Goal: Task Accomplishment & Management: Manage account settings

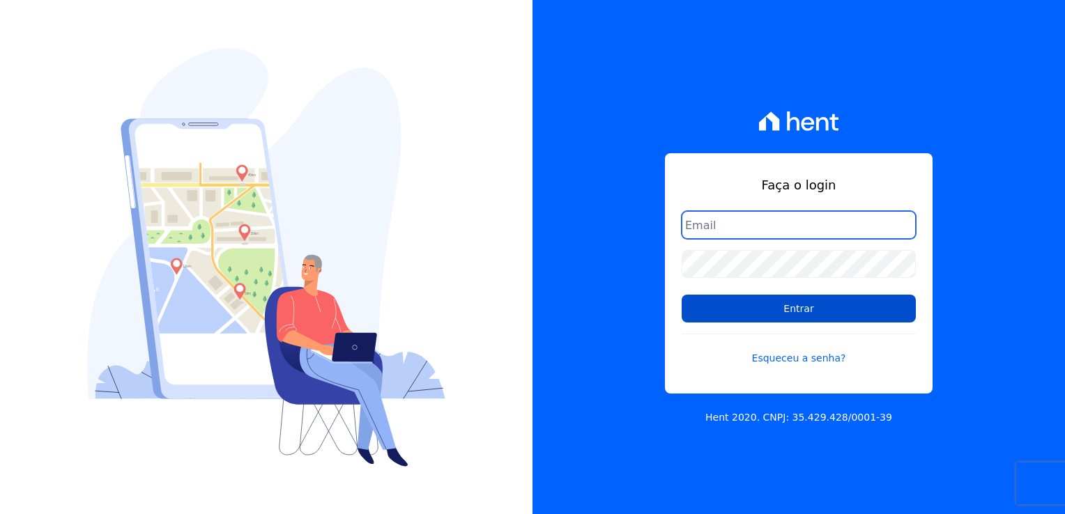
type input "[PERSON_NAME][EMAIL_ADDRESS][DOMAIN_NAME]"
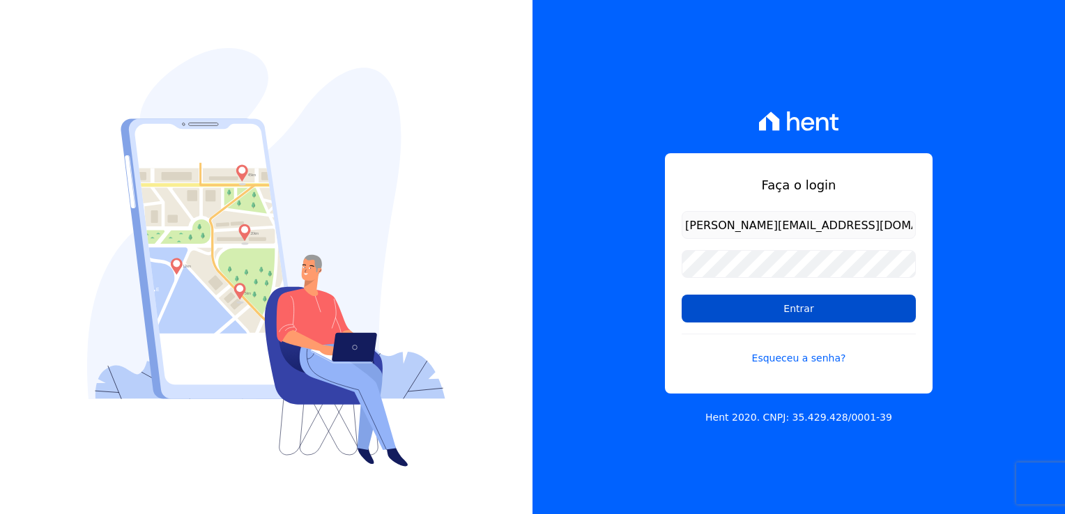
click at [741, 313] on input "Entrar" at bounding box center [799, 309] width 234 height 28
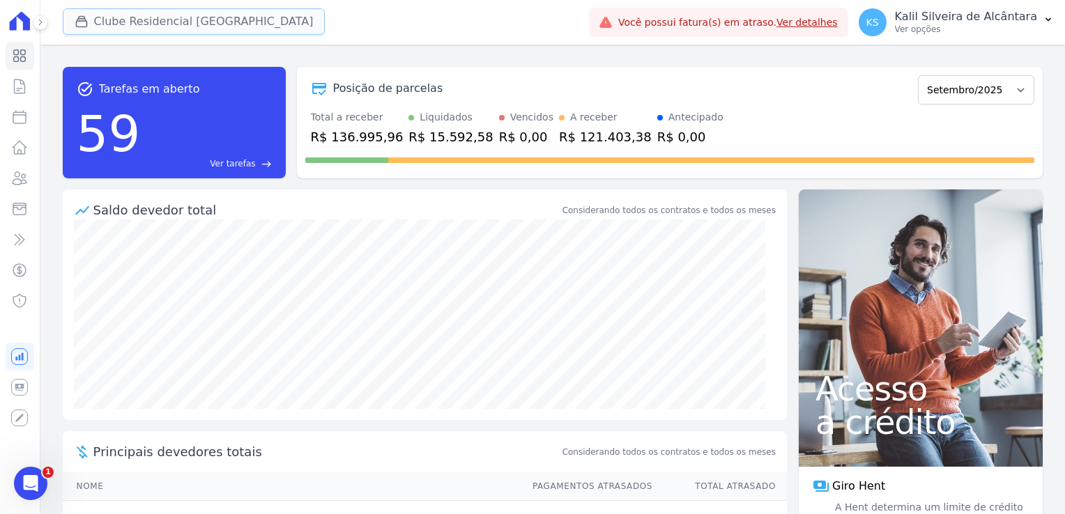
click at [159, 17] on button "Clube Residencial Saint Louis" at bounding box center [194, 21] width 263 height 26
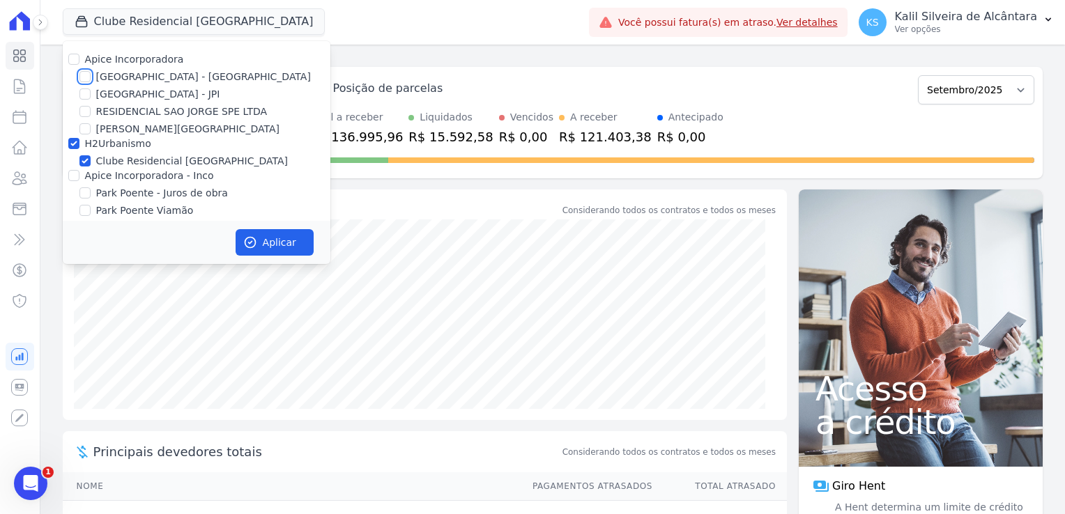
click at [89, 79] on input "Arty Park - Gravatai" at bounding box center [84, 76] width 11 height 11
checkbox input "true"
click at [78, 175] on div "Apice Incorporadora - Inco" at bounding box center [197, 176] width 268 height 15
click at [75, 174] on input "Apice Incorporadora - Inco" at bounding box center [73, 175] width 11 height 11
checkbox input "true"
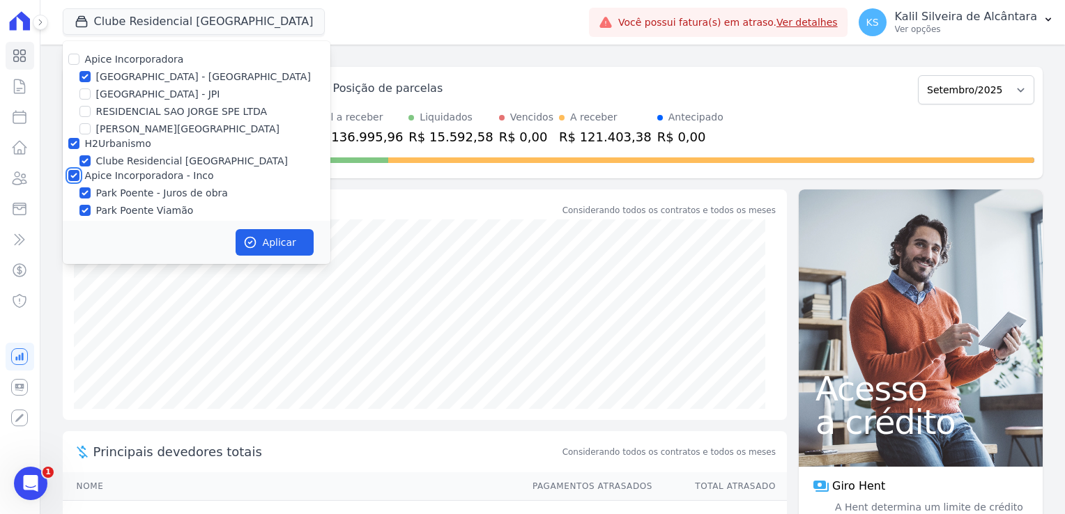
checkbox input "true"
click at [247, 240] on icon "button" at bounding box center [250, 243] width 14 height 14
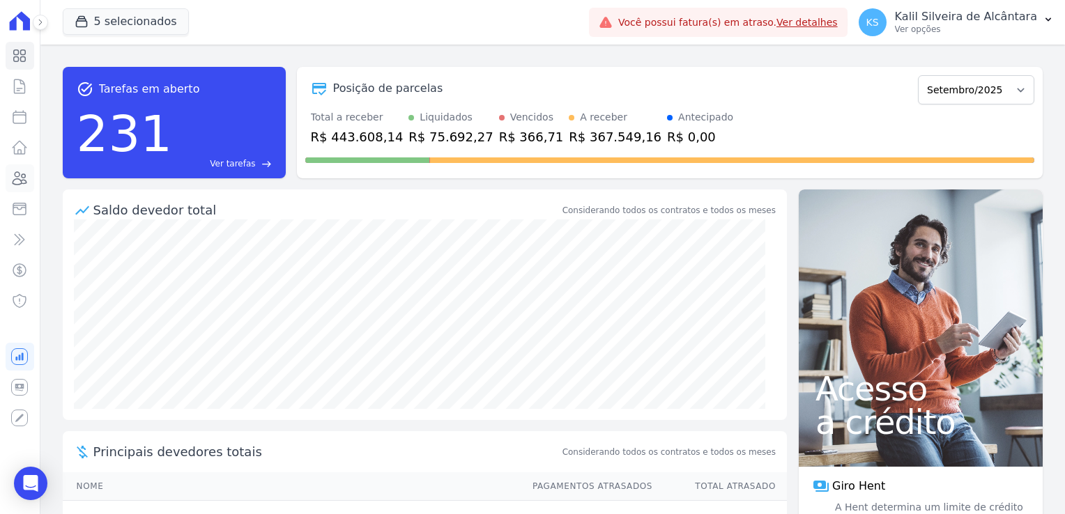
click at [24, 177] on icon at bounding box center [19, 178] width 17 height 17
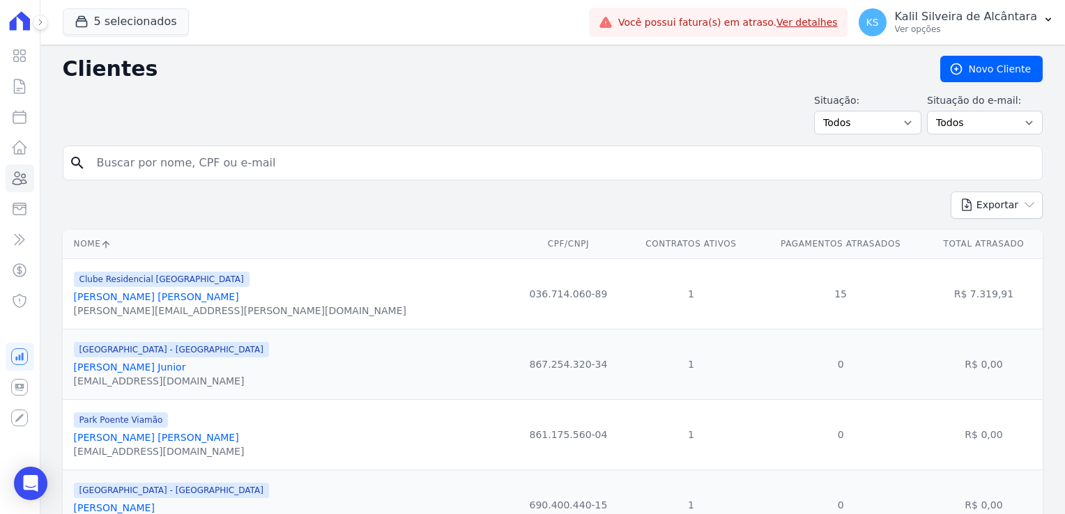
click at [323, 168] on input "search" at bounding box center [563, 163] width 948 height 28
type input "rochele"
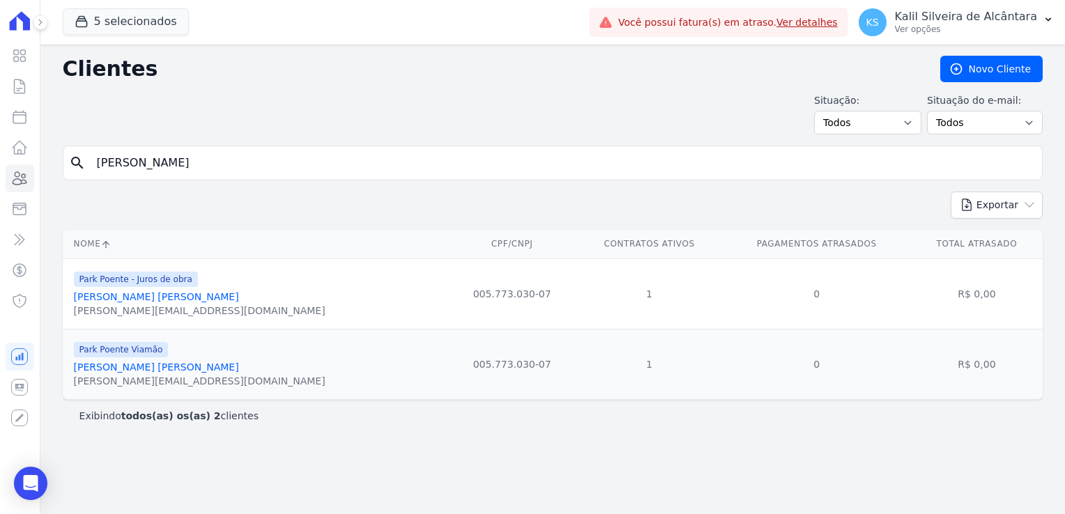
click at [133, 365] on link "Rochele Horiana Esparremberger" at bounding box center [156, 367] width 165 height 11
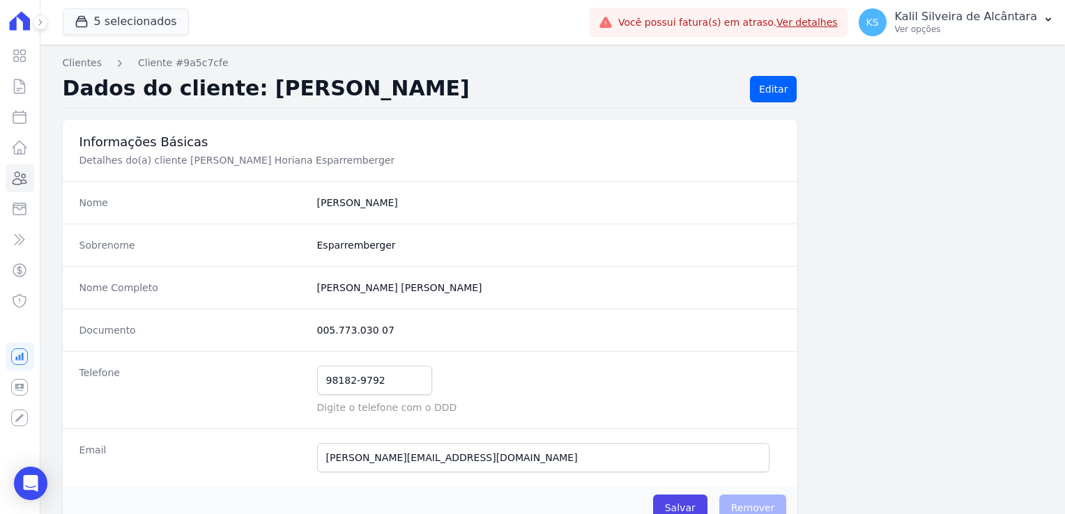
drag, startPoint x: 388, startPoint y: 334, endPoint x: 314, endPoint y: 329, distance: 74.1
click at [317, 329] on dd "005.773.030 07" at bounding box center [549, 330] width 464 height 14
copy dd "005.773.030 07"
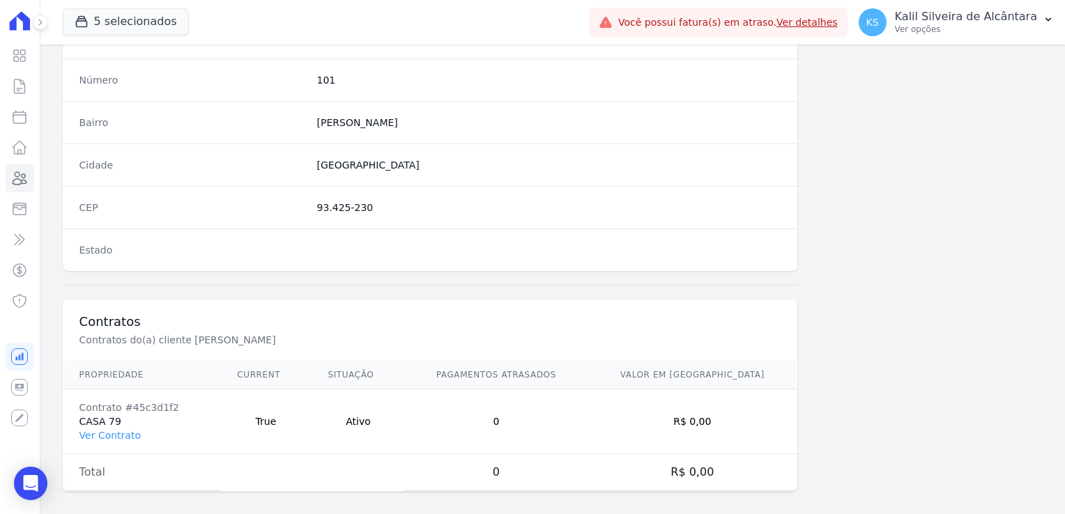
scroll to position [785, 0]
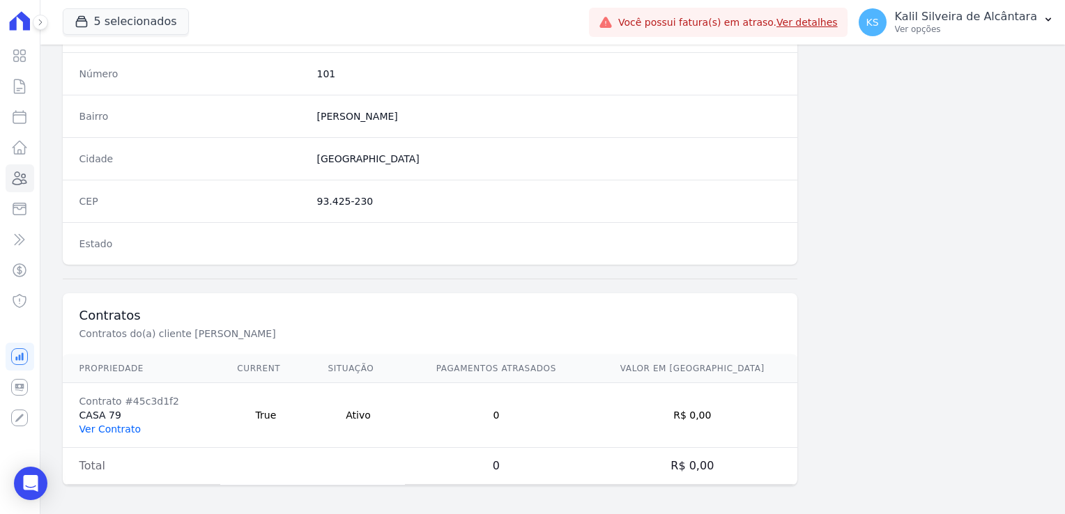
click at [109, 427] on link "Ver Contrato" at bounding box center [109, 429] width 61 height 11
click at [118, 428] on link "Ver Contrato" at bounding box center [109, 429] width 61 height 11
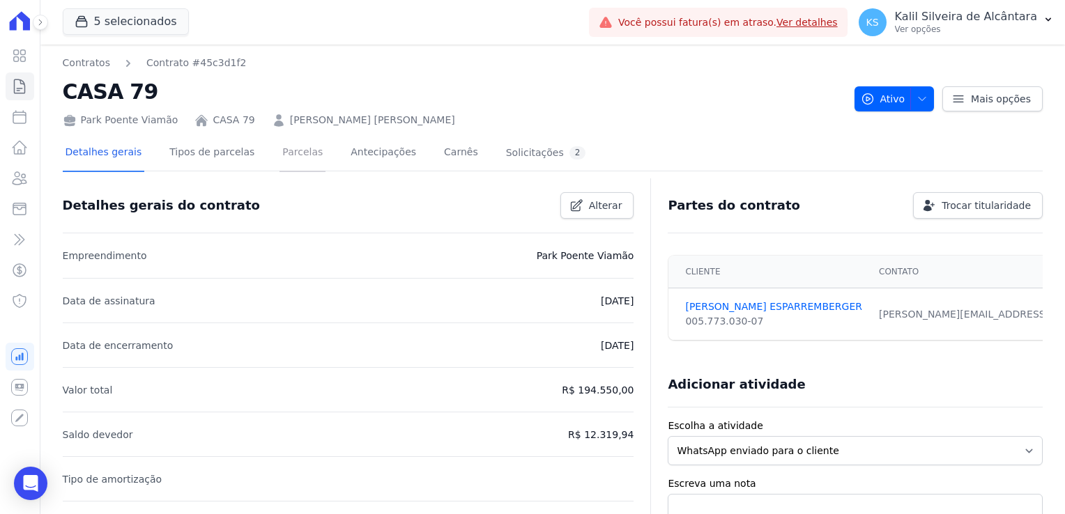
click at [294, 158] on link "Parcelas" at bounding box center [303, 153] width 46 height 37
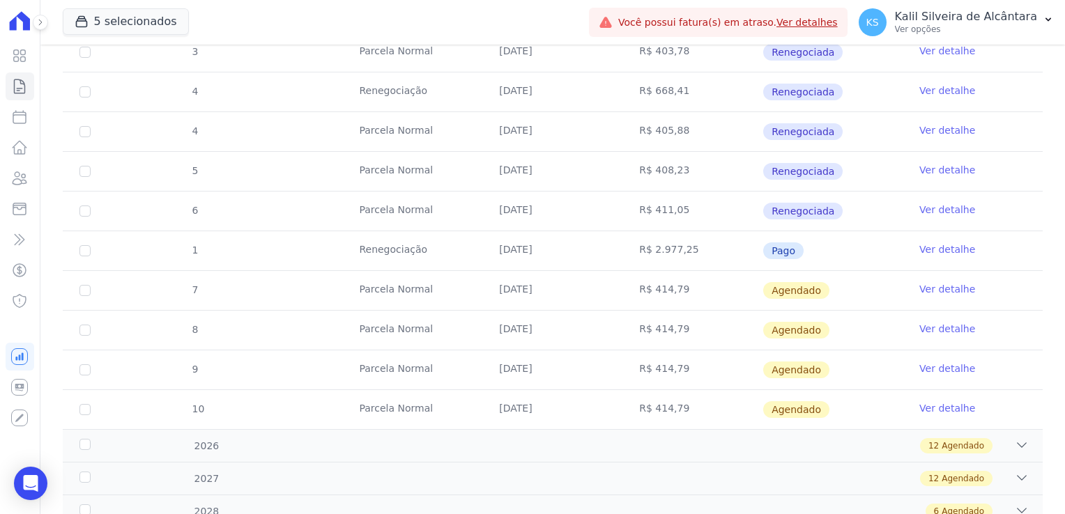
scroll to position [627, 0]
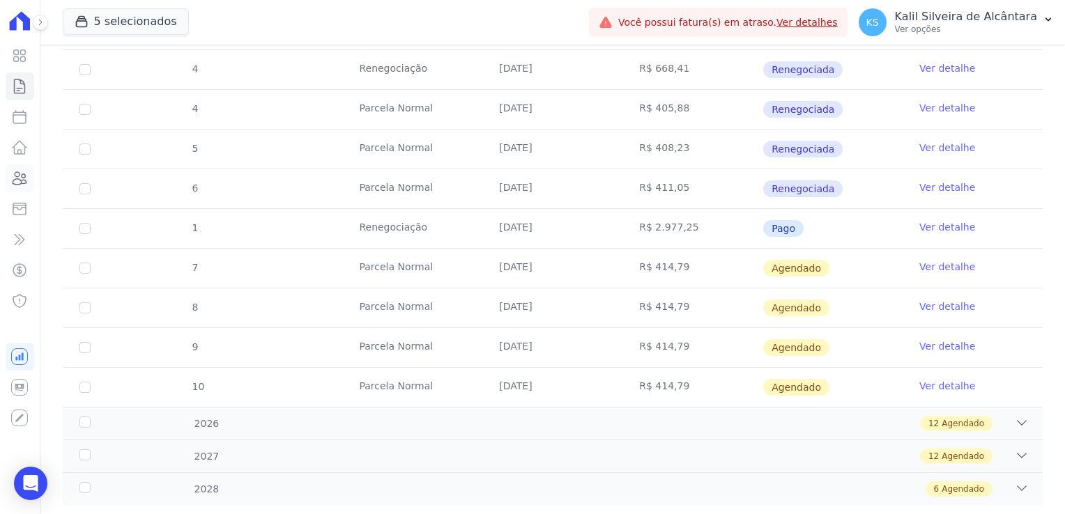
click at [17, 178] on icon at bounding box center [20, 178] width 14 height 13
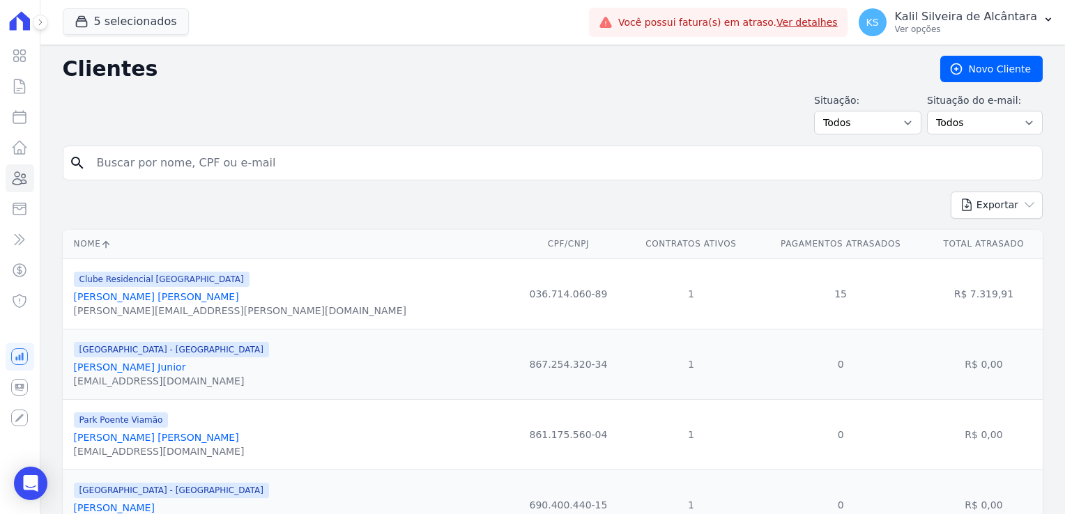
click at [159, 172] on input "search" at bounding box center [563, 163] width 948 height 28
type input "rafael"
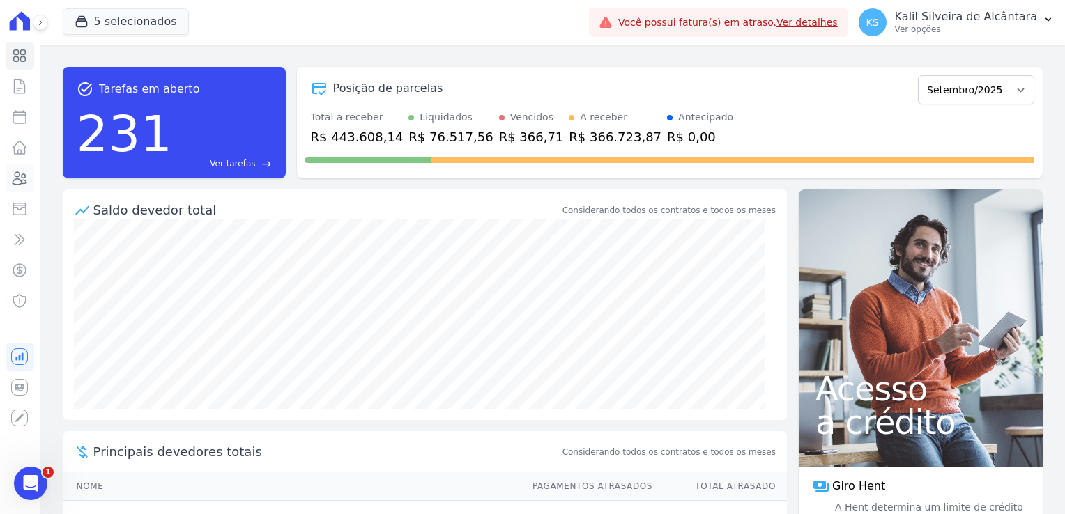
click at [21, 185] on icon at bounding box center [19, 178] width 17 height 17
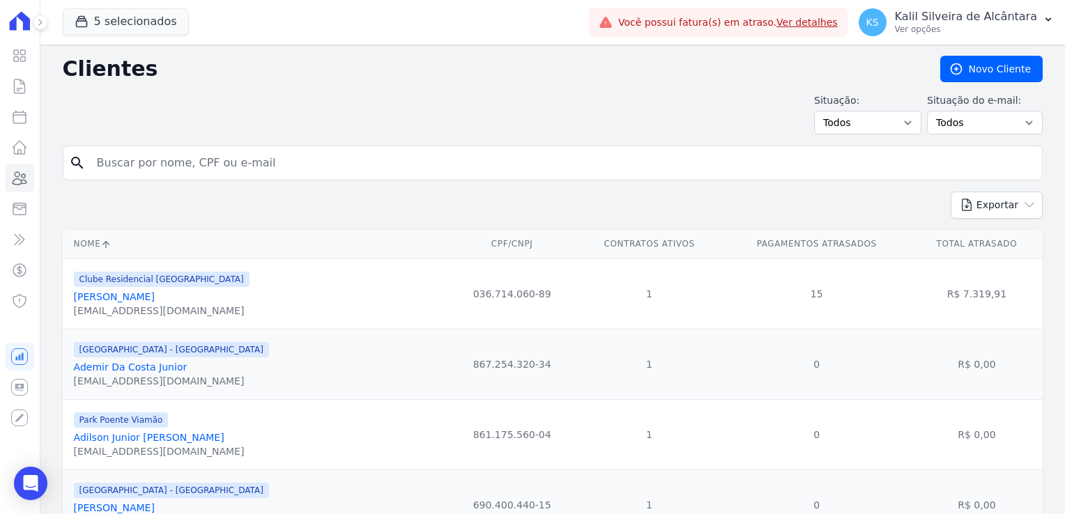
click at [137, 165] on input "search" at bounding box center [563, 163] width 948 height 28
type input "rafael tei"
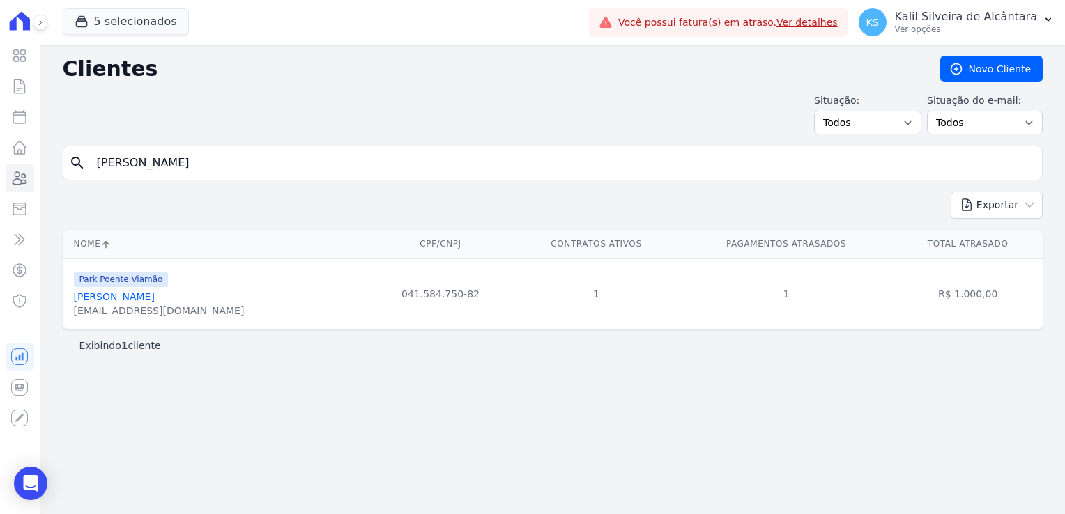
click at [153, 294] on link "Rafael Teixeira De Melo" at bounding box center [114, 296] width 81 height 11
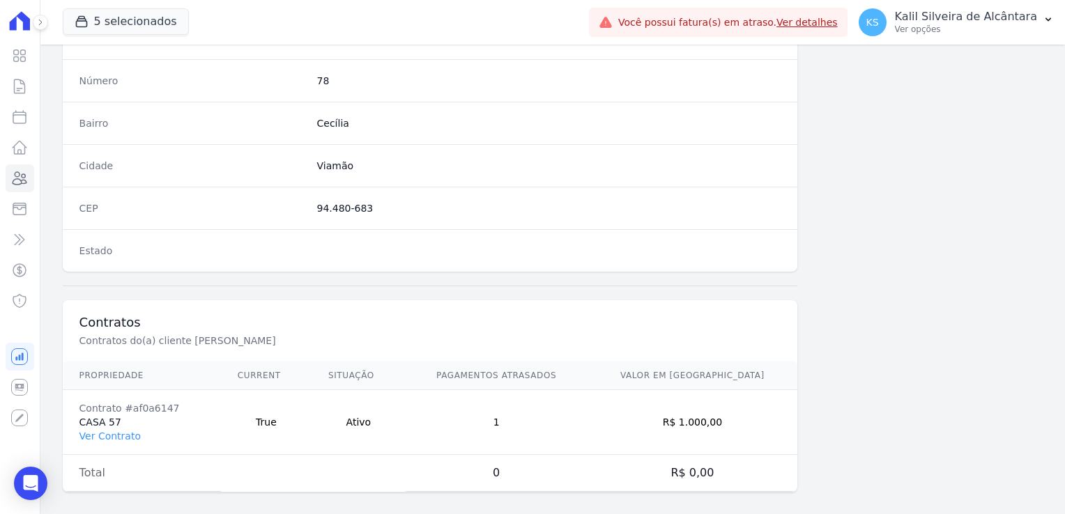
scroll to position [785, 0]
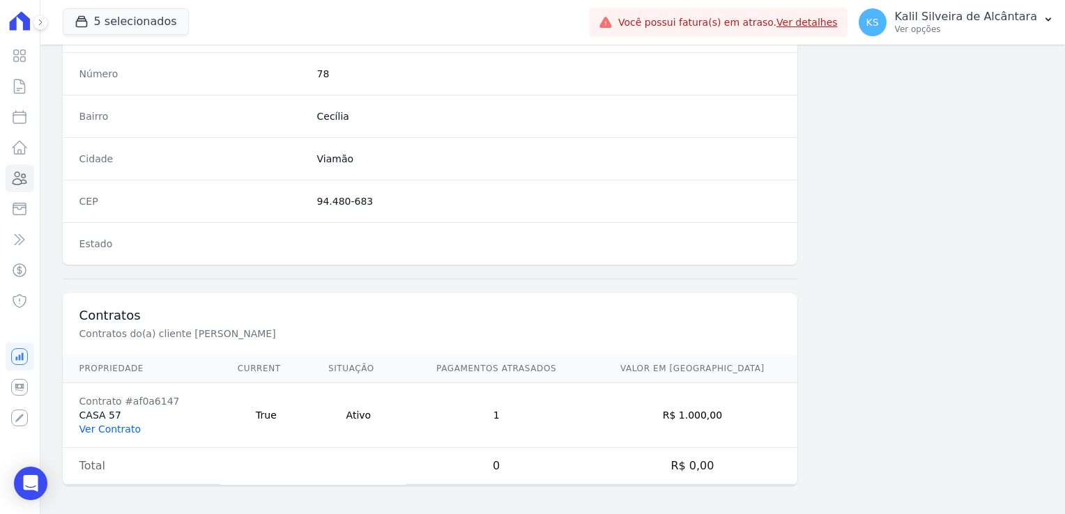
click at [114, 429] on link "Ver Contrato" at bounding box center [109, 429] width 61 height 11
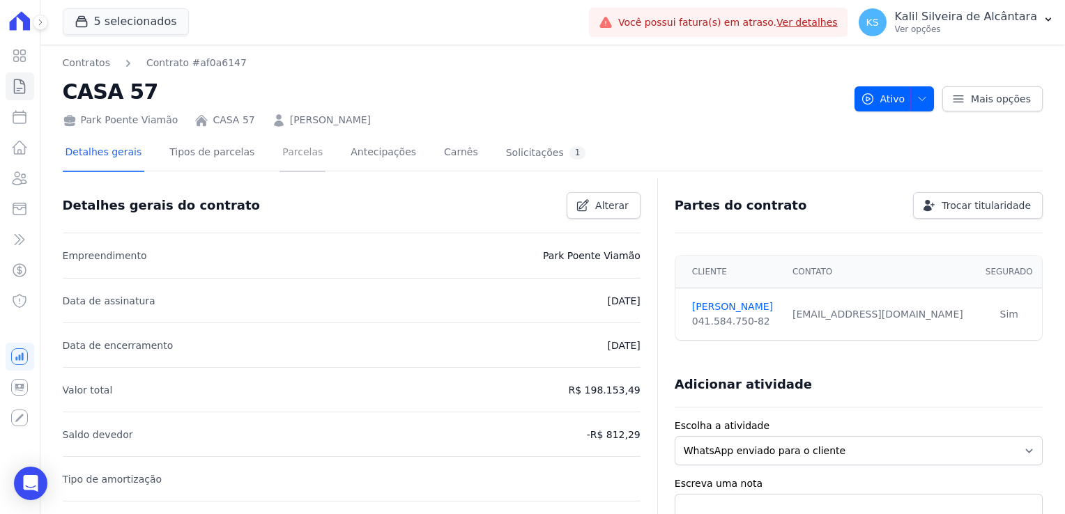
click at [292, 158] on link "Parcelas" at bounding box center [303, 153] width 46 height 37
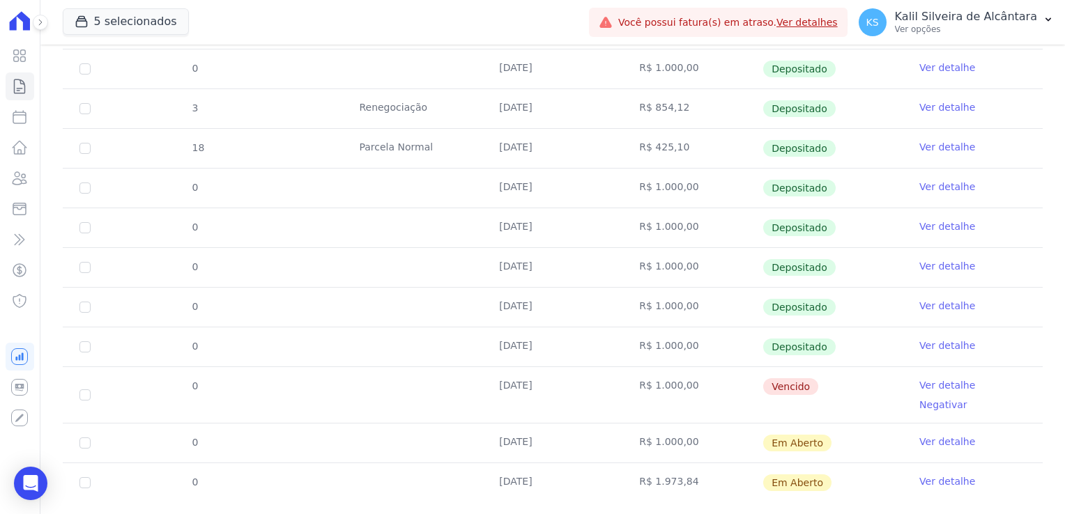
scroll to position [439, 0]
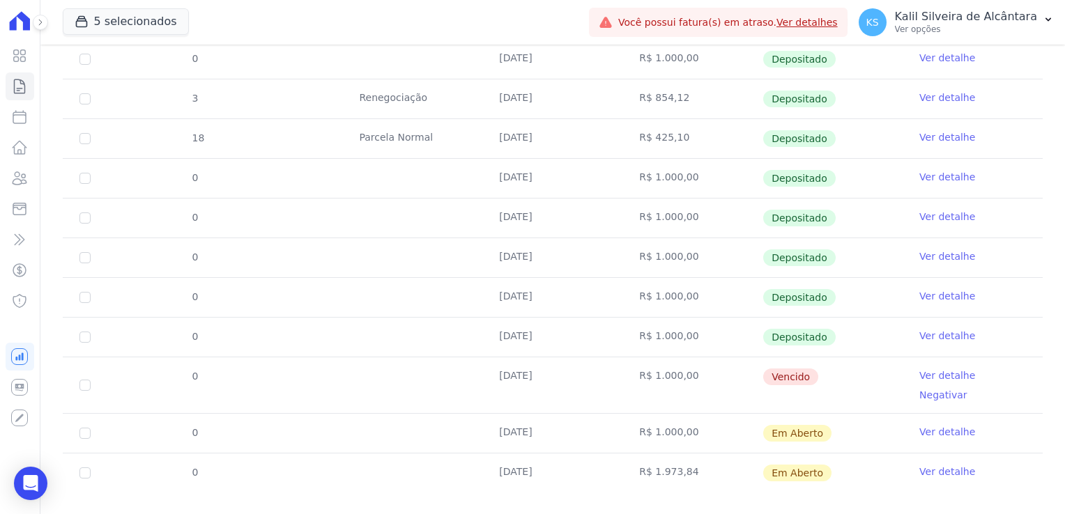
click at [931, 338] on link "Ver detalhe" at bounding box center [947, 336] width 56 height 14
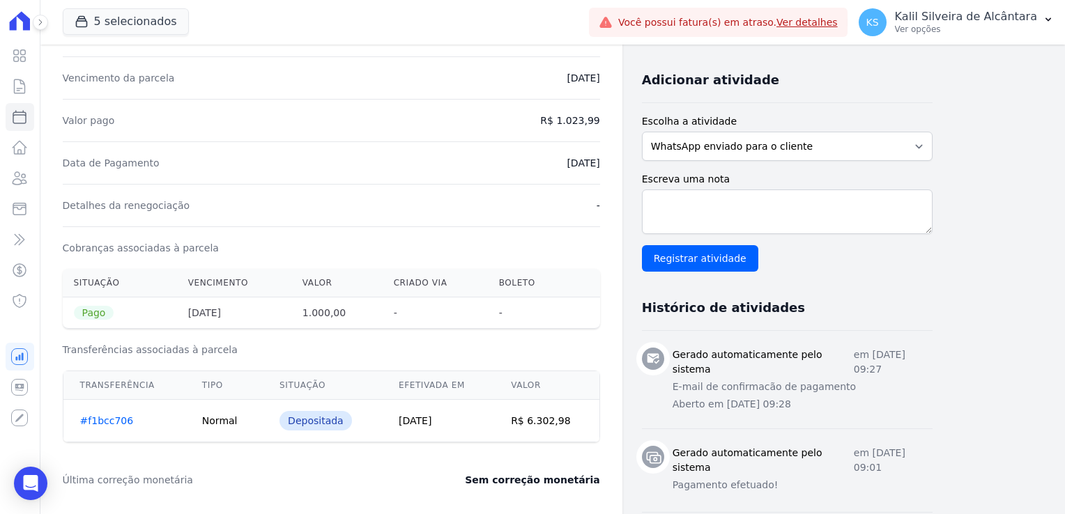
scroll to position [349, 0]
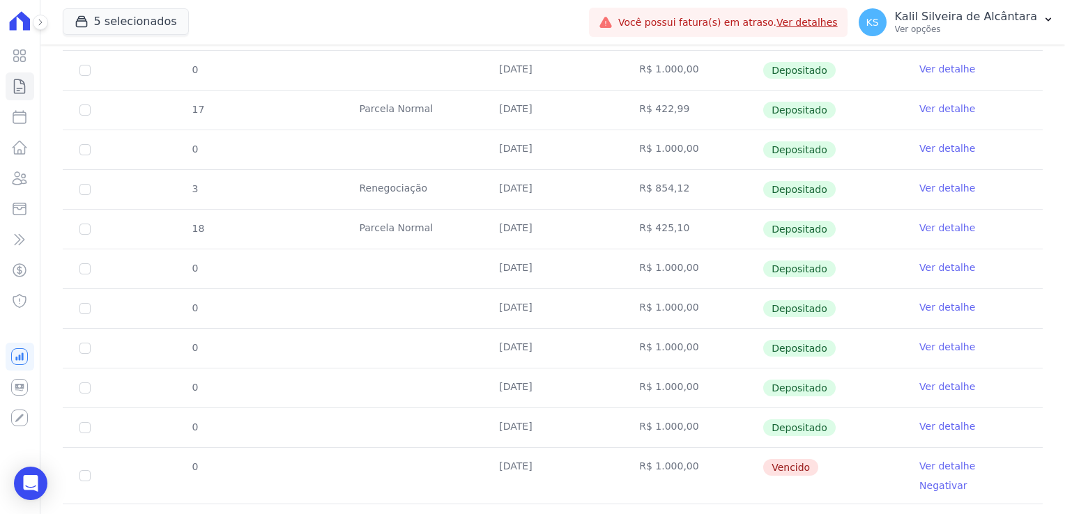
scroll to position [439, 0]
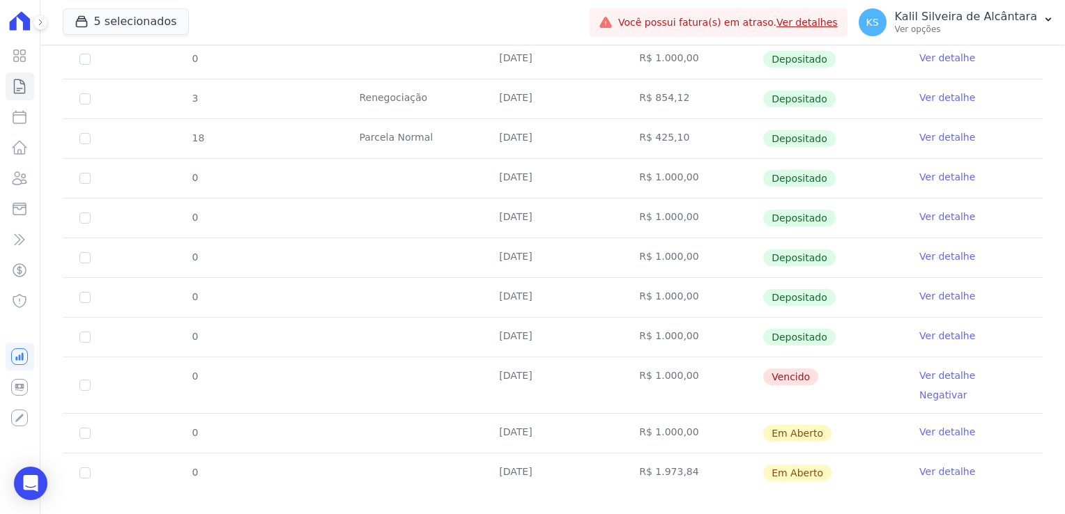
click at [89, 418] on td "0" at bounding box center [85, 433] width 45 height 39
click at [85, 420] on td "0" at bounding box center [85, 433] width 45 height 39
click at [88, 428] on input "checkbox" at bounding box center [84, 433] width 11 height 11
checkbox input "true"
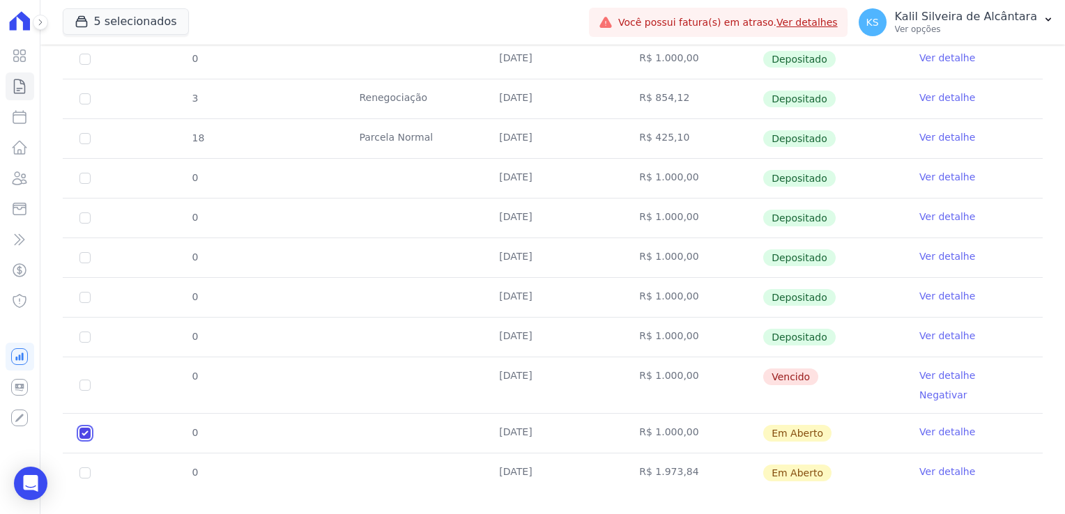
checkbox input "true"
click at [84, 380] on td "0" at bounding box center [85, 386] width 45 height 56
click at [86, 380] on input "checkbox" at bounding box center [84, 385] width 11 height 11
checkbox input "true"
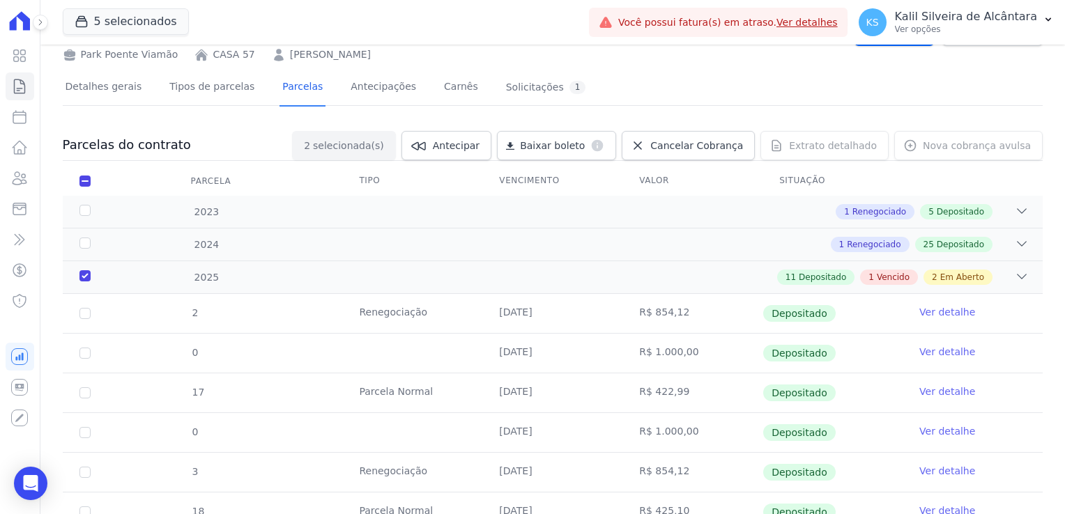
scroll to position [0, 0]
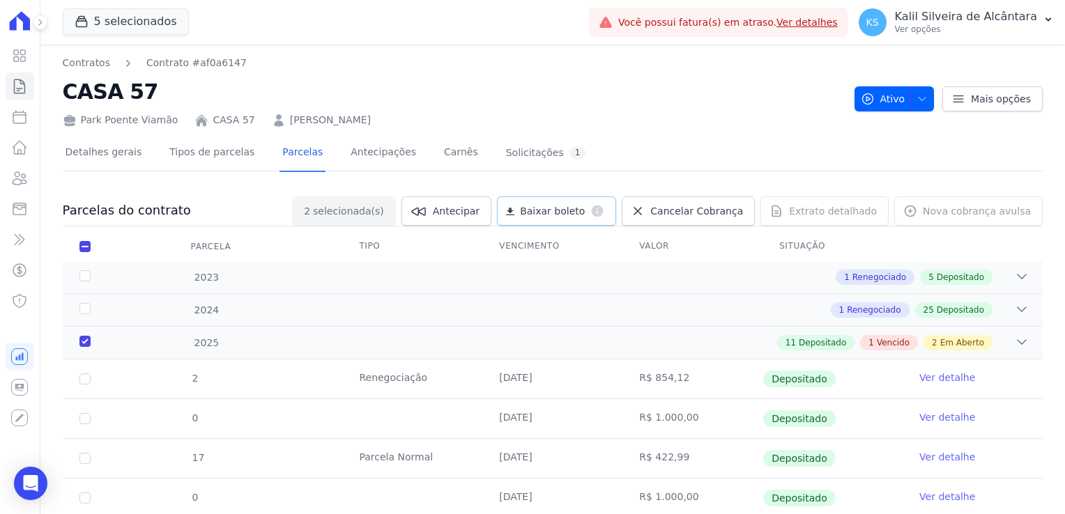
click at [563, 217] on link "Baixar boleto default" at bounding box center [556, 211] width 119 height 29
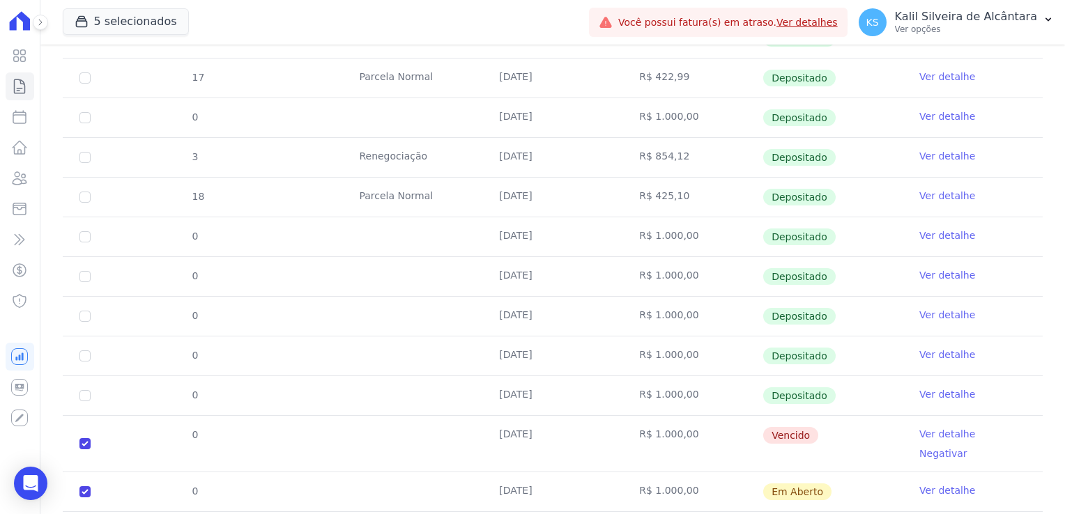
scroll to position [439, 0]
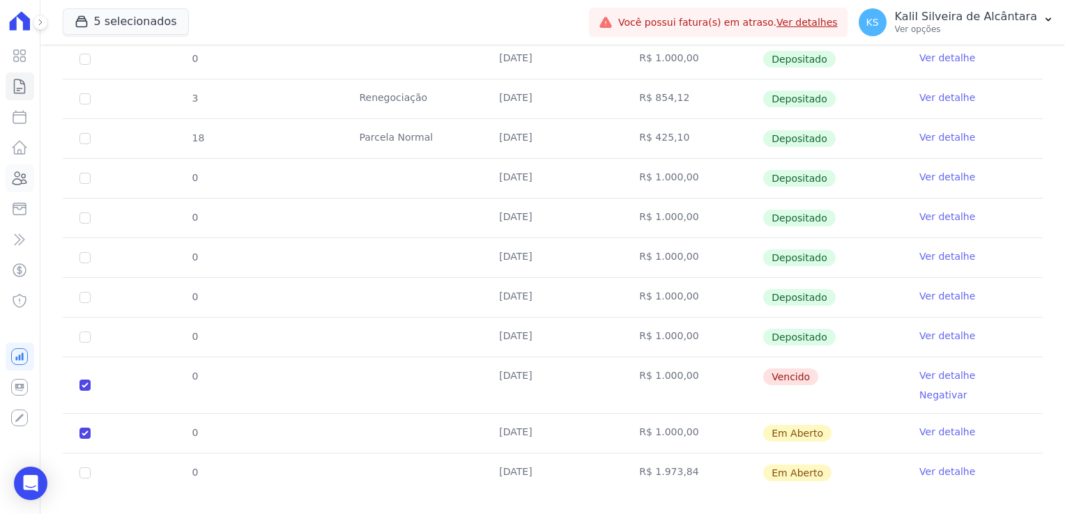
click at [20, 191] on link "Clientes" at bounding box center [20, 179] width 29 height 28
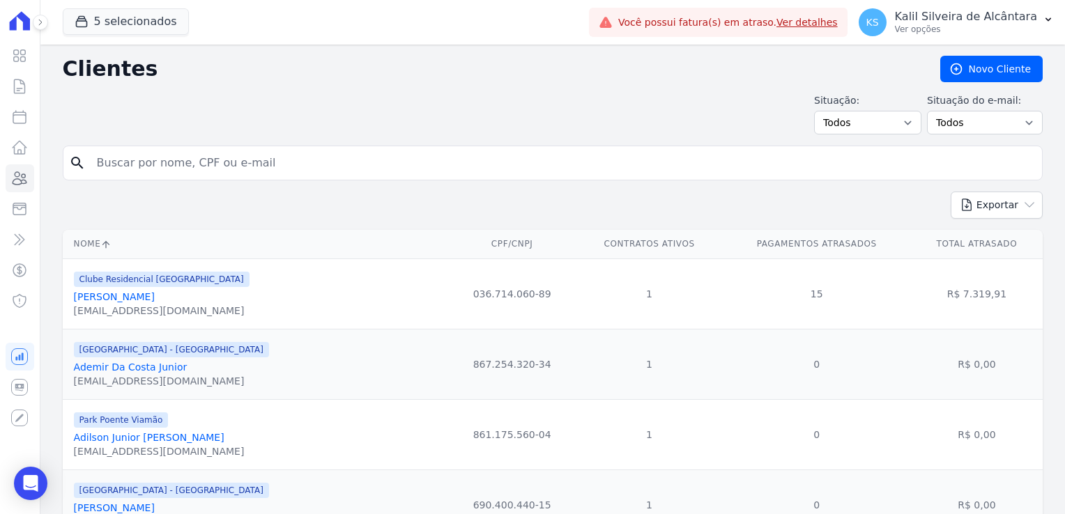
click at [182, 166] on input "search" at bounding box center [563, 163] width 948 height 28
type input "alexandre r"
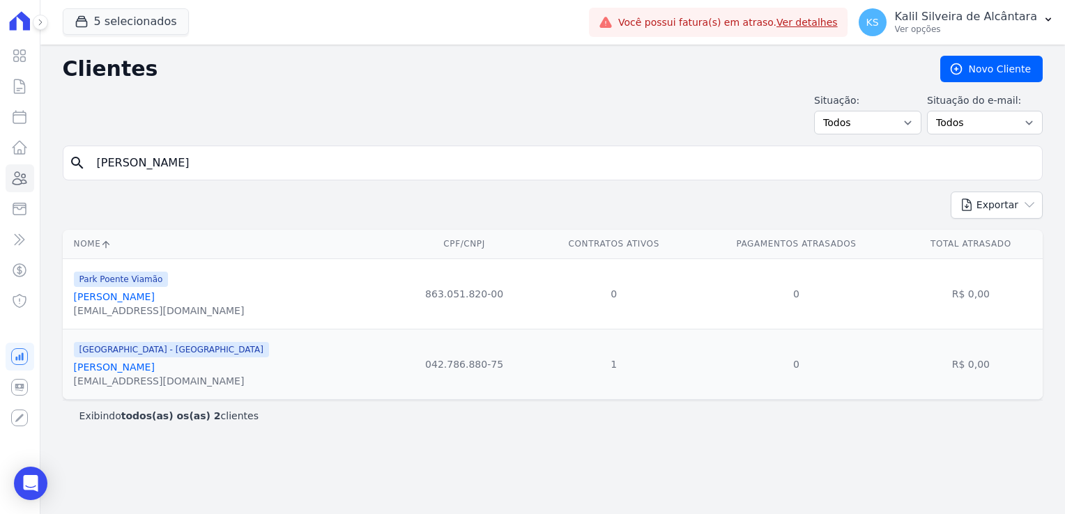
click at [146, 368] on link "Alexandre Ribeiro Campos" at bounding box center [114, 367] width 81 height 11
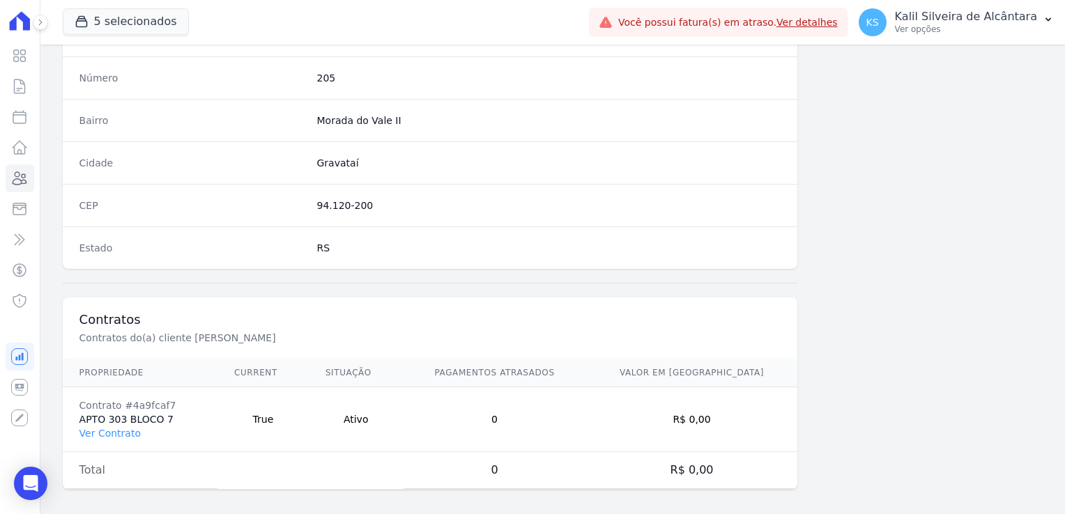
scroll to position [785, 0]
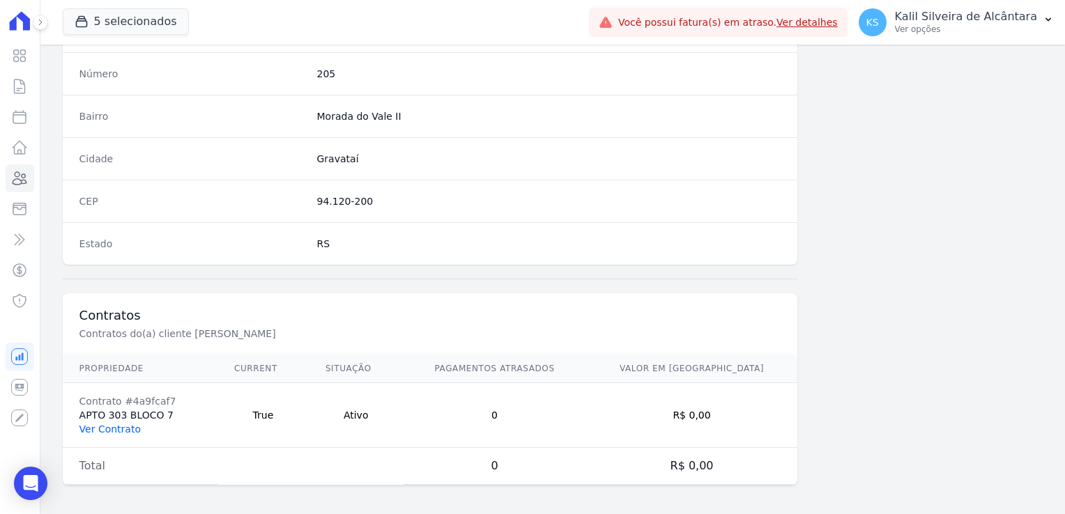
click at [119, 425] on link "Ver Contrato" at bounding box center [109, 429] width 61 height 11
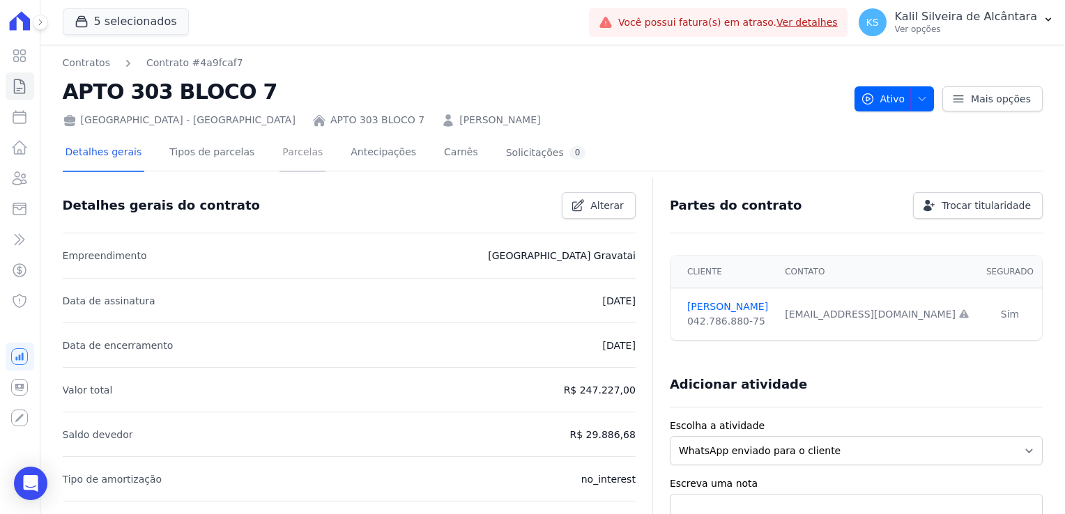
click at [280, 158] on link "Parcelas" at bounding box center [303, 153] width 46 height 37
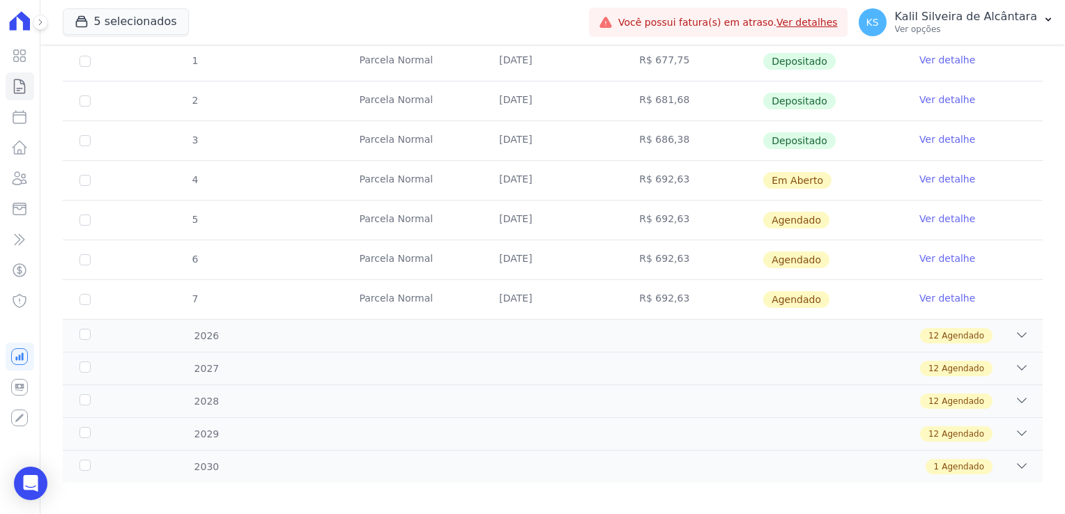
scroll to position [299, 0]
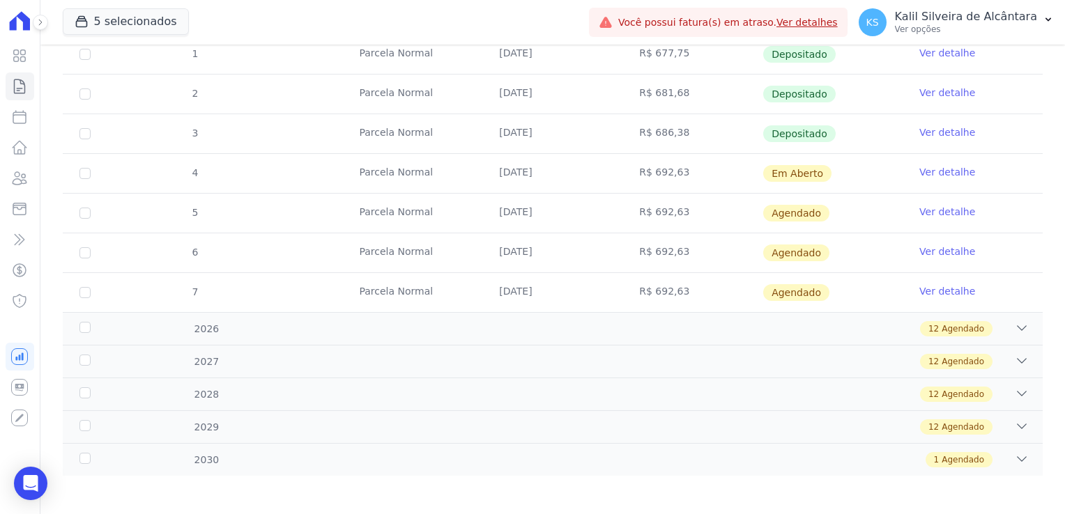
click at [926, 171] on link "Ver detalhe" at bounding box center [947, 172] width 56 height 14
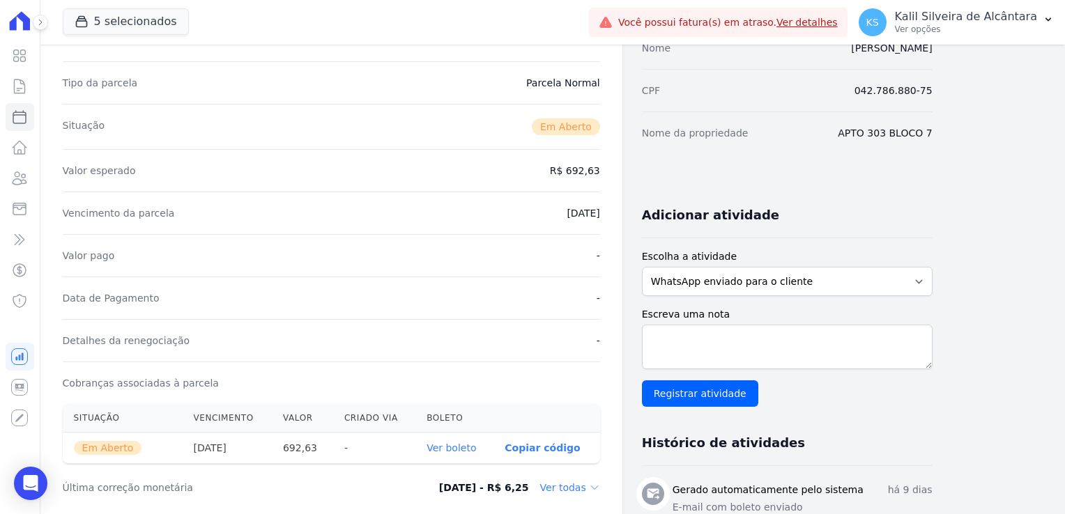
scroll to position [349, 0]
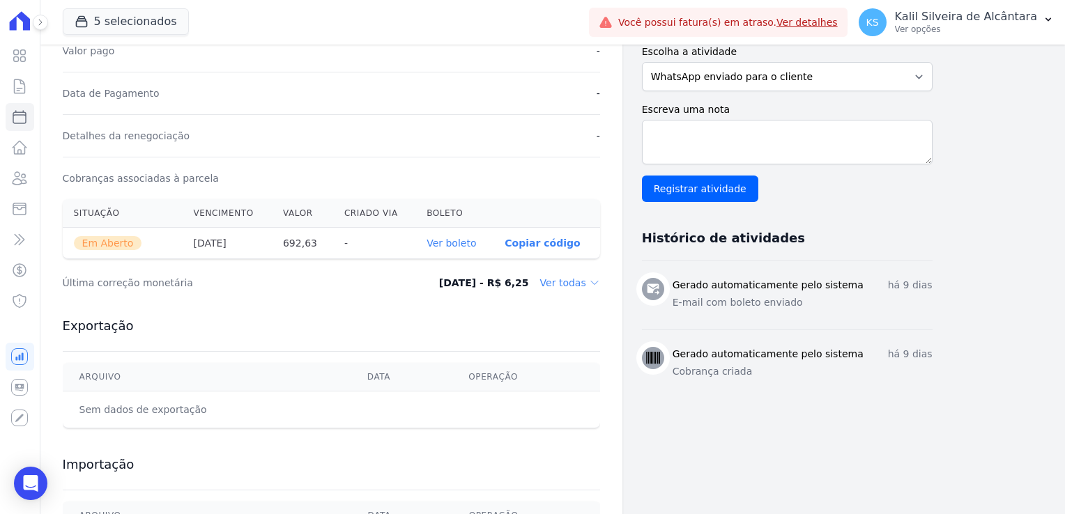
click at [459, 238] on link "Ver boleto" at bounding box center [451, 243] width 49 height 11
click at [26, 180] on icon at bounding box center [19, 178] width 17 height 17
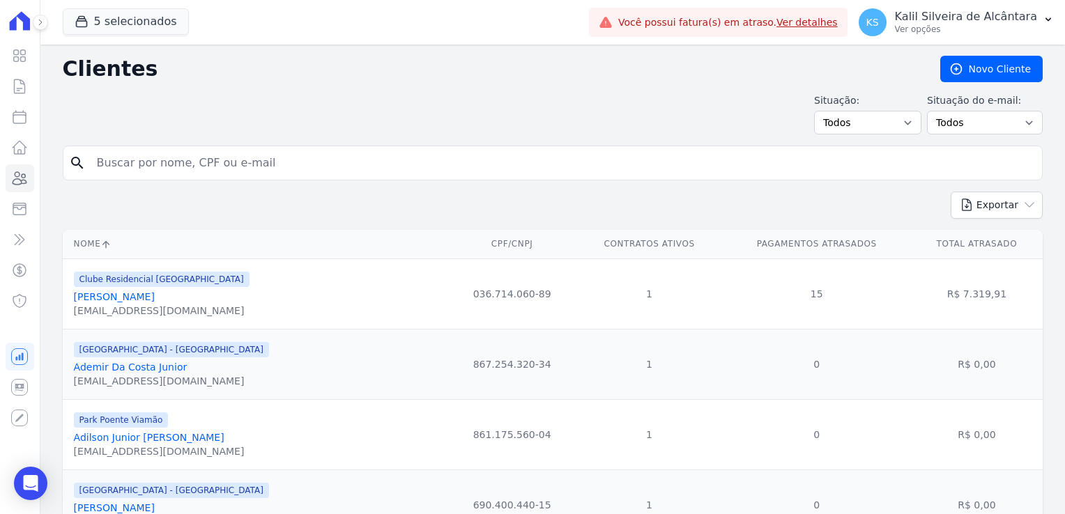
click at [178, 160] on input "search" at bounding box center [563, 163] width 948 height 28
type input "carol"
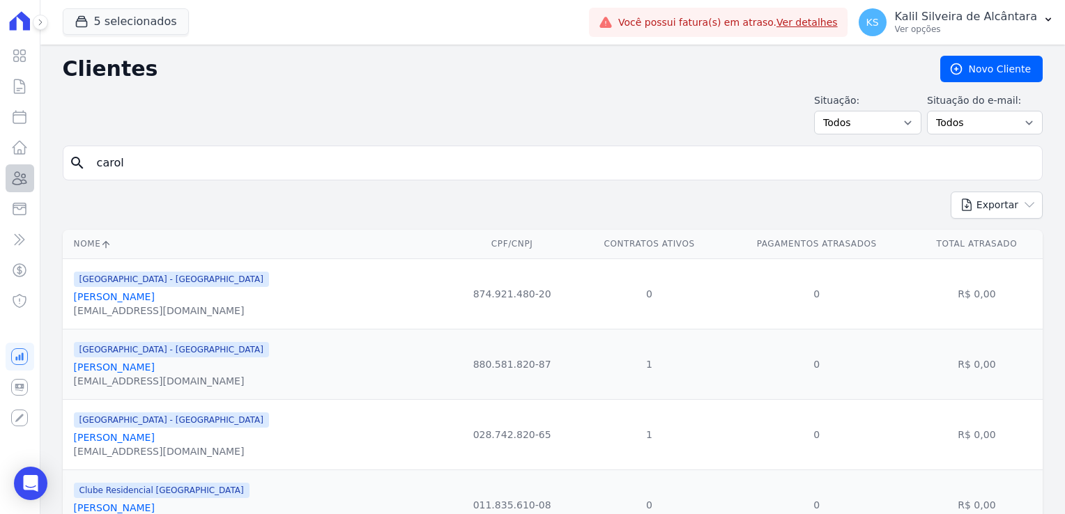
click at [21, 171] on div "Visão Geral Contratos Parcelas Lotes Clientes Minha Carteira Transferências Cré…" at bounding box center [532, 257] width 1065 height 514
type input "andreia"
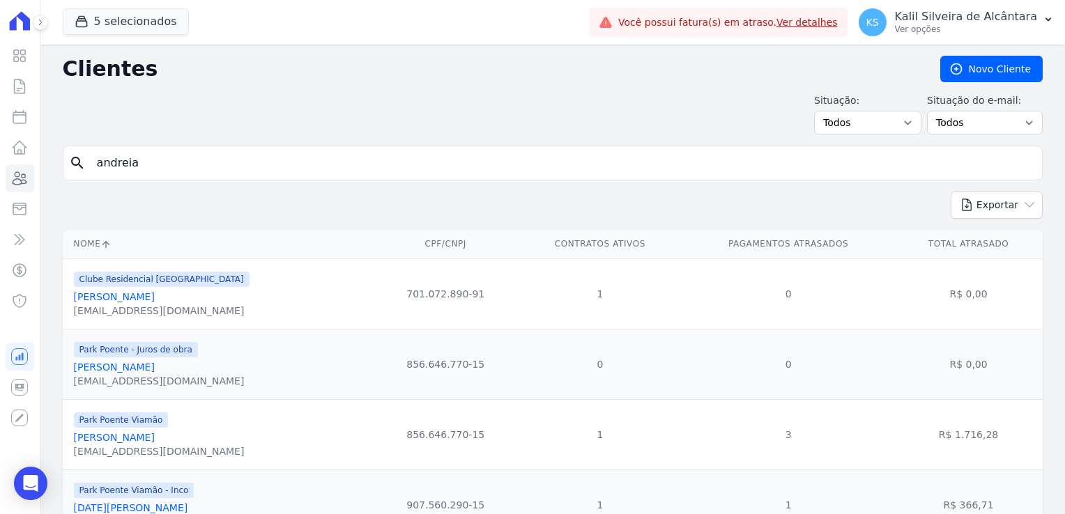
click at [156, 167] on input "andreia" at bounding box center [563, 163] width 948 height 28
type input "andreia var"
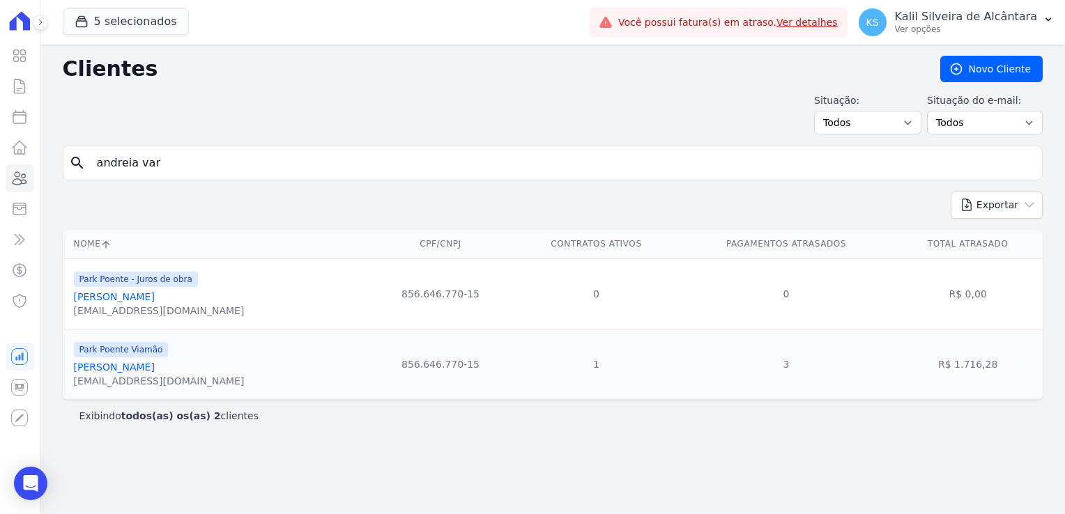
click at [145, 364] on link "Andreia Vargas Welter" at bounding box center [114, 367] width 81 height 11
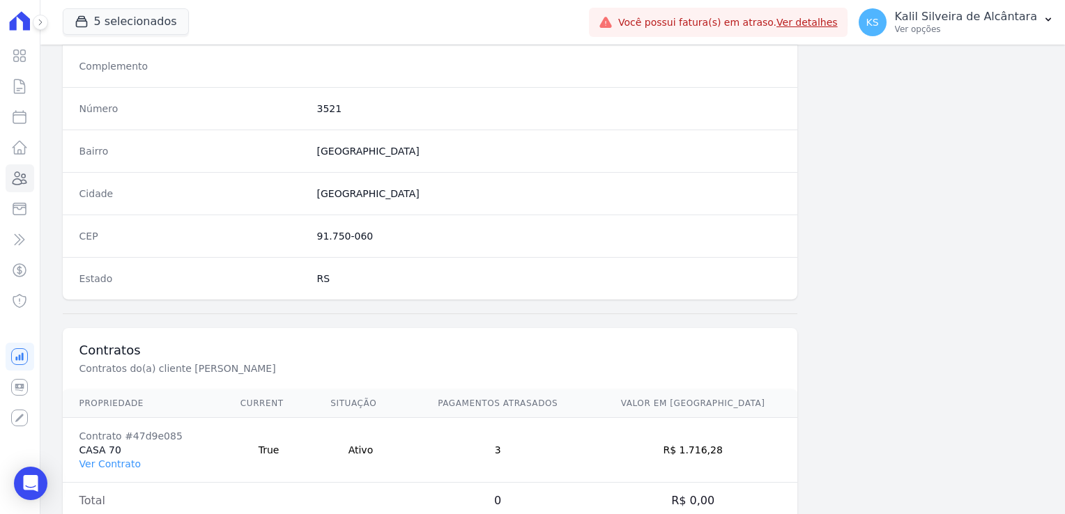
scroll to position [785, 0]
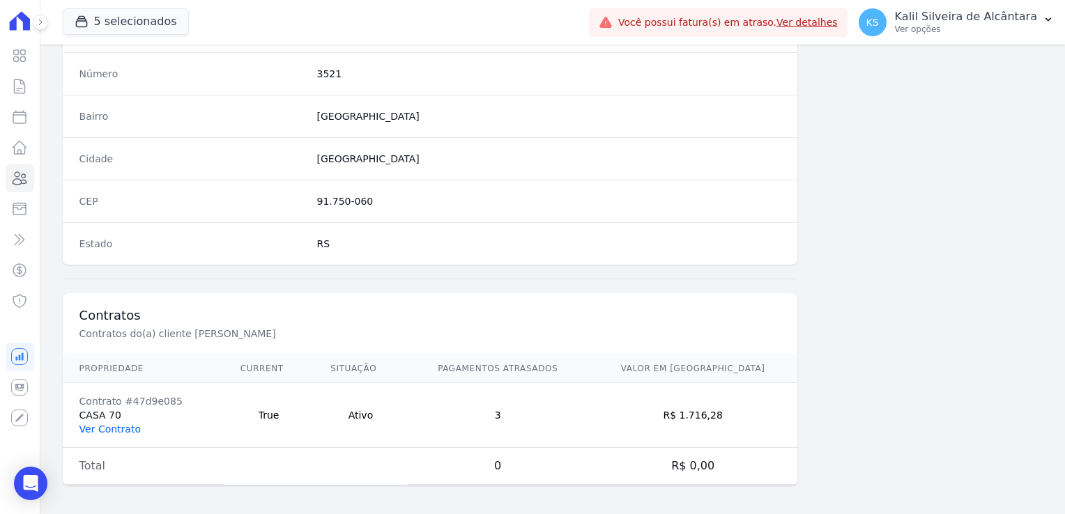
click at [123, 428] on link "Ver Contrato" at bounding box center [109, 429] width 61 height 11
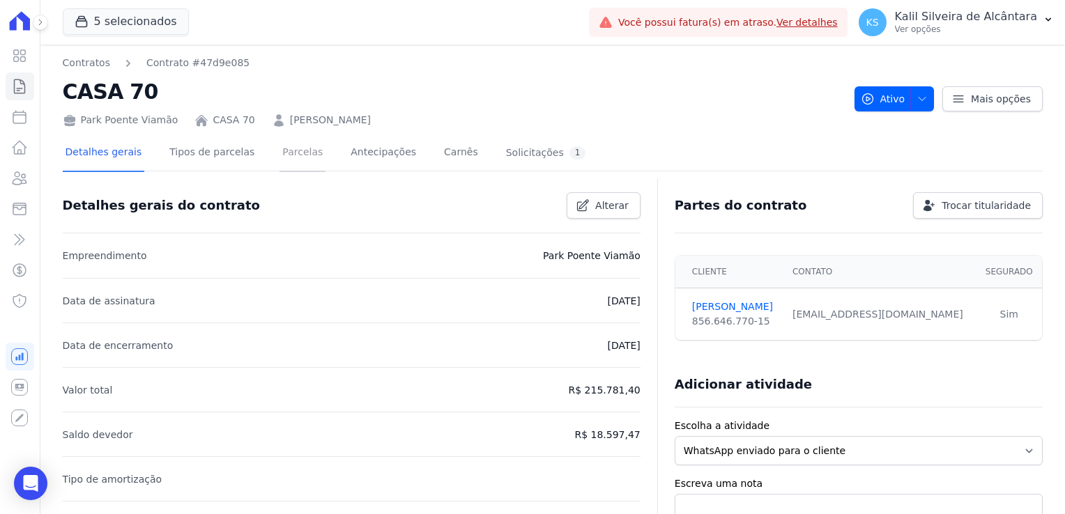
click at [293, 156] on link "Parcelas" at bounding box center [303, 153] width 46 height 37
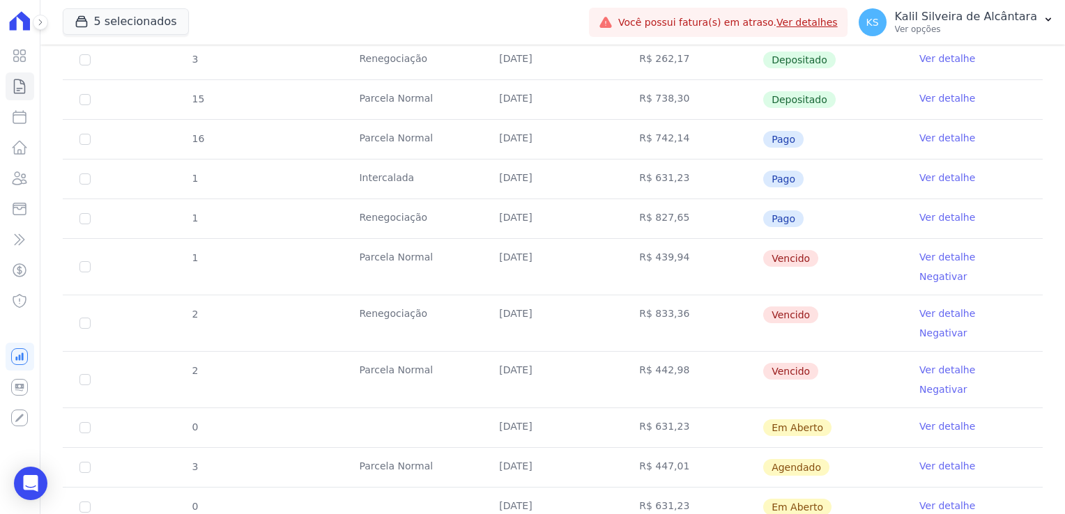
scroll to position [558, 0]
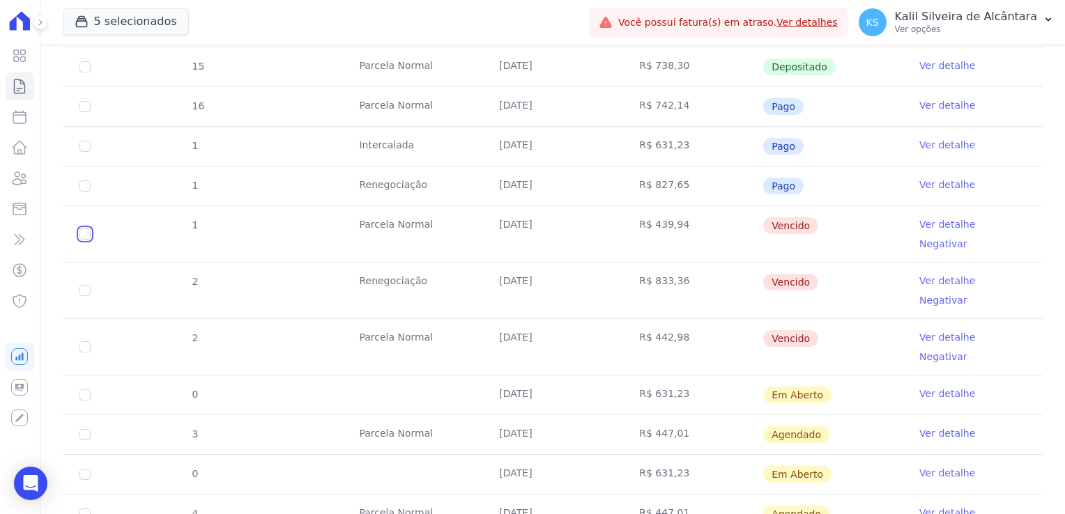
click at [86, 229] on input "checkbox" at bounding box center [84, 234] width 11 height 11
checkbox input "true"
click at [88, 263] on td "2" at bounding box center [85, 291] width 45 height 56
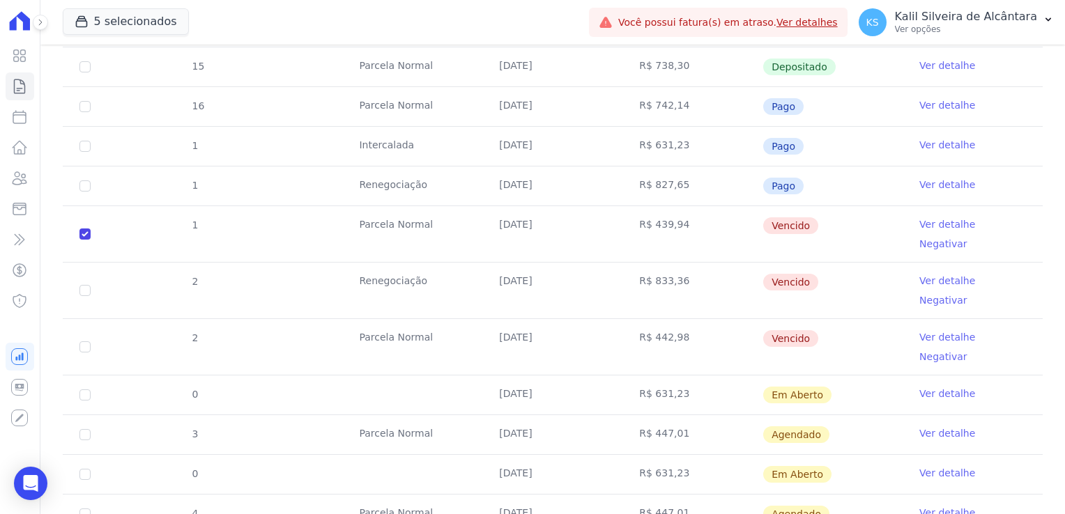
drag, startPoint x: 87, startPoint y: 255, endPoint x: 84, endPoint y: 287, distance: 32.3
click at [87, 263] on td "2" at bounding box center [85, 291] width 45 height 56
click at [84, 342] on input "checkbox" at bounding box center [84, 347] width 11 height 11
checkbox input "true"
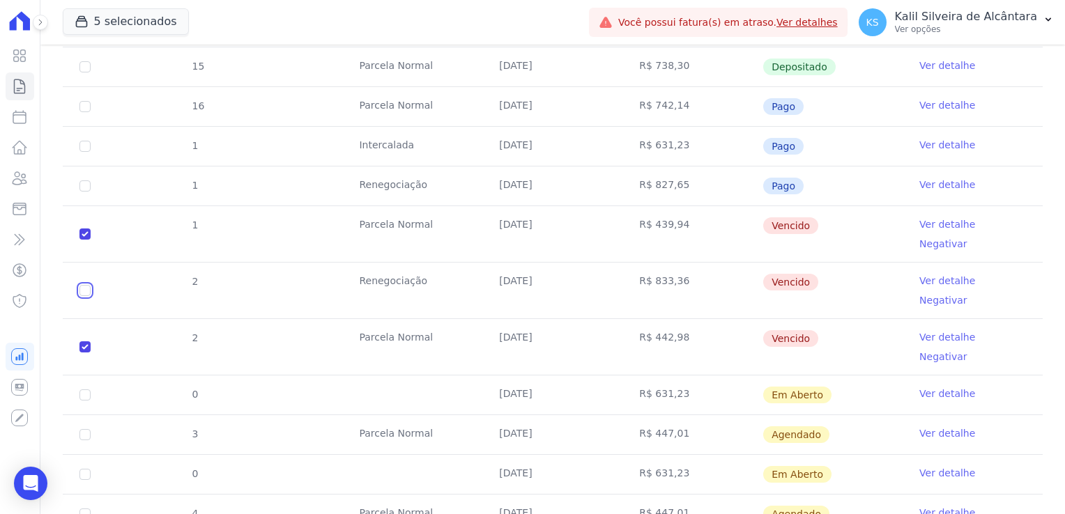
click at [85, 285] on input "checkbox" at bounding box center [84, 290] width 11 height 11
checkbox input "true"
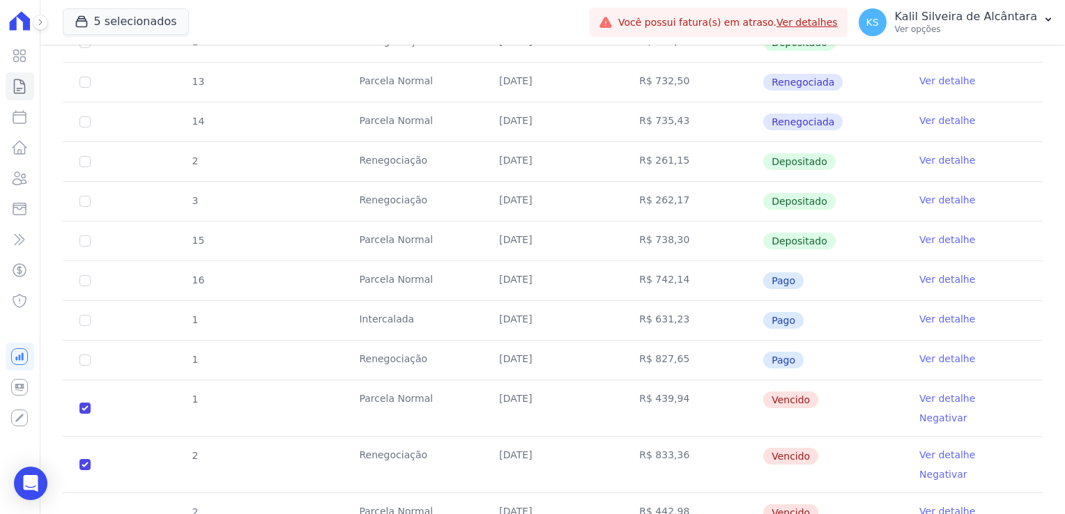
scroll to position [0, 0]
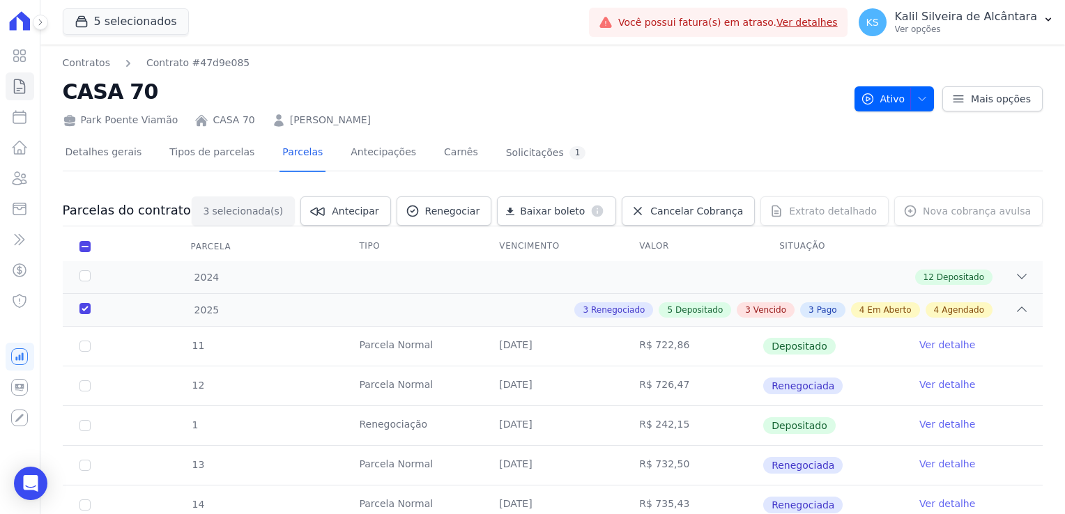
click at [300, 119] on link "ANDREIA VARGAS WELTER" at bounding box center [330, 120] width 81 height 15
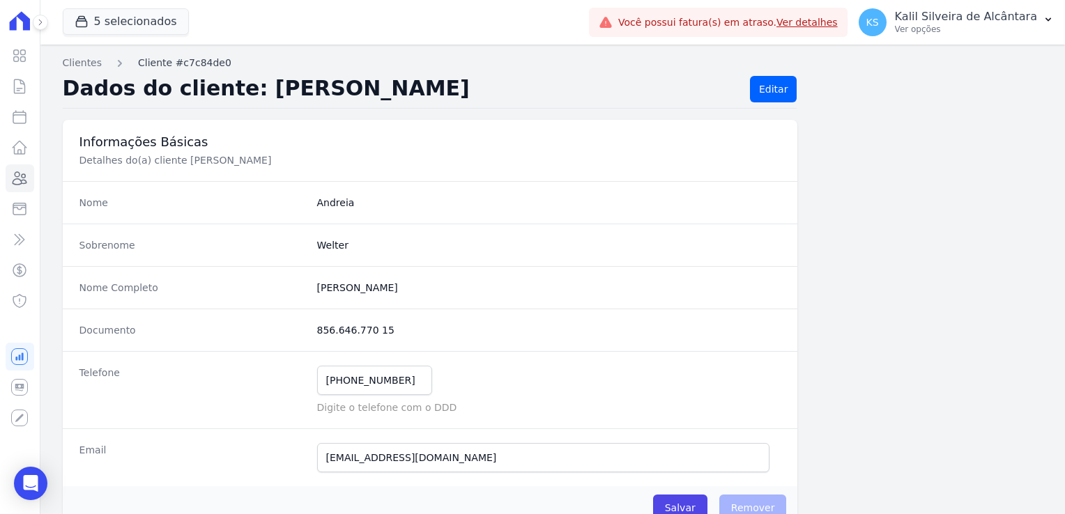
click at [172, 63] on link "Cliente #c7c84de0" at bounding box center [184, 63] width 93 height 15
click at [178, 66] on link "Cliente #c7c84de0" at bounding box center [184, 63] width 93 height 15
click at [14, 194] on ul "Visão Geral Contratos Parcelas Lotes Clientes Minha Carteira Transferências Cré…" at bounding box center [20, 178] width 29 height 273
click at [23, 181] on icon at bounding box center [19, 178] width 17 height 17
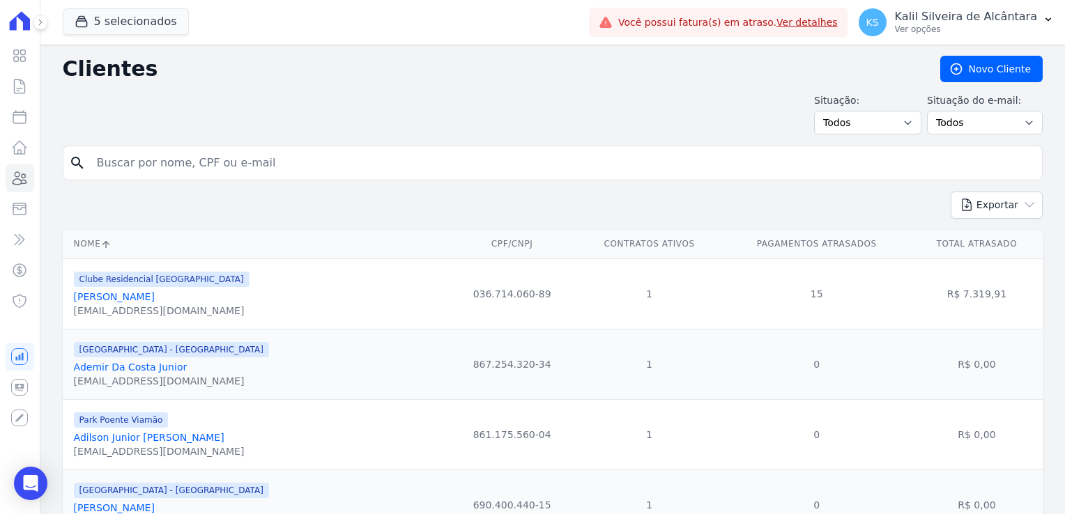
click at [150, 172] on input "search" at bounding box center [563, 163] width 948 height 28
type input "andreia va"
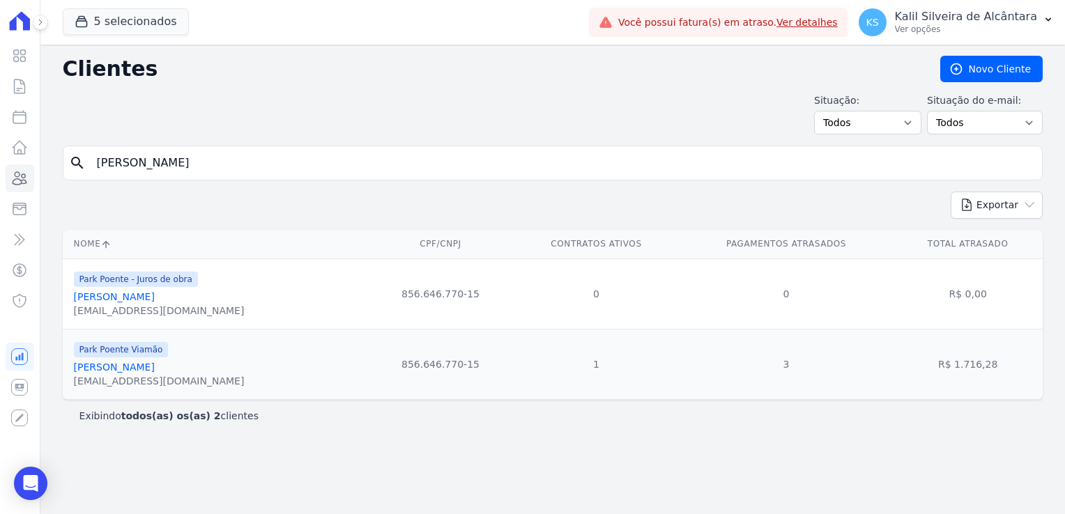
click at [141, 297] on link "Andreia Vargas Welter" at bounding box center [114, 296] width 81 height 11
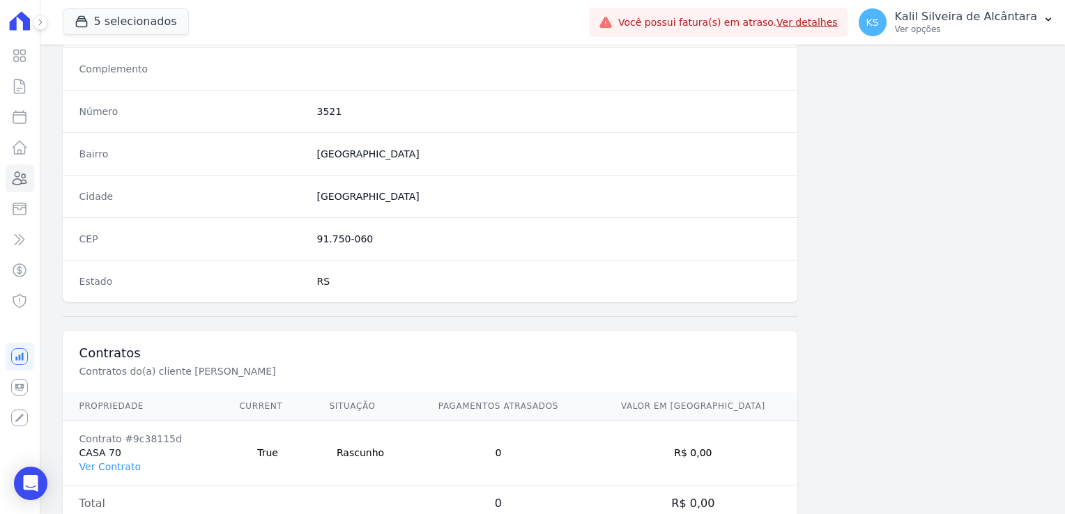
scroll to position [785, 0]
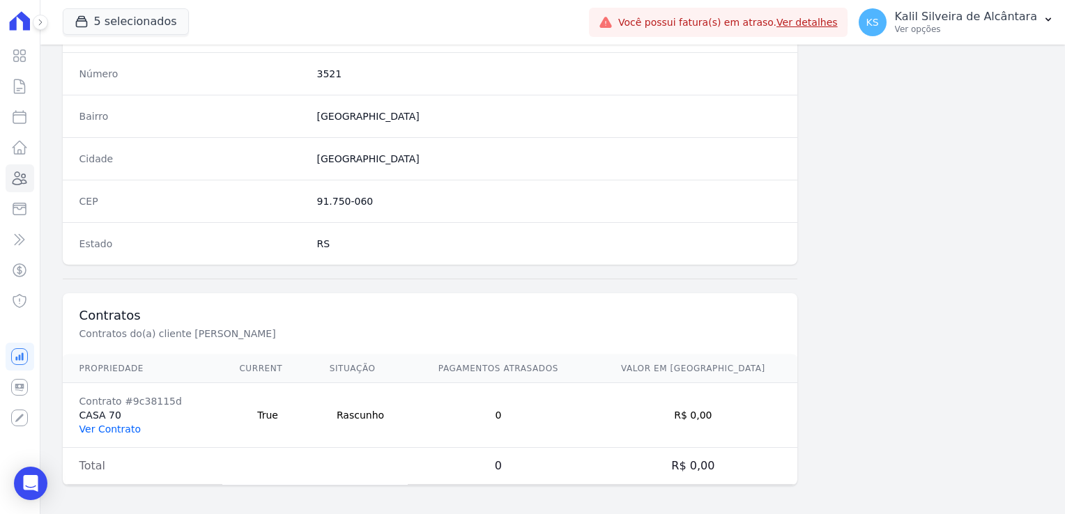
click at [112, 424] on link "Ver Contrato" at bounding box center [109, 429] width 61 height 11
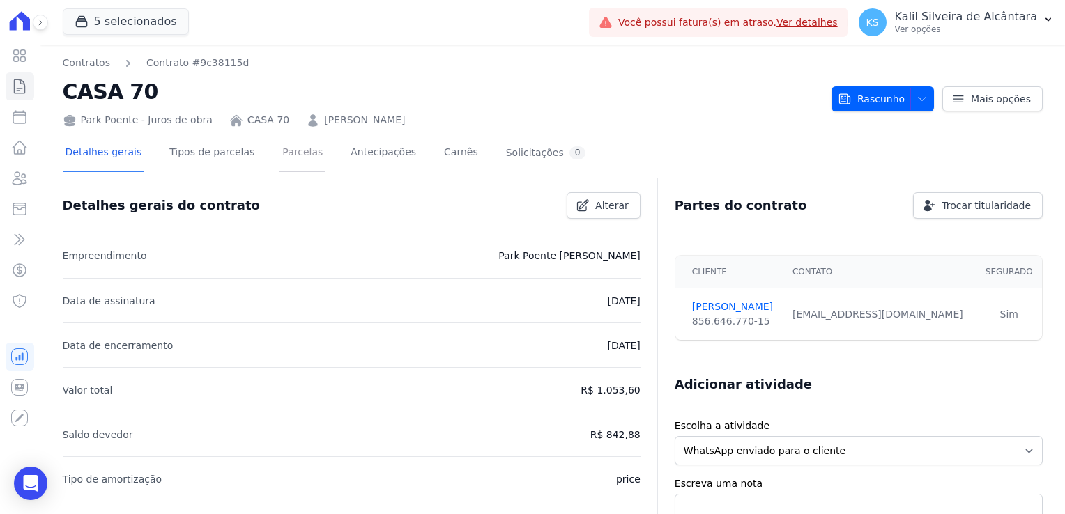
click at [280, 153] on link "Parcelas" at bounding box center [303, 153] width 46 height 37
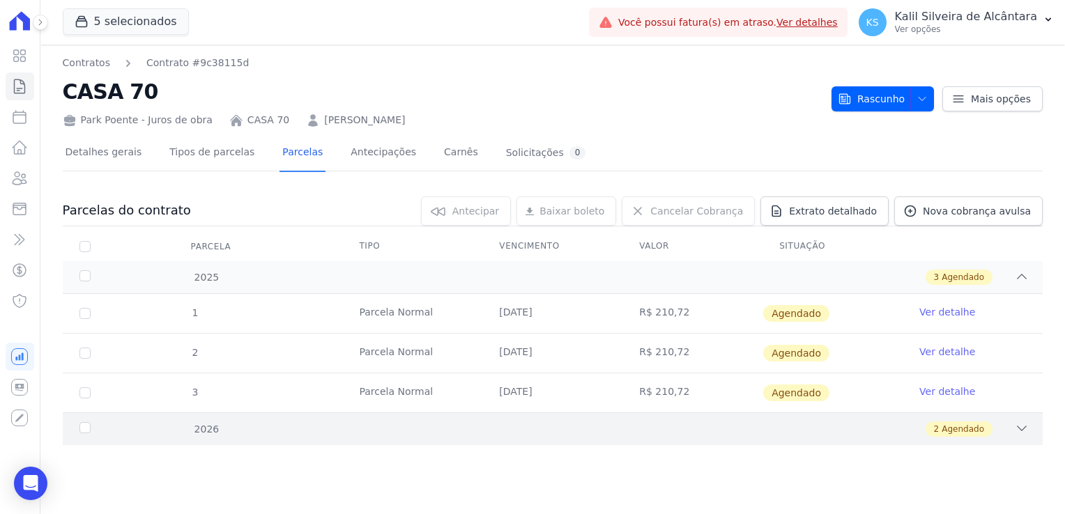
click at [362, 436] on div "2026 2 Agendado" at bounding box center [553, 429] width 980 height 33
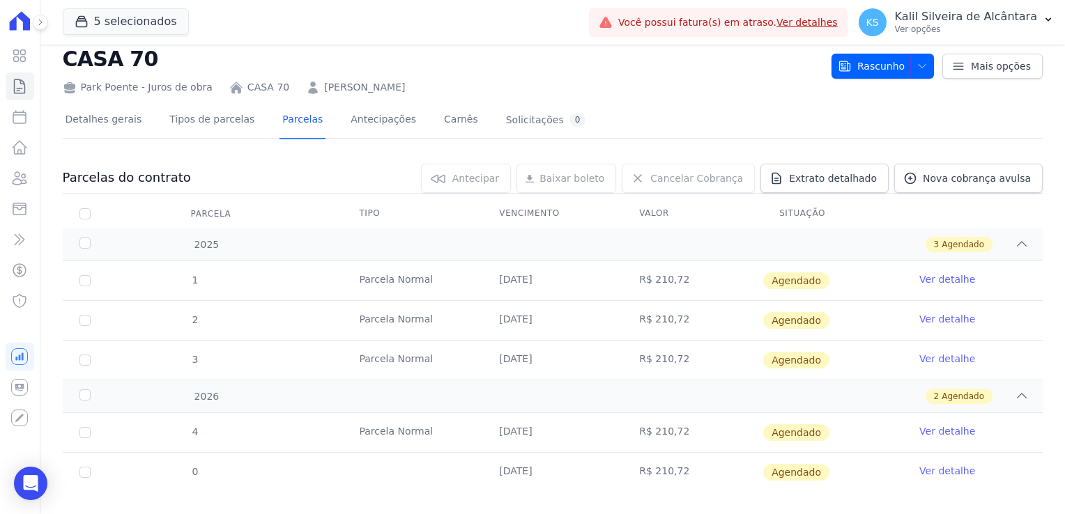
scroll to position [50, 0]
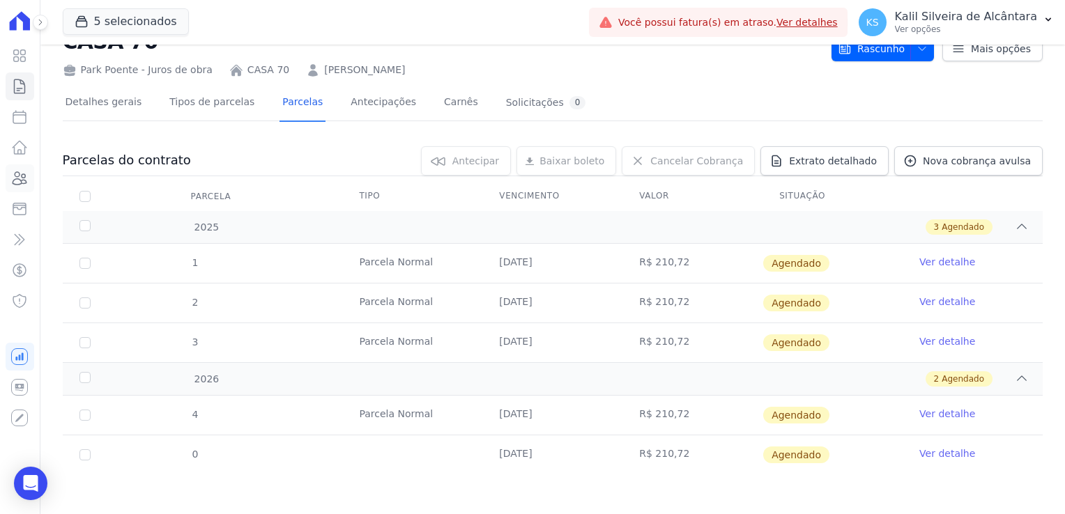
click at [22, 174] on icon at bounding box center [19, 178] width 17 height 17
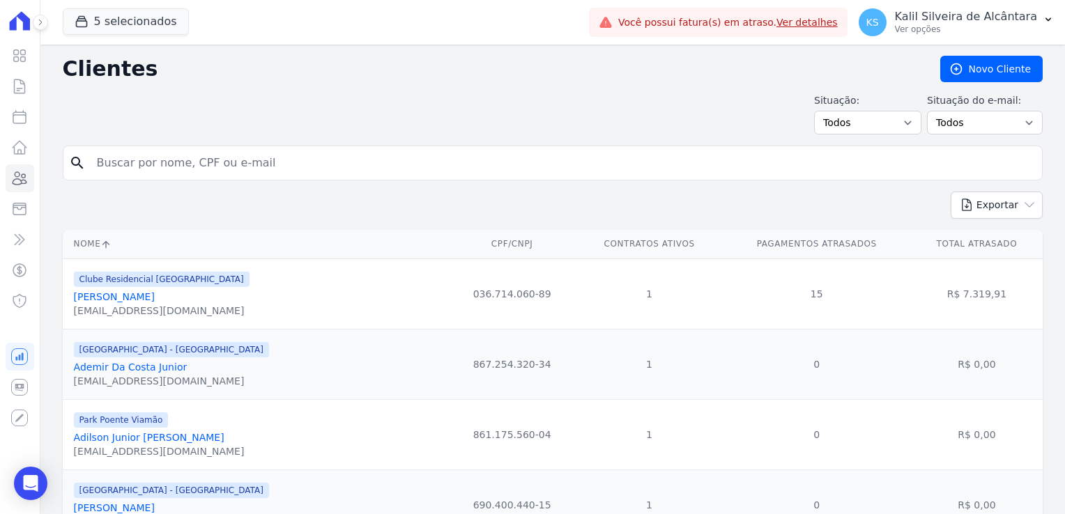
click at [199, 162] on input "search" at bounding box center [563, 163] width 948 height 28
type input "andreia va"
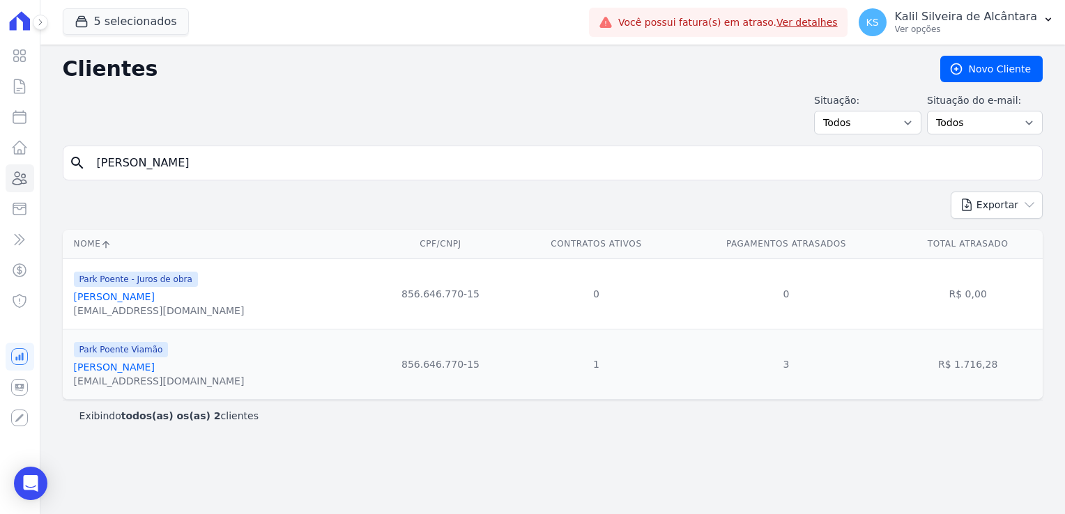
click at [153, 297] on link "Andreia Vargas Welter" at bounding box center [114, 296] width 81 height 11
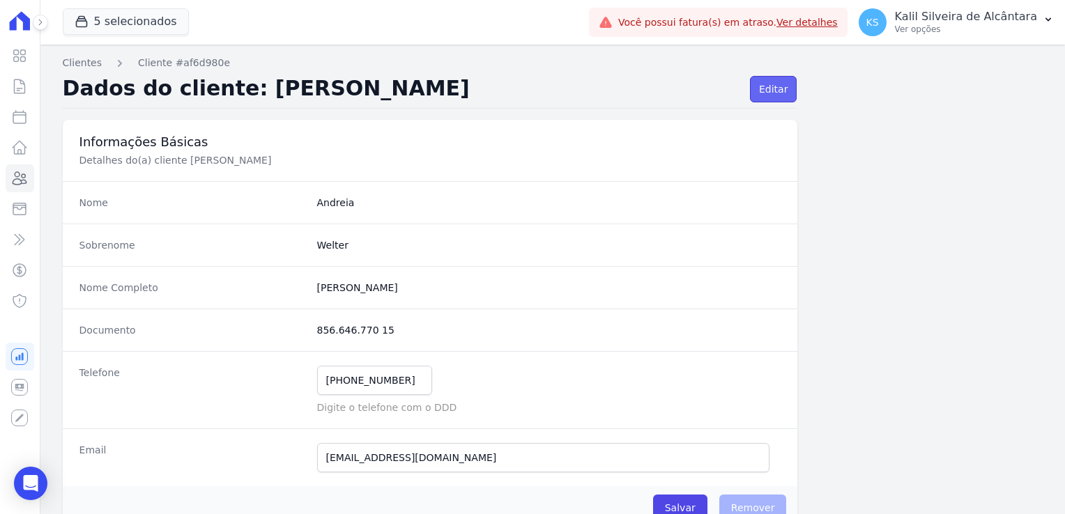
click at [766, 89] on link "Editar" at bounding box center [773, 89] width 47 height 26
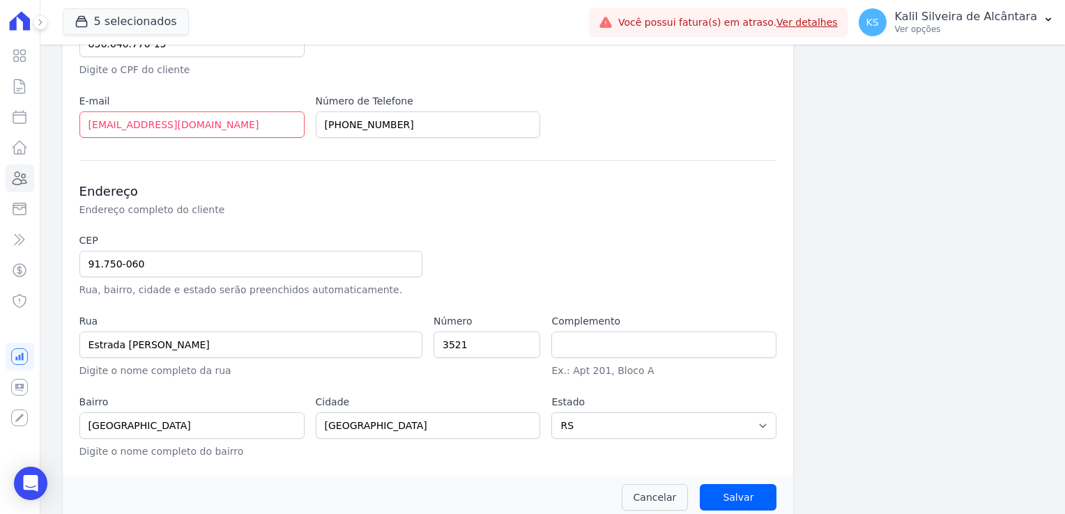
scroll to position [315, 0]
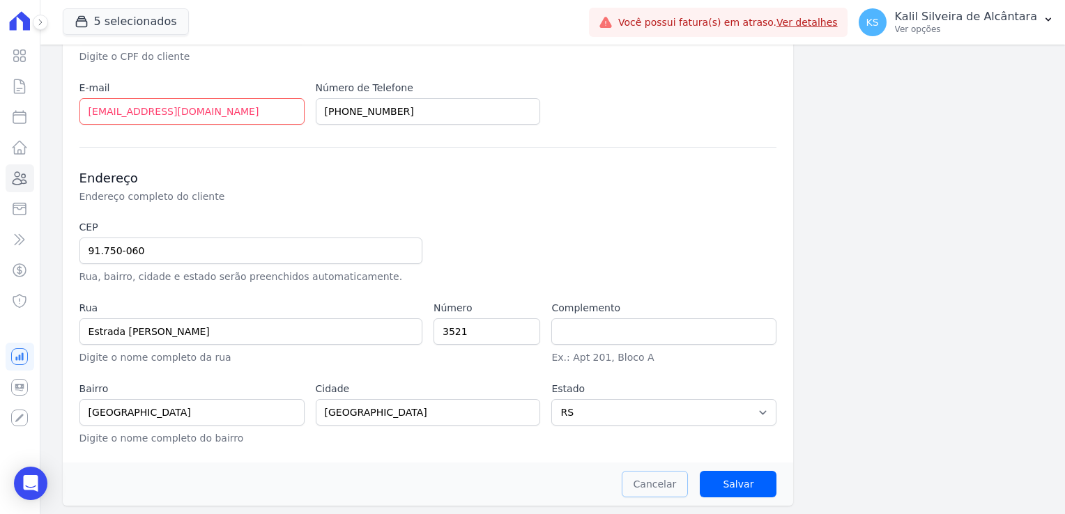
click at [654, 482] on link "Cancelar" at bounding box center [655, 484] width 67 height 26
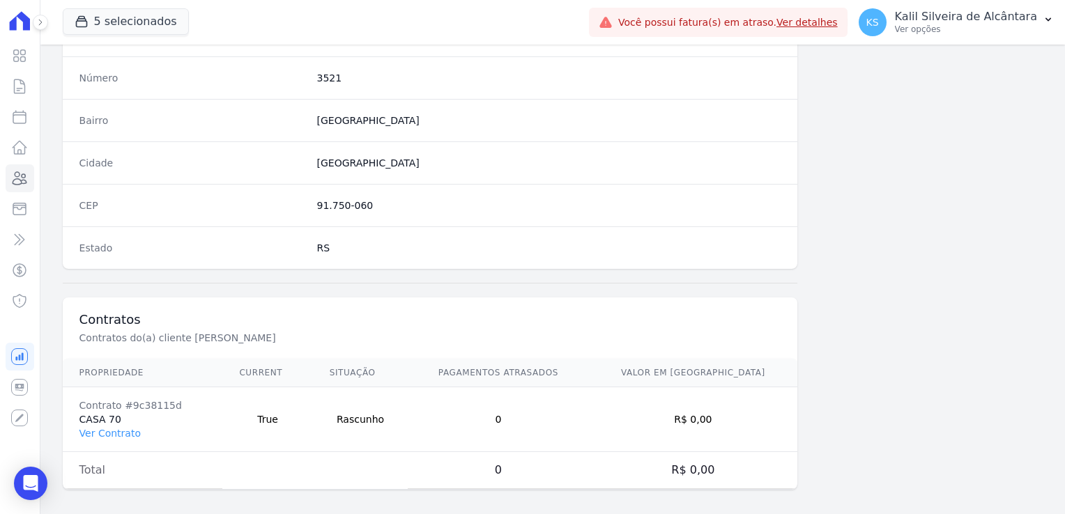
scroll to position [785, 0]
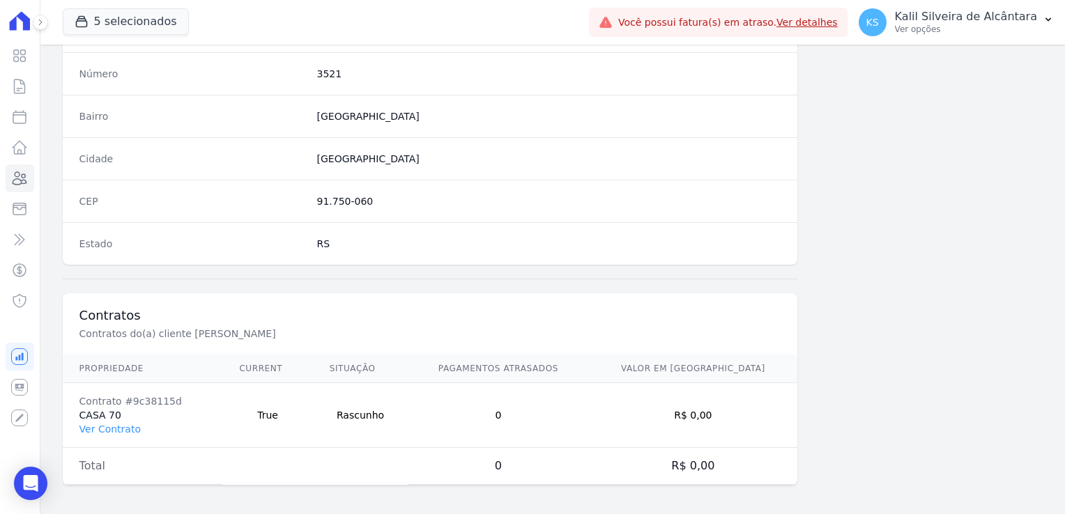
click at [284, 414] on tr "Contrato #9c38115d CASA 70 Ver Contrato True Rascunho 0 R$ 0,00" at bounding box center [430, 415] width 735 height 65
click at [103, 427] on link "Ver Contrato" at bounding box center [109, 429] width 61 height 11
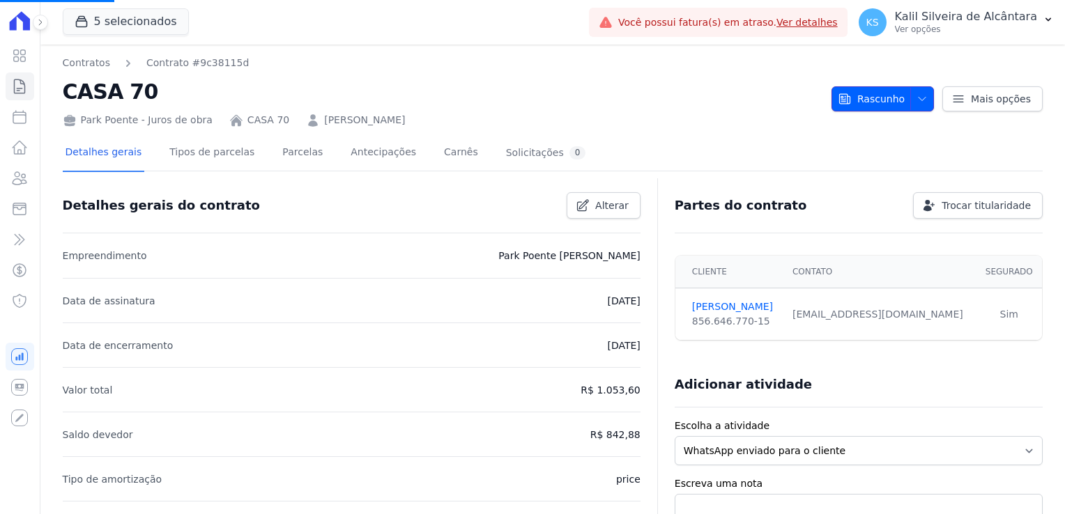
click at [864, 91] on span "Rascunho" at bounding box center [871, 98] width 67 height 25
click at [803, 192] on div "Partes do contrato Trocar titularidade" at bounding box center [853, 200] width 379 height 38
click at [923, 110] on button "Rascunho" at bounding box center [883, 98] width 102 height 25
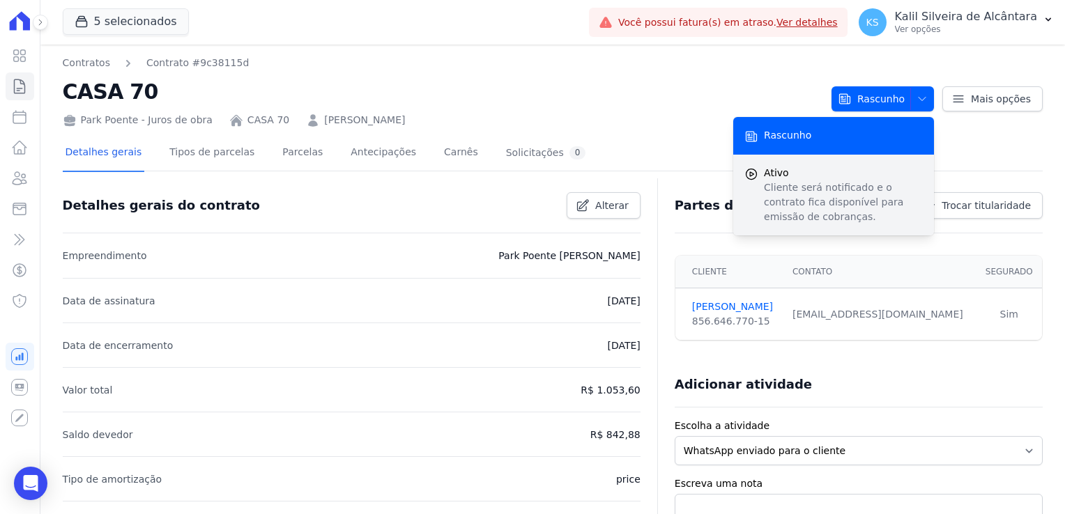
click at [846, 177] on span "Ativo" at bounding box center [843, 173] width 159 height 15
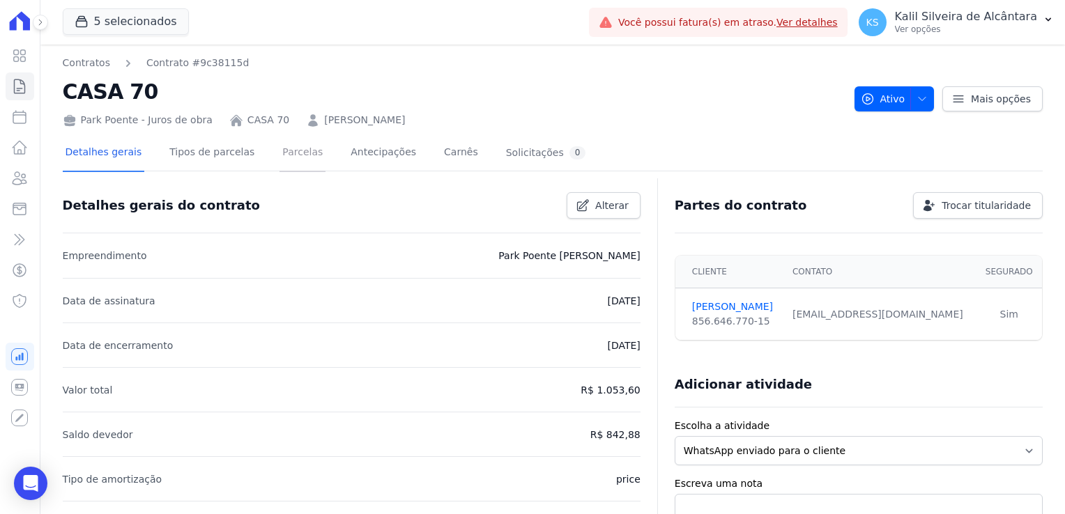
click at [280, 159] on link "Parcelas" at bounding box center [303, 153] width 46 height 37
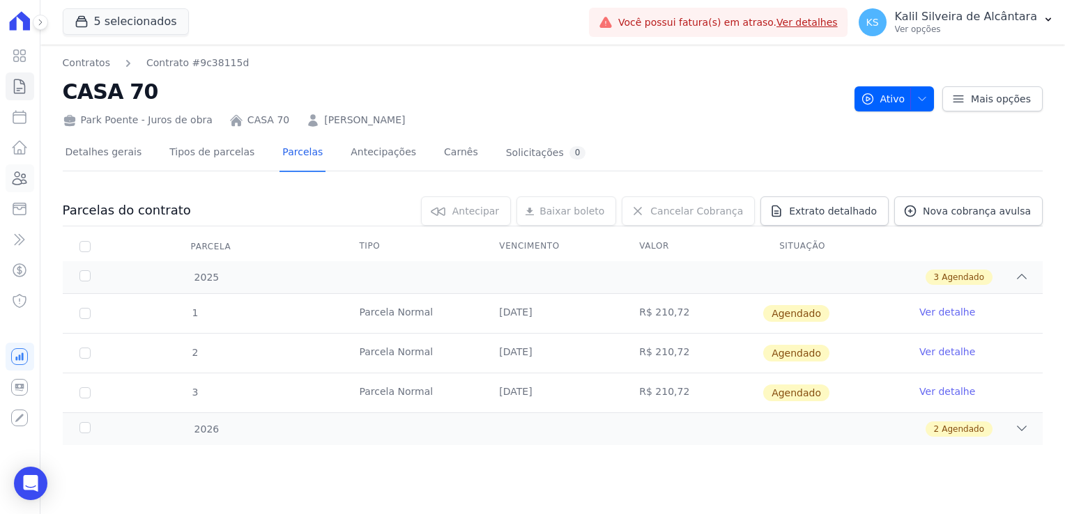
click at [23, 182] on icon at bounding box center [19, 178] width 17 height 17
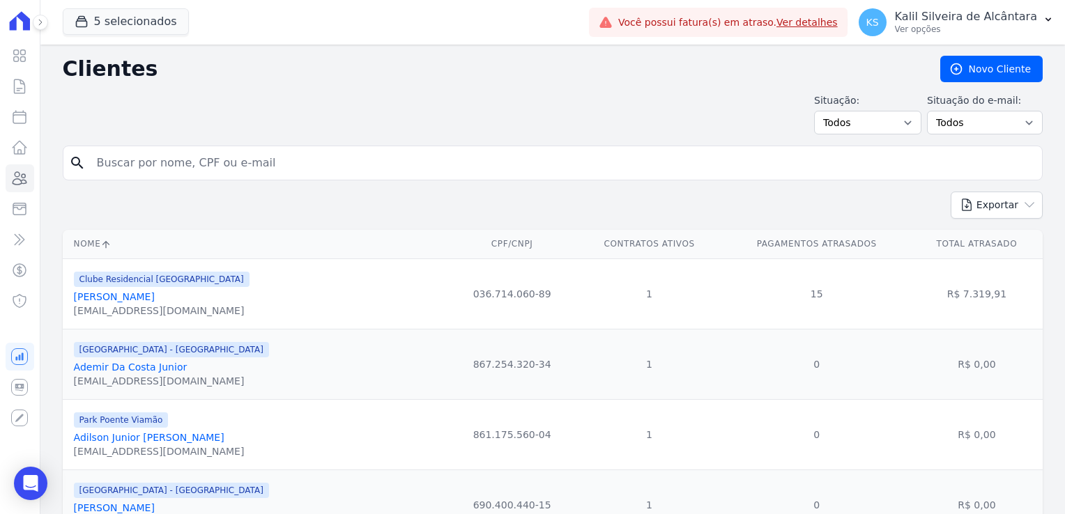
click at [211, 174] on input "search" at bounding box center [563, 163] width 948 height 28
type input "andreia"
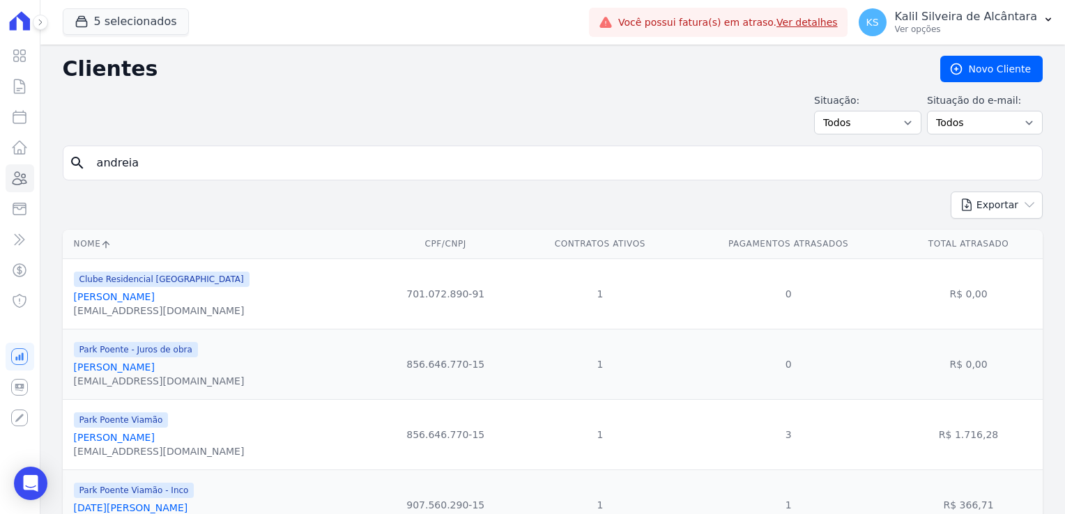
click at [181, 166] on input "andreia" at bounding box center [563, 163] width 948 height 28
type input "andreia var"
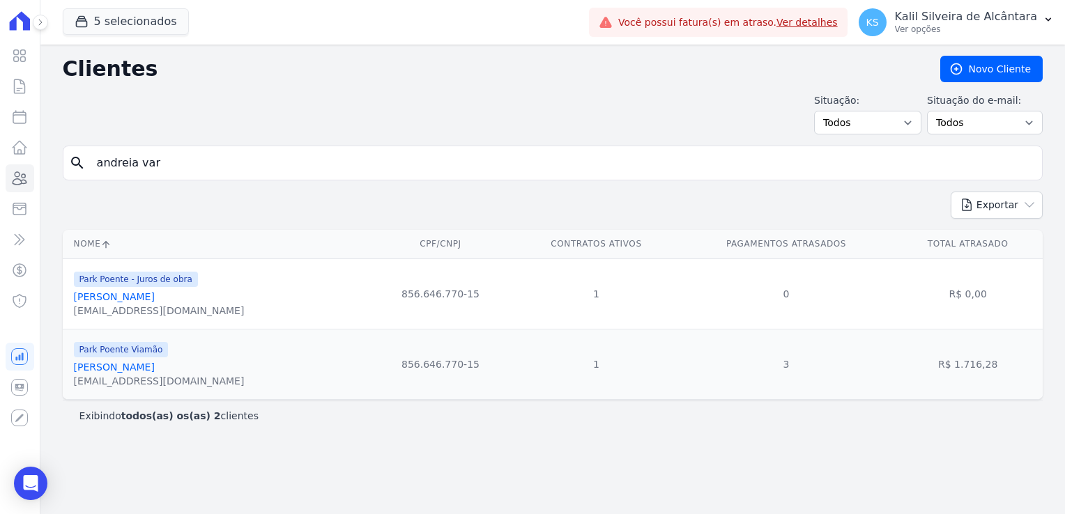
click at [155, 362] on link "Andreia Vargas Welter" at bounding box center [114, 367] width 81 height 11
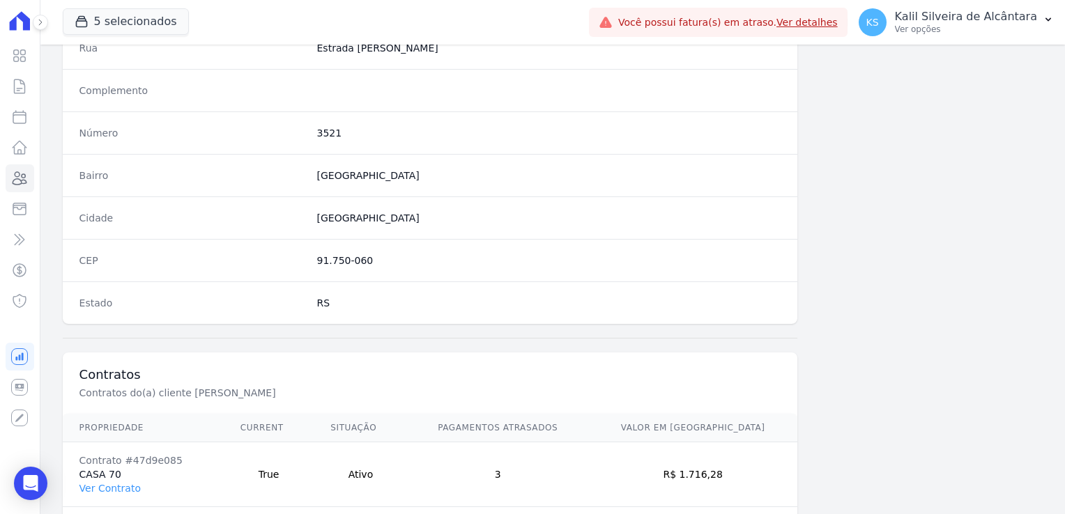
scroll to position [785, 0]
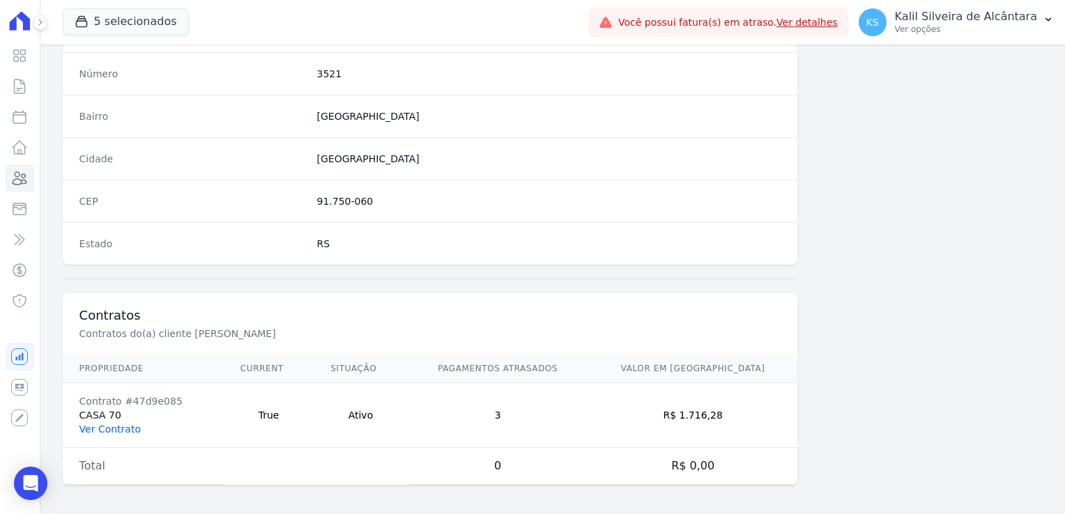
click at [97, 429] on link "Ver Contrato" at bounding box center [109, 429] width 61 height 11
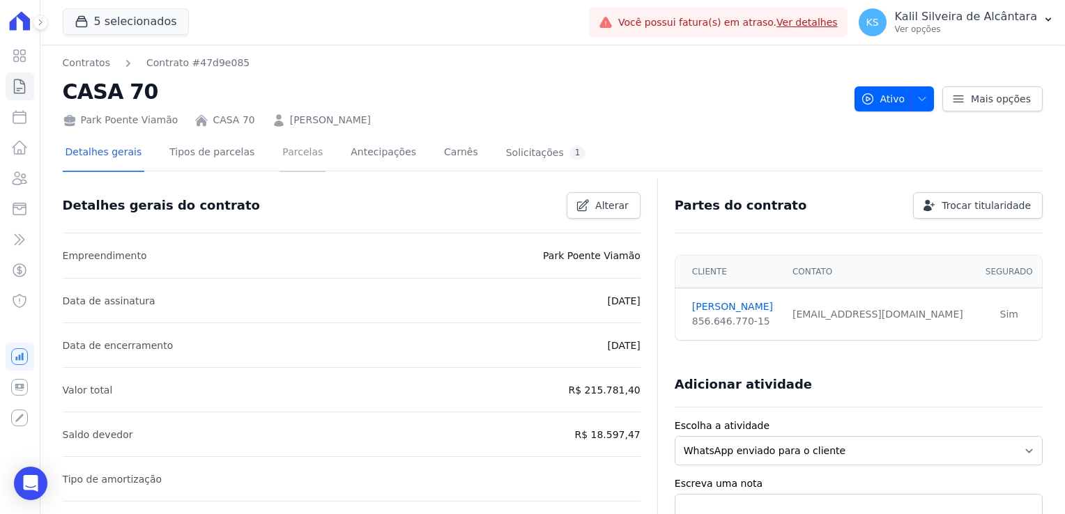
click at [291, 164] on link "Parcelas" at bounding box center [303, 153] width 46 height 37
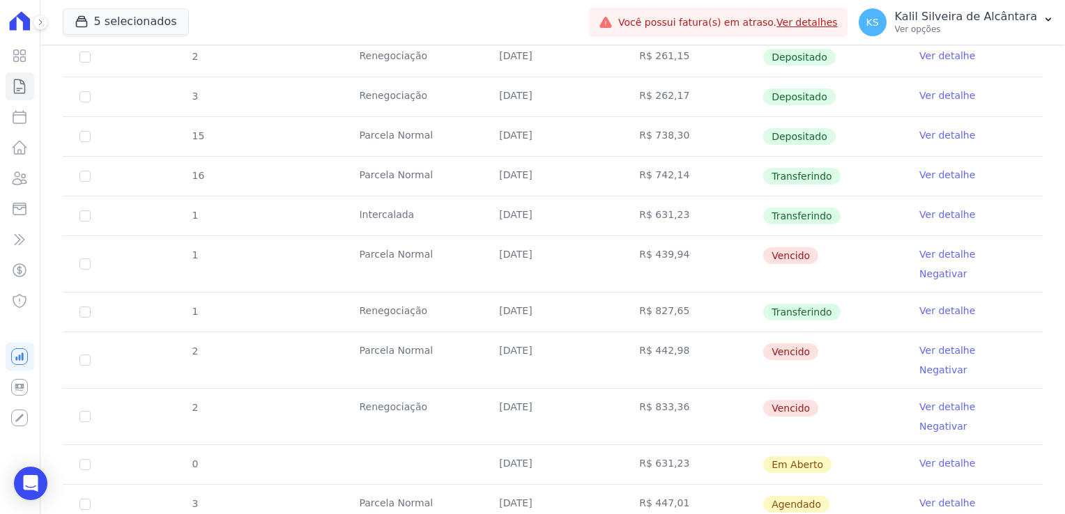
scroll to position [558, 0]
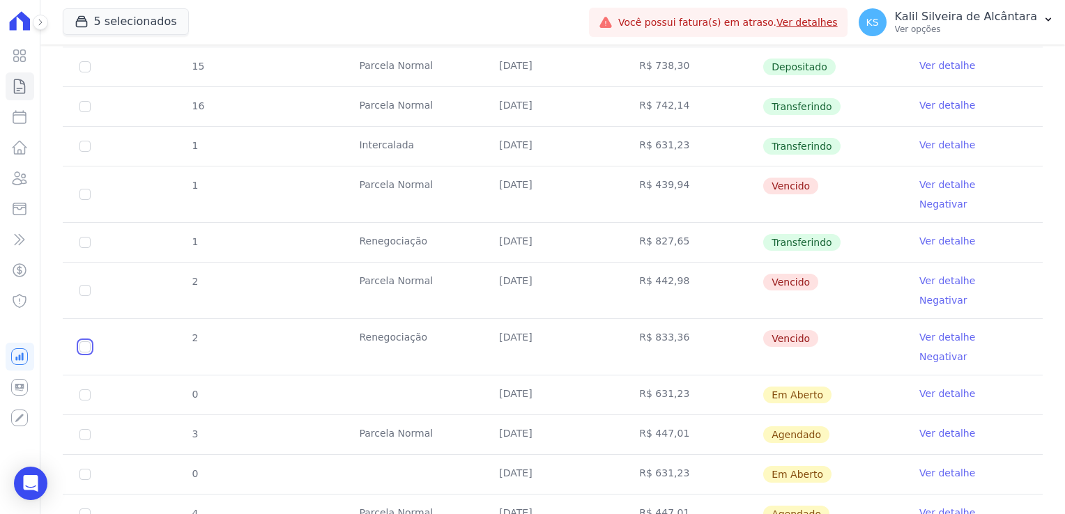
drag, startPoint x: 79, startPoint y: 300, endPoint x: 79, endPoint y: 287, distance: 12.5
click at [79, 342] on input "checkbox" at bounding box center [84, 347] width 11 height 11
checkbox input "true"
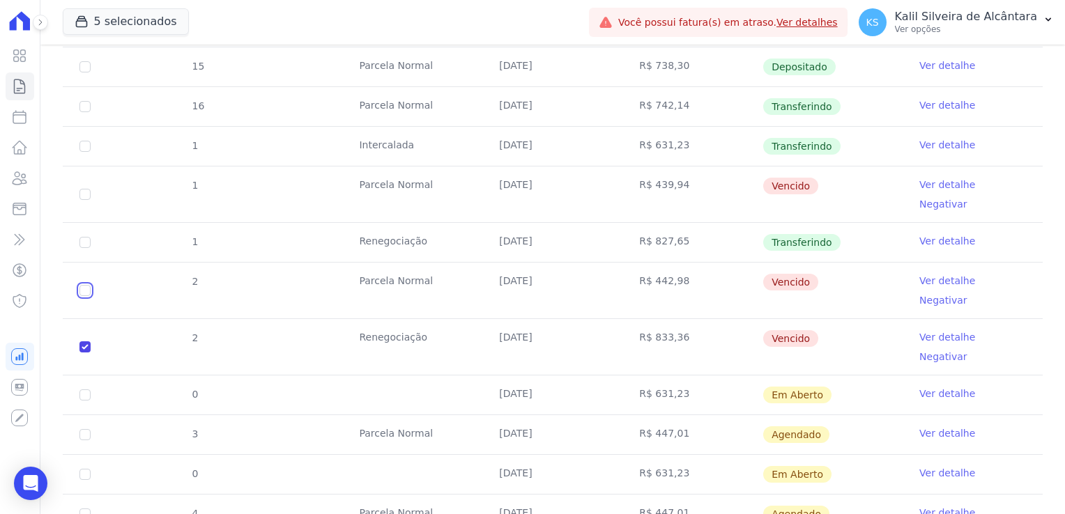
click at [86, 285] on input "checkbox" at bounding box center [84, 290] width 11 height 11
checkbox input "true"
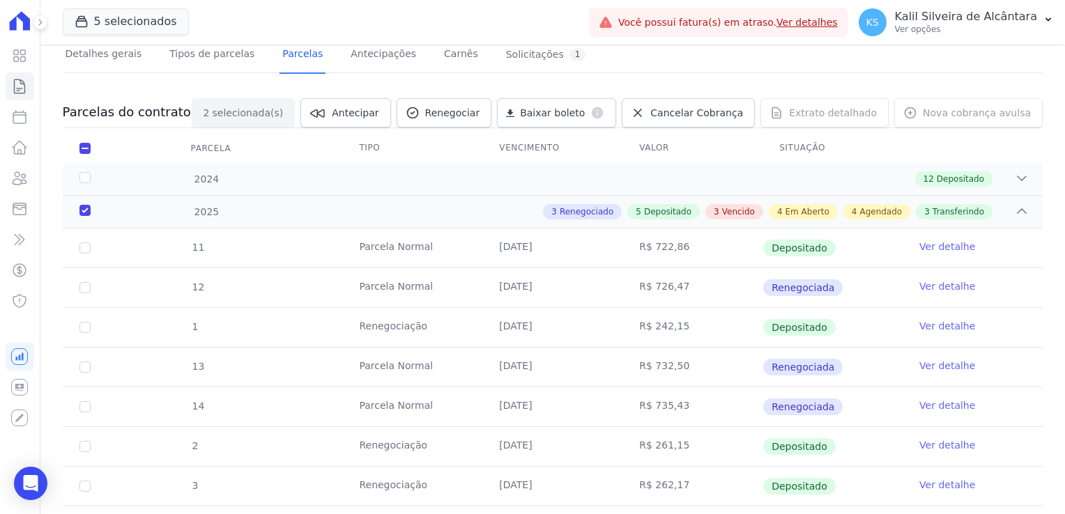
scroll to position [0, 0]
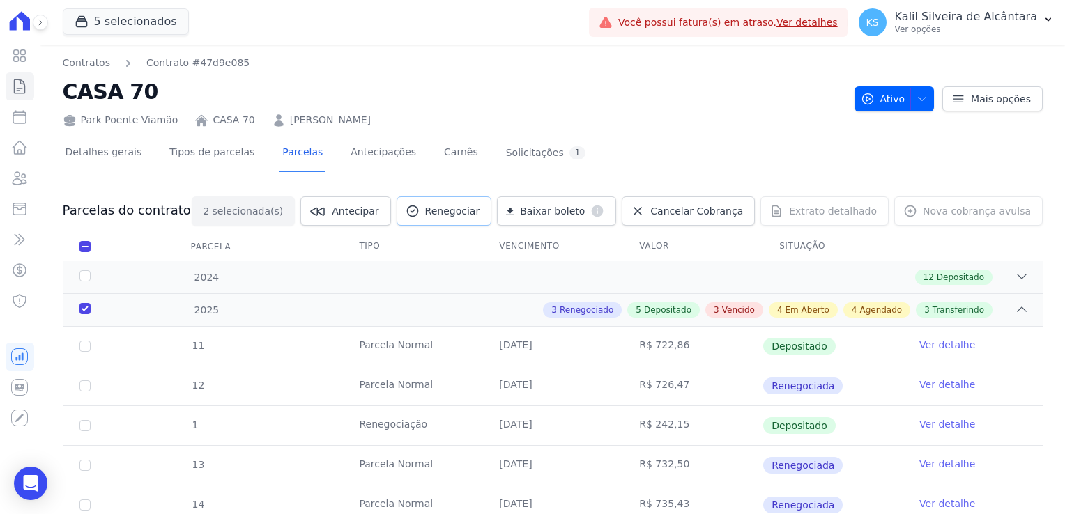
click at [478, 216] on span "Renegociar" at bounding box center [452, 211] width 55 height 14
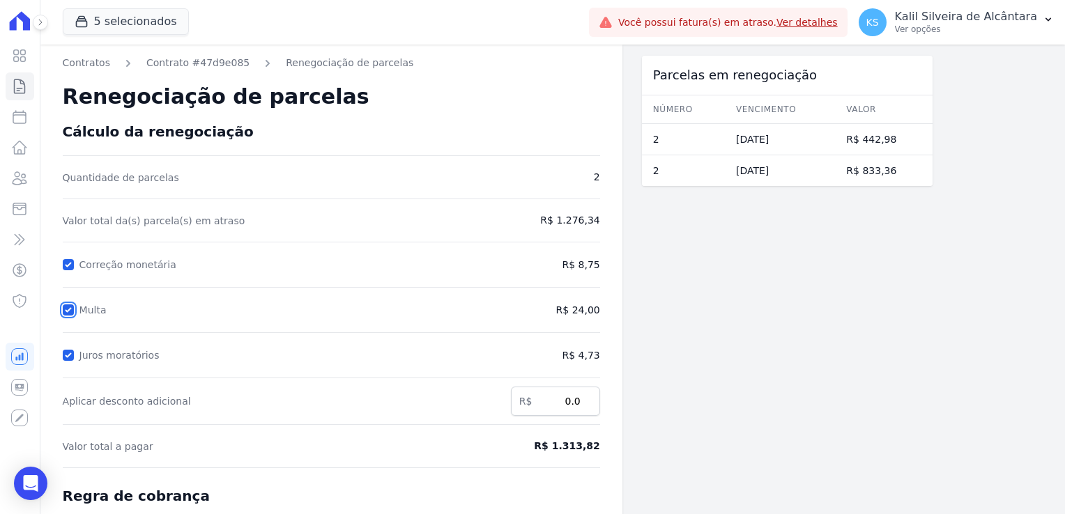
click at [70, 308] on input "Multa" at bounding box center [68, 310] width 11 height 11
checkbox input "false"
click at [67, 354] on input "Juros moratórios" at bounding box center [68, 355] width 11 height 11
checkbox input "false"
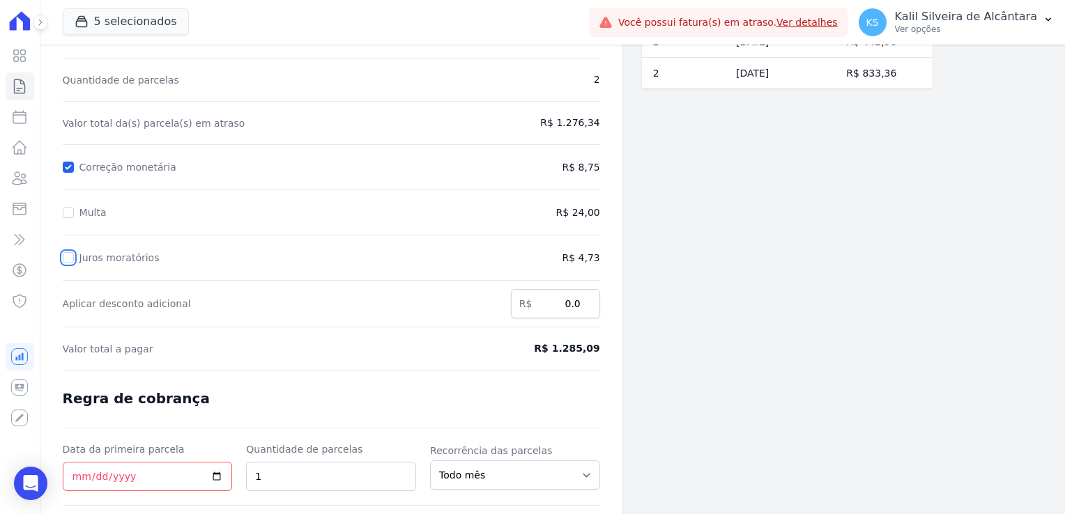
scroll to position [181, 0]
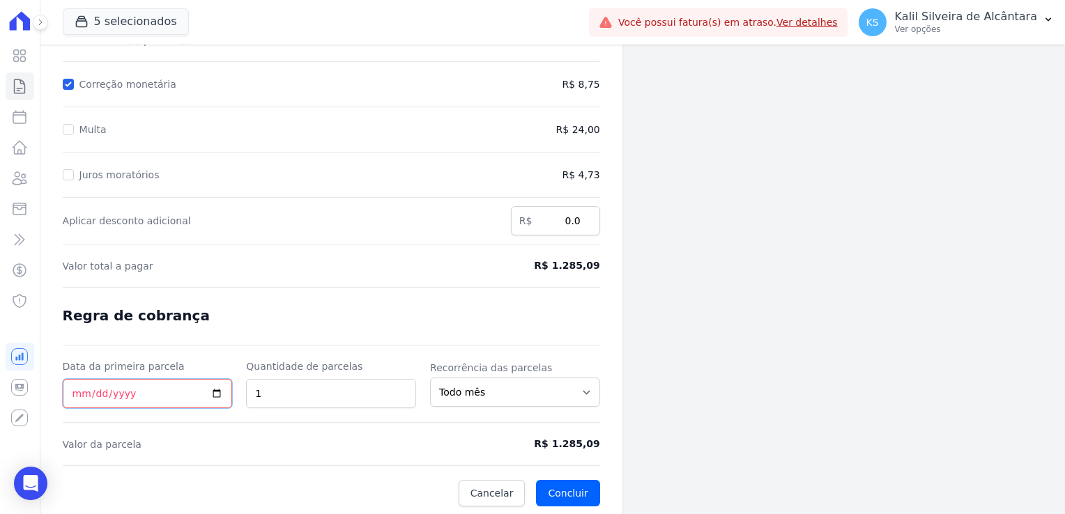
click at [70, 393] on input "Data da primeira parcela" at bounding box center [148, 393] width 170 height 29
type input "2025-10-05"
click at [350, 438] on span "Valor da parcela" at bounding box center [262, 445] width 399 height 14
click at [220, 379] on div "Data da primeira parcela 2025-10-05 Quantidade de parcelas 1 Recorrência das pa…" at bounding box center [331, 384] width 537 height 49
type input "4"
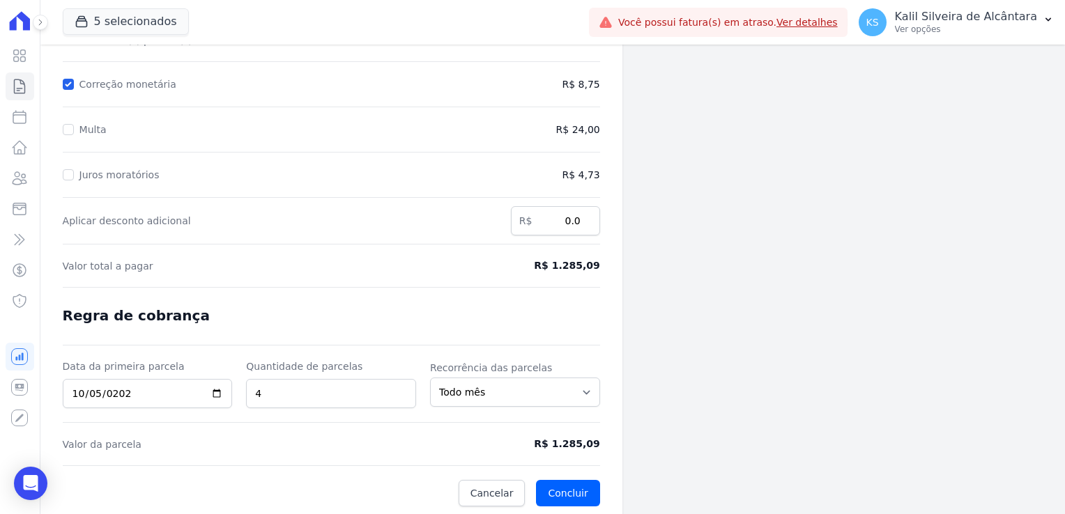
drag, startPoint x: 287, startPoint y: 442, endPoint x: 379, endPoint y: 441, distance: 92.7
click at [289, 441] on span "Valor da parcela" at bounding box center [262, 445] width 399 height 14
click at [599, 486] on button "Concluir" at bounding box center [567, 493] width 63 height 26
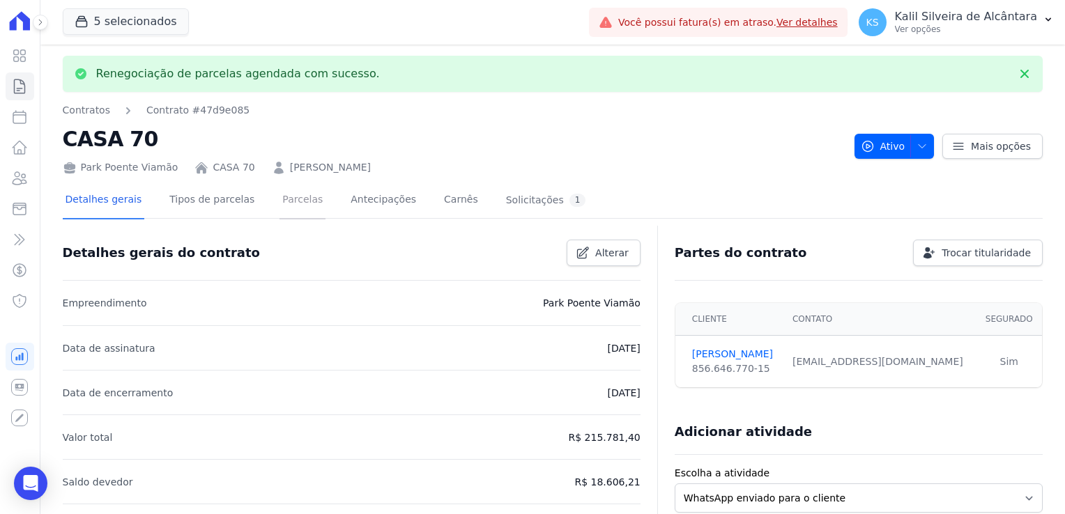
click at [297, 216] on link "Parcelas" at bounding box center [303, 201] width 46 height 37
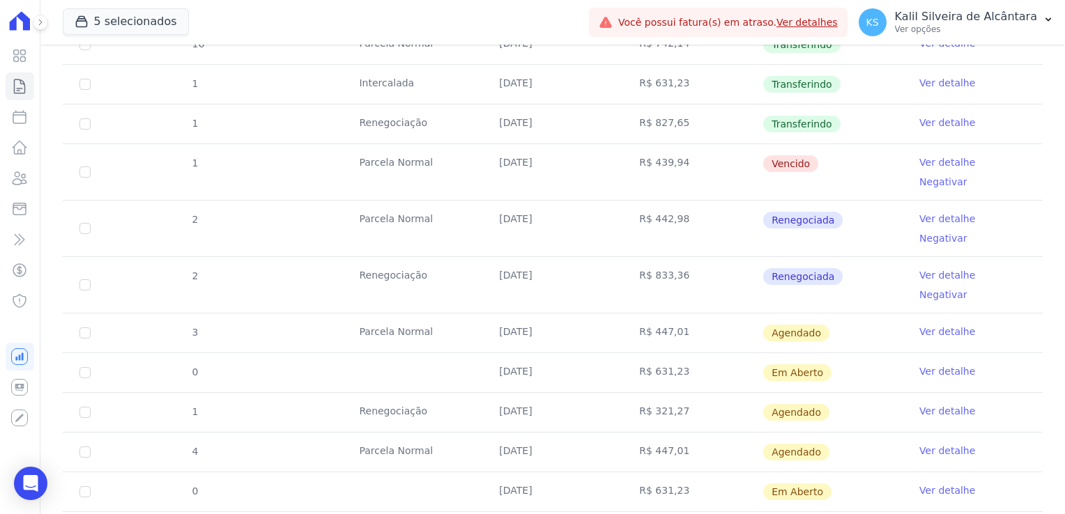
scroll to position [627, 0]
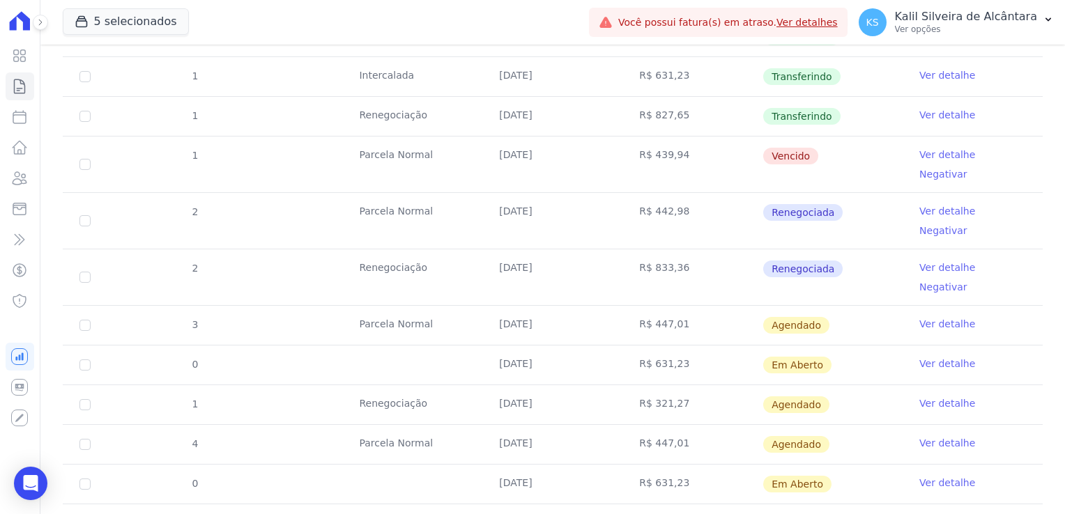
click at [923, 157] on link "Ver detalhe" at bounding box center [947, 155] width 56 height 14
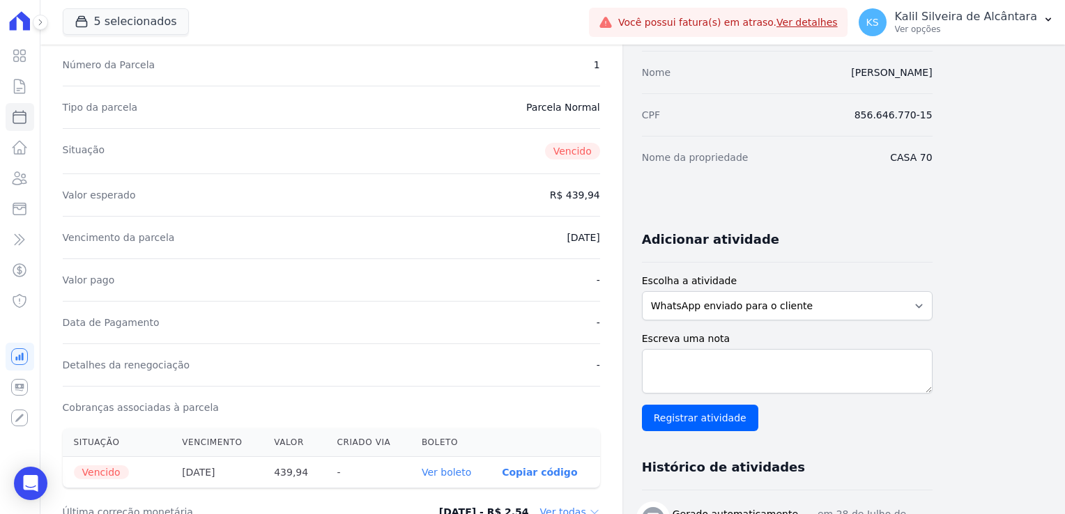
scroll to position [349, 0]
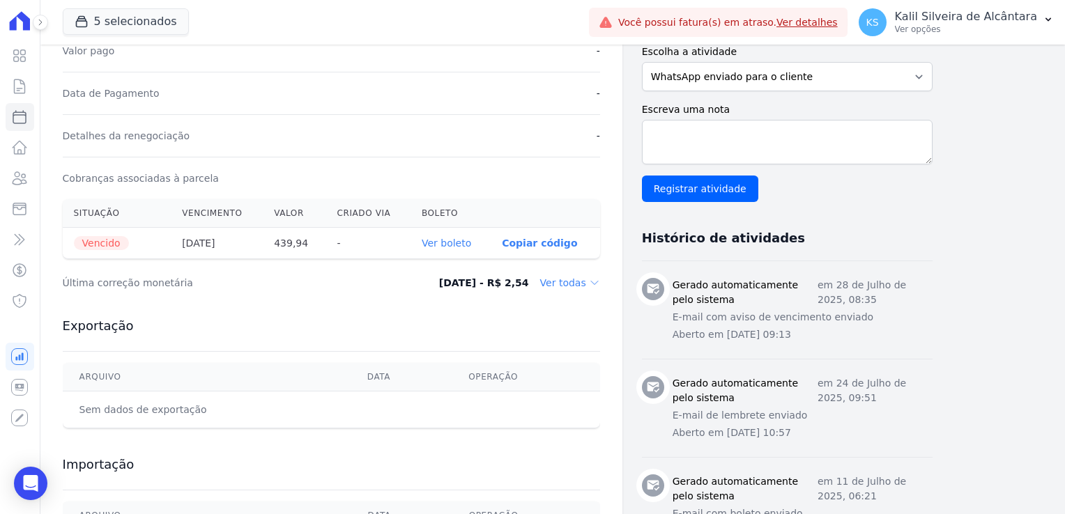
click at [468, 245] on link "Ver boleto" at bounding box center [446, 243] width 49 height 11
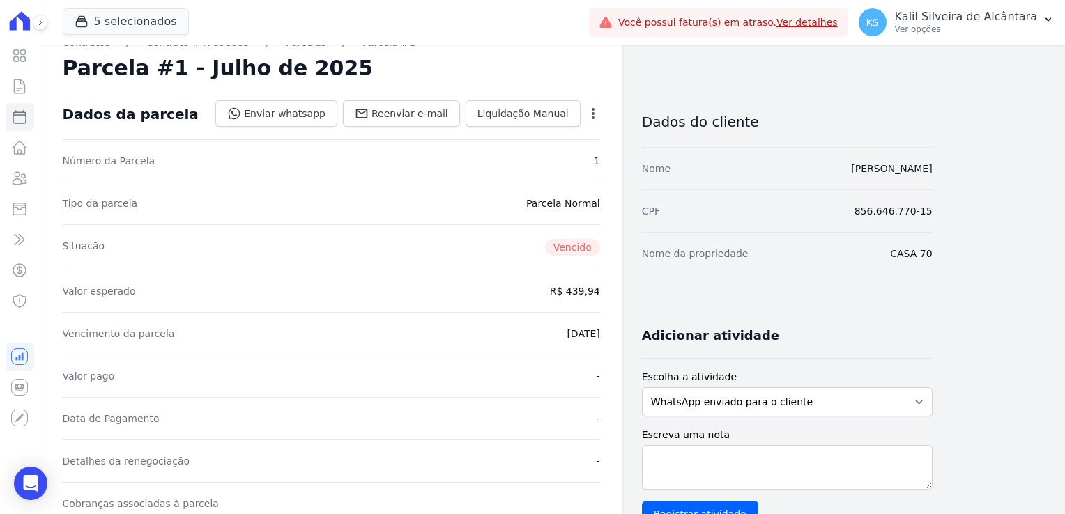
scroll to position [0, 0]
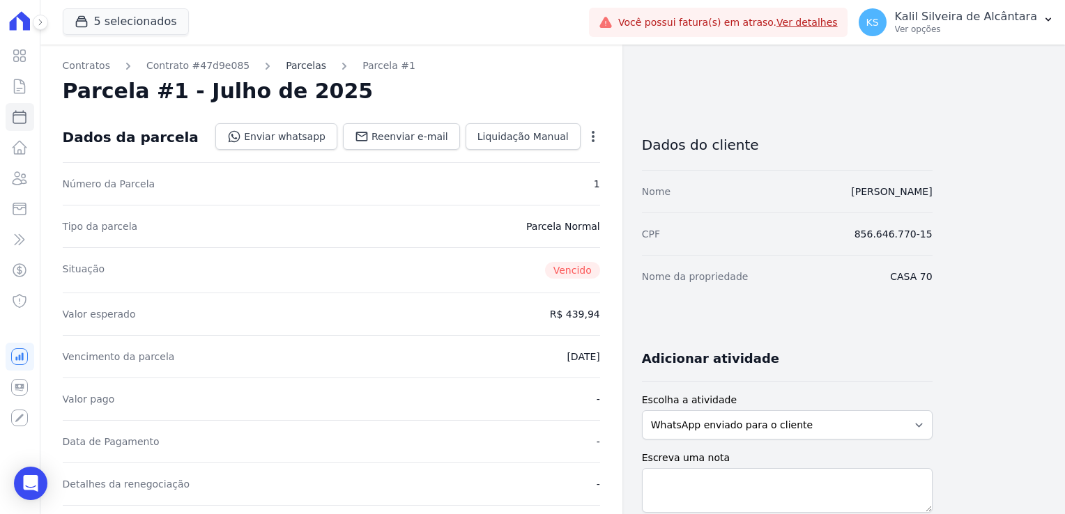
click at [286, 66] on link "Parcelas" at bounding box center [306, 66] width 40 height 15
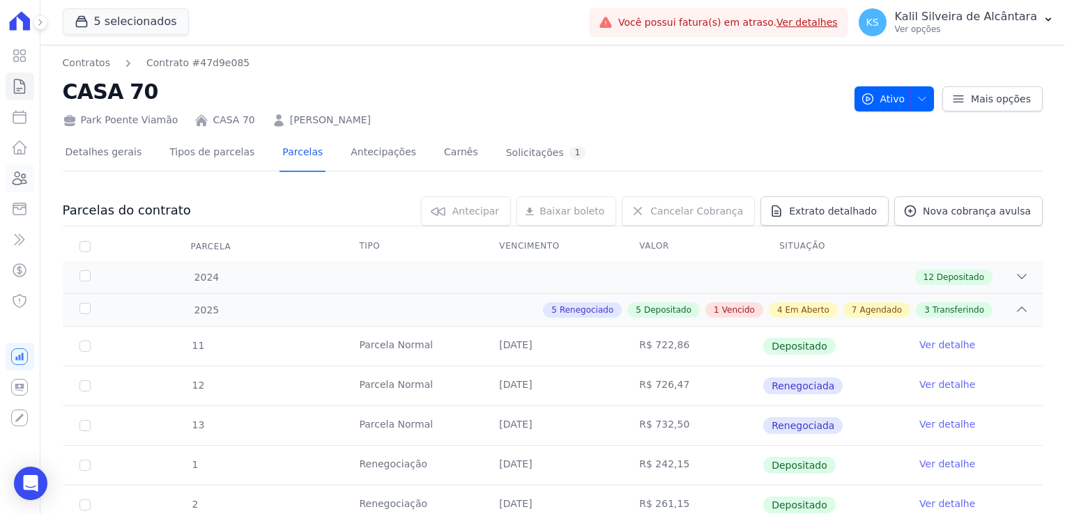
click at [20, 166] on link "Clientes" at bounding box center [20, 179] width 29 height 28
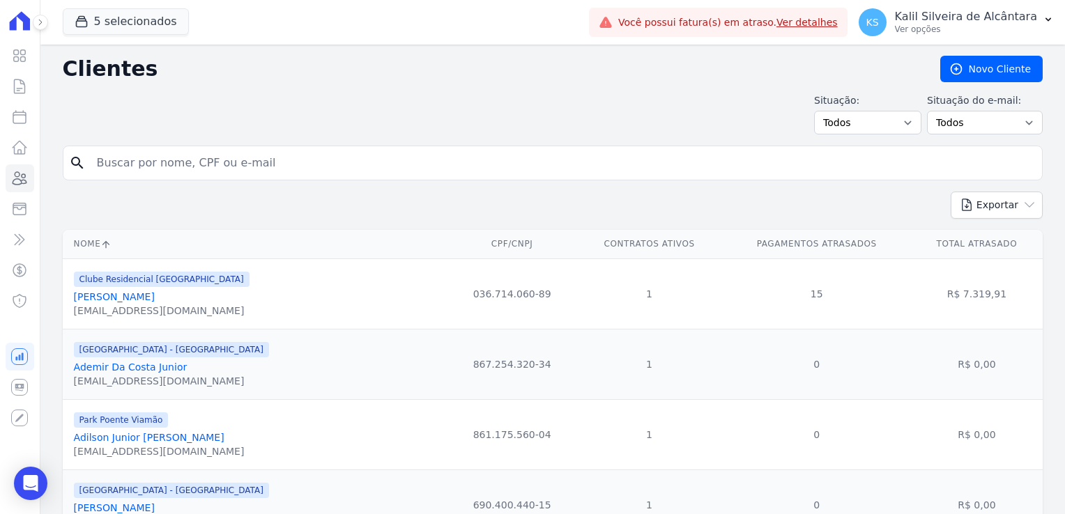
click at [167, 158] on input "search" at bounding box center [563, 163] width 948 height 28
type input "andreia["
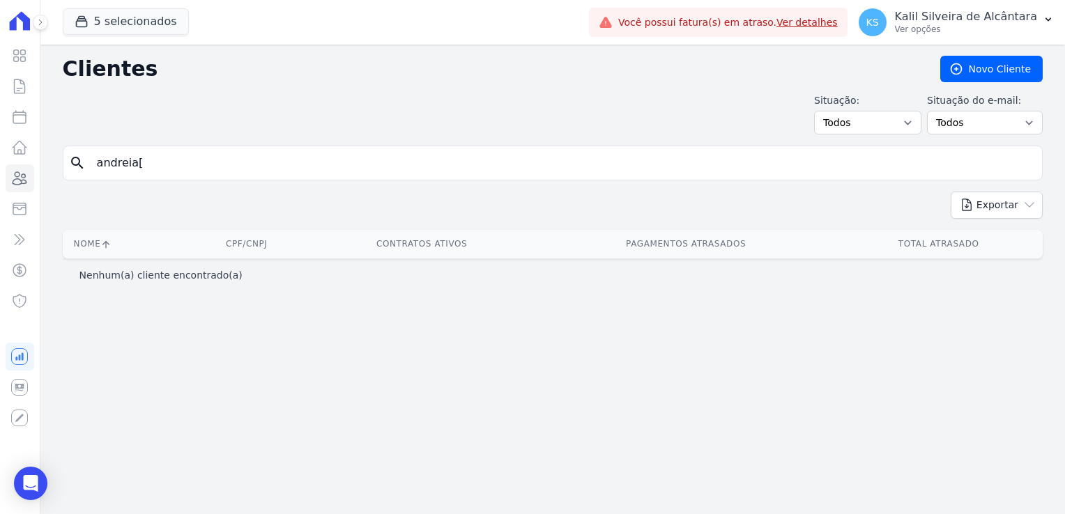
click at [167, 158] on input "andreia[" at bounding box center [563, 163] width 948 height 28
type input "andreia"
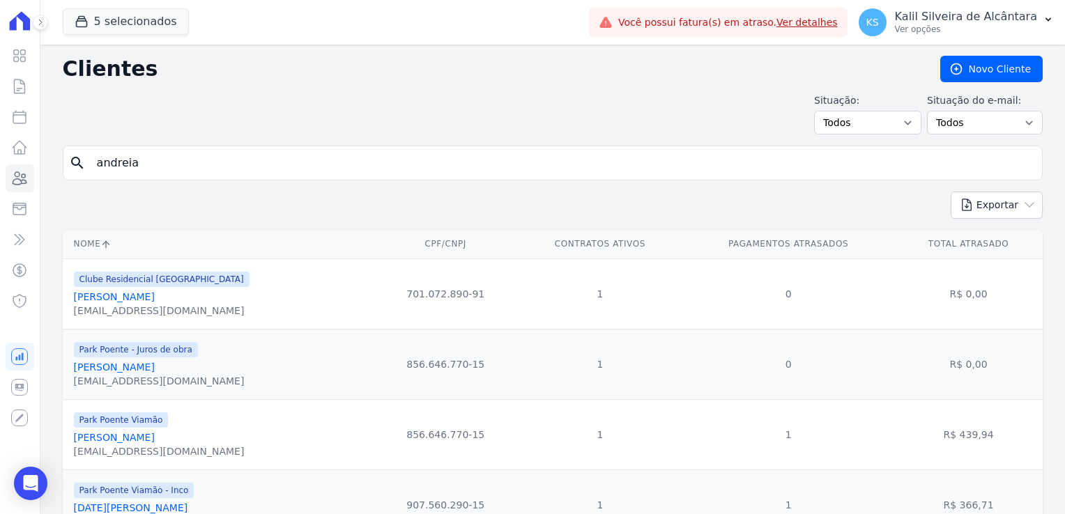
click at [148, 153] on input "andreia" at bounding box center [563, 163] width 948 height 28
type input "andreia var"
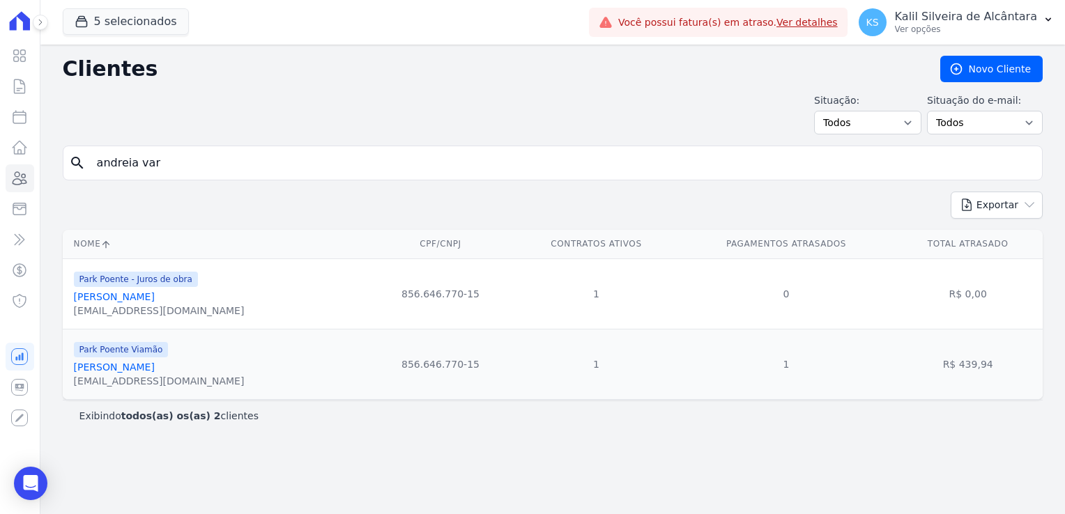
click at [138, 296] on link "Andreia Vargas Welter" at bounding box center [114, 296] width 81 height 11
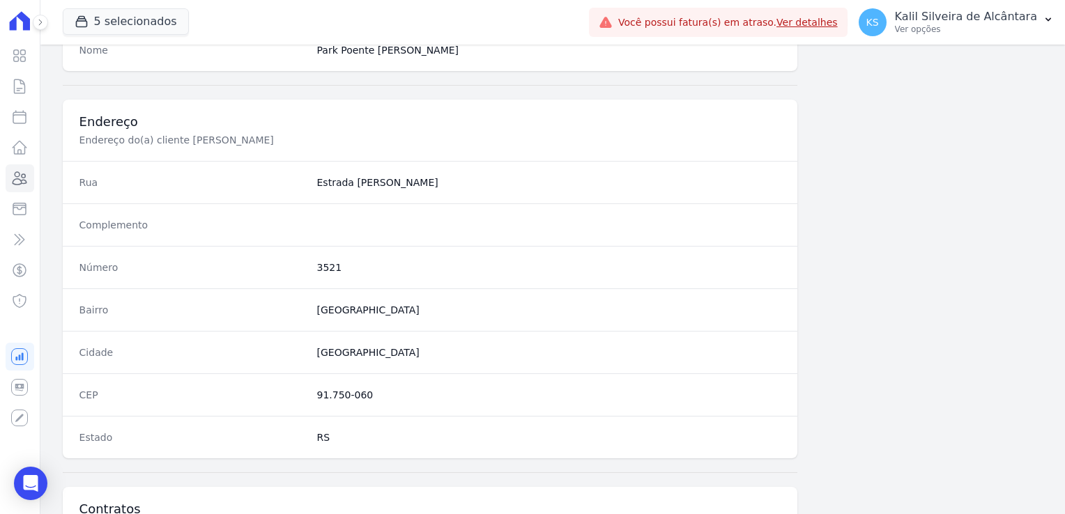
scroll to position [785, 0]
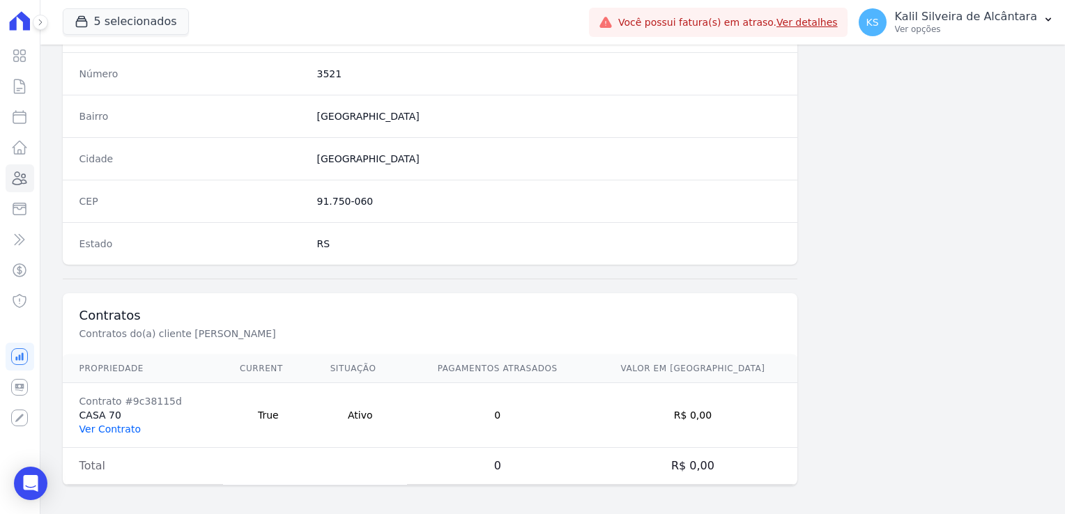
click at [100, 429] on link "Ver Contrato" at bounding box center [109, 429] width 61 height 11
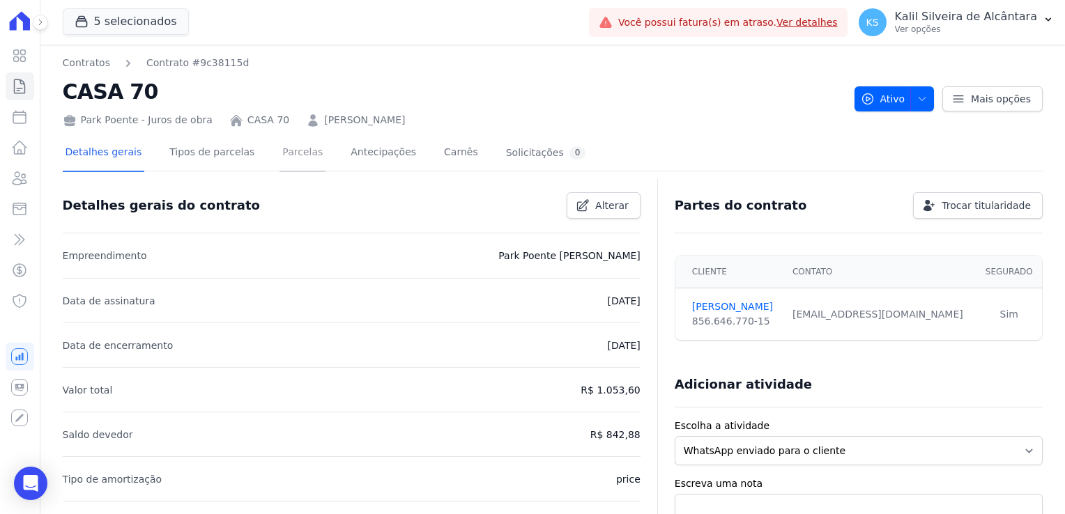
click at [298, 166] on link "Parcelas" at bounding box center [303, 153] width 46 height 37
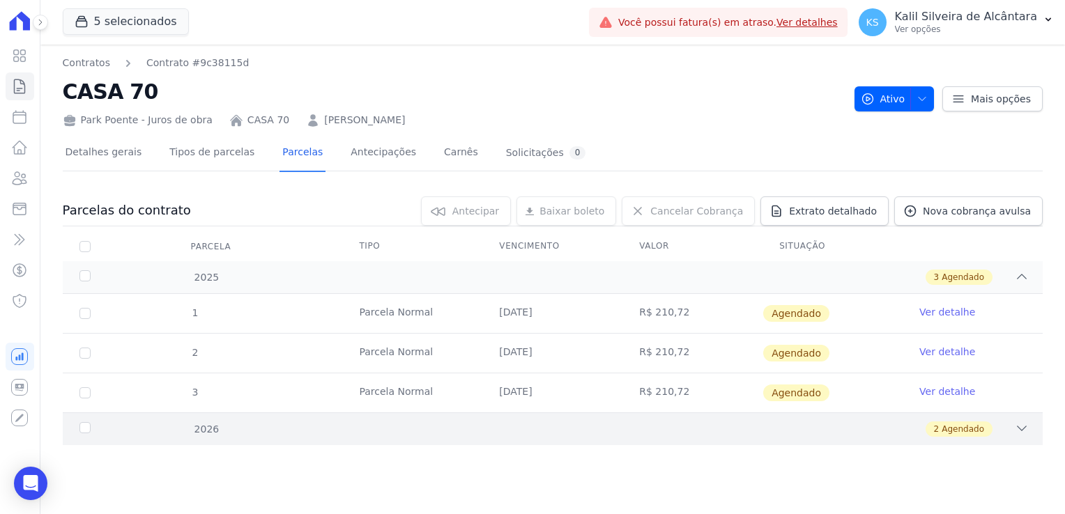
click at [254, 438] on div "2026 2 Agendado" at bounding box center [553, 429] width 980 height 33
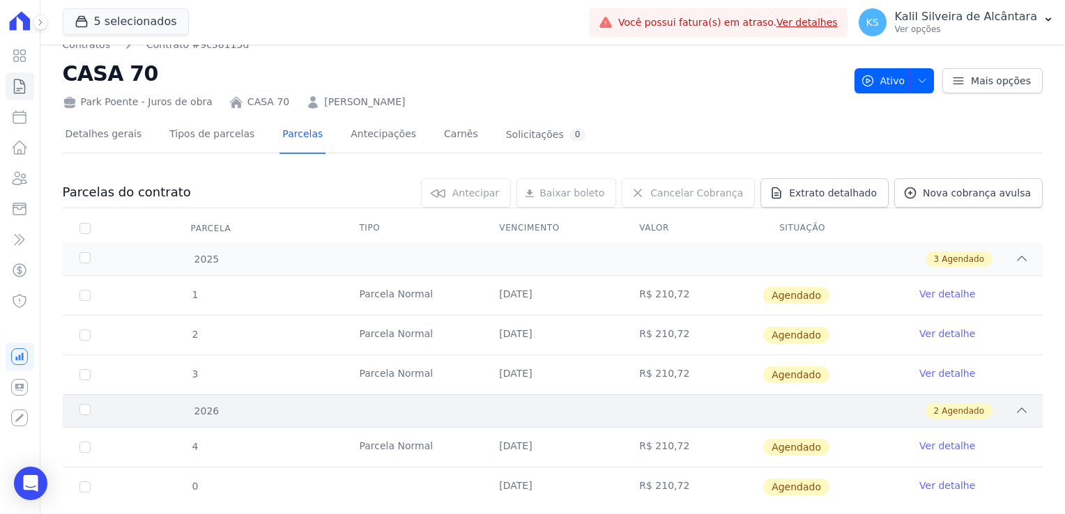
scroll to position [50, 0]
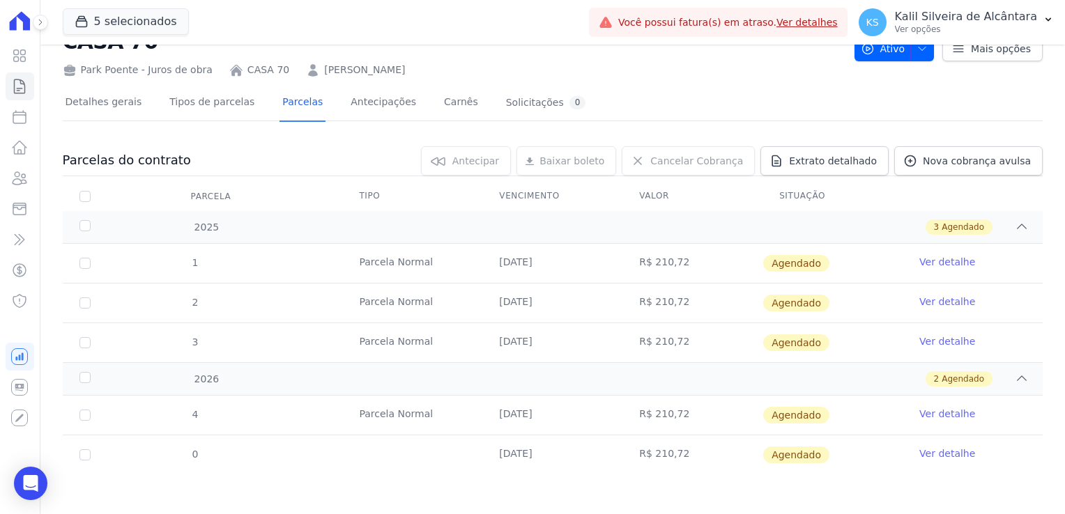
click at [33, 180] on div "Visão Geral Contratos Parcelas Lotes Clientes Minha Carteira Transferências Cré…" at bounding box center [20, 257] width 40 height 514
click at [29, 180] on link "Clientes" at bounding box center [20, 179] width 29 height 28
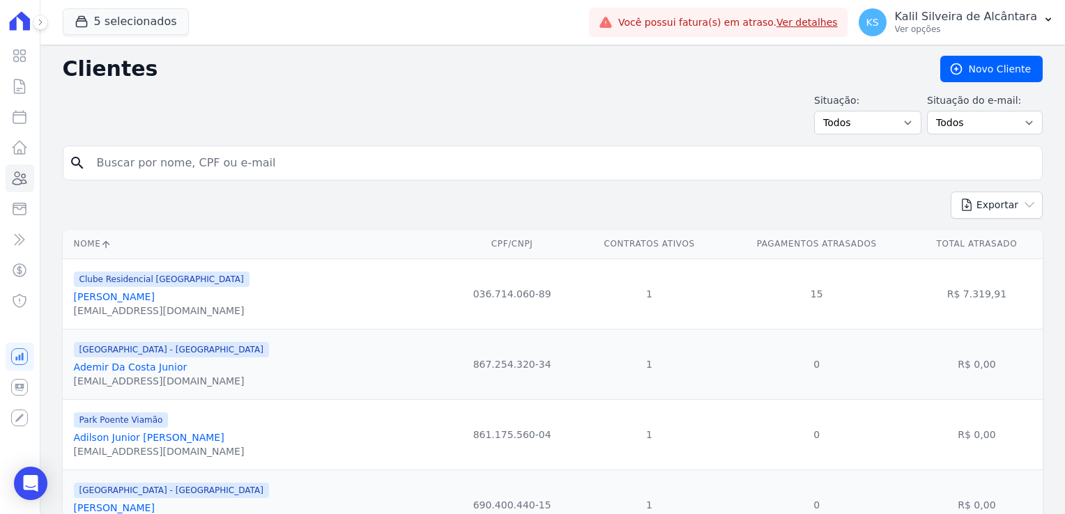
click at [220, 182] on form "search" at bounding box center [553, 169] width 980 height 46
click at [207, 163] on input "search" at bounding box center [563, 163] width 948 height 28
type input "roger"
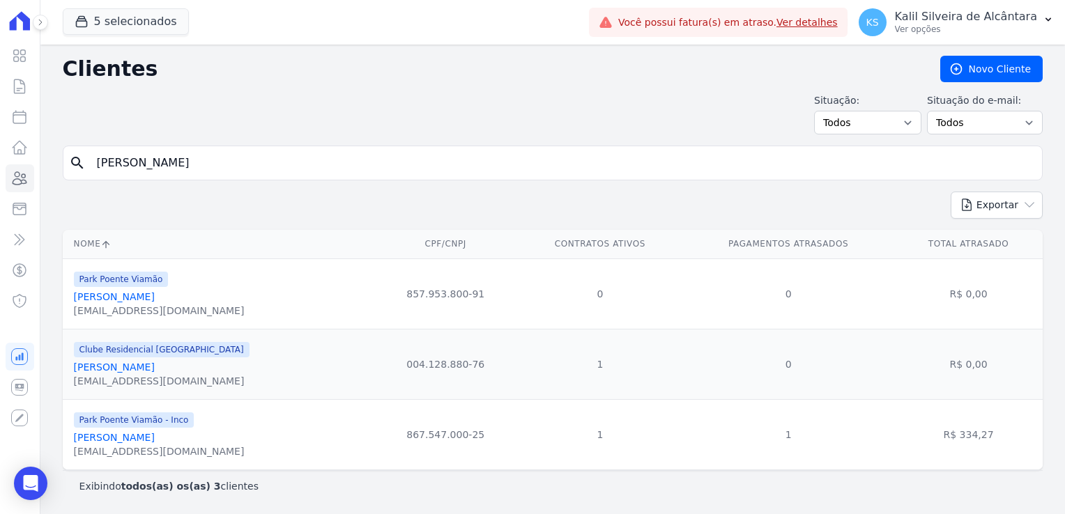
click at [188, 155] on input "roger" at bounding box center [563, 163] width 948 height 28
type input "roger sa"
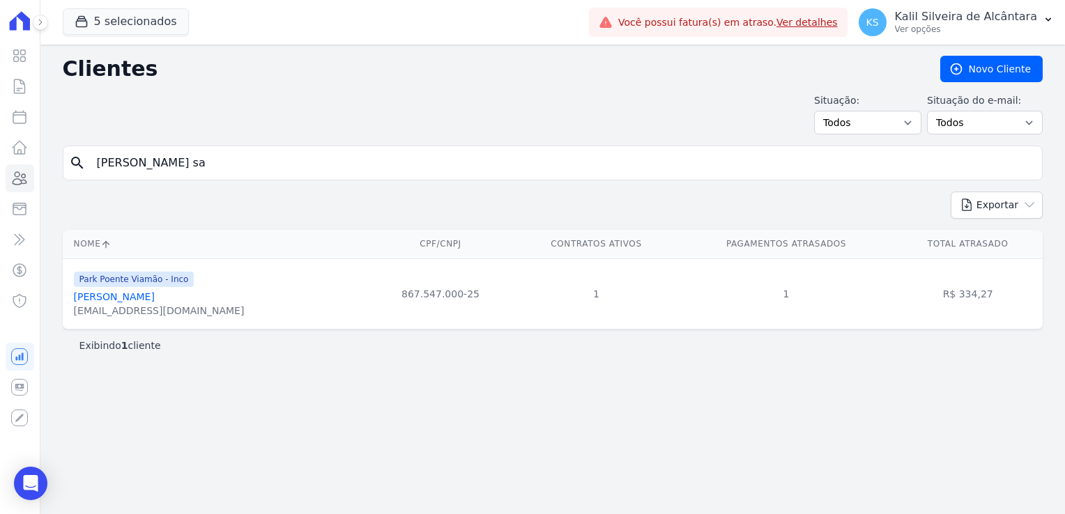
click at [148, 296] on link "Roger Santos Pereira" at bounding box center [114, 296] width 81 height 11
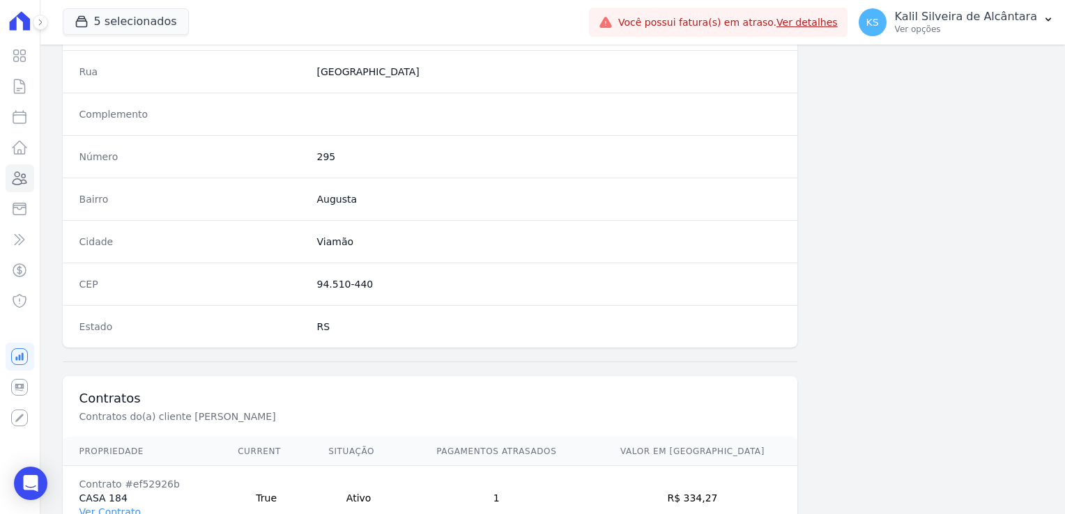
scroll to position [785, 0]
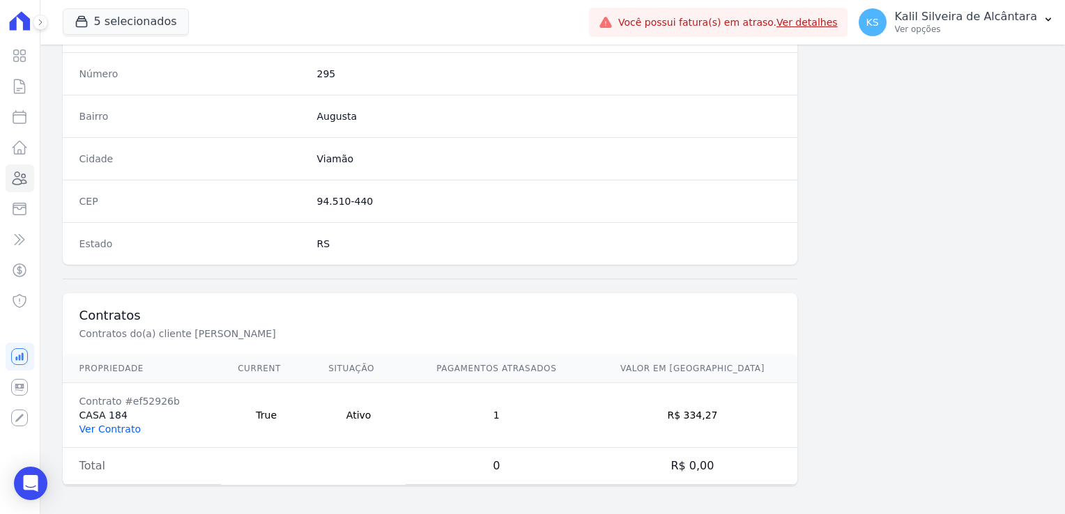
click at [100, 425] on link "Ver Contrato" at bounding box center [109, 429] width 61 height 11
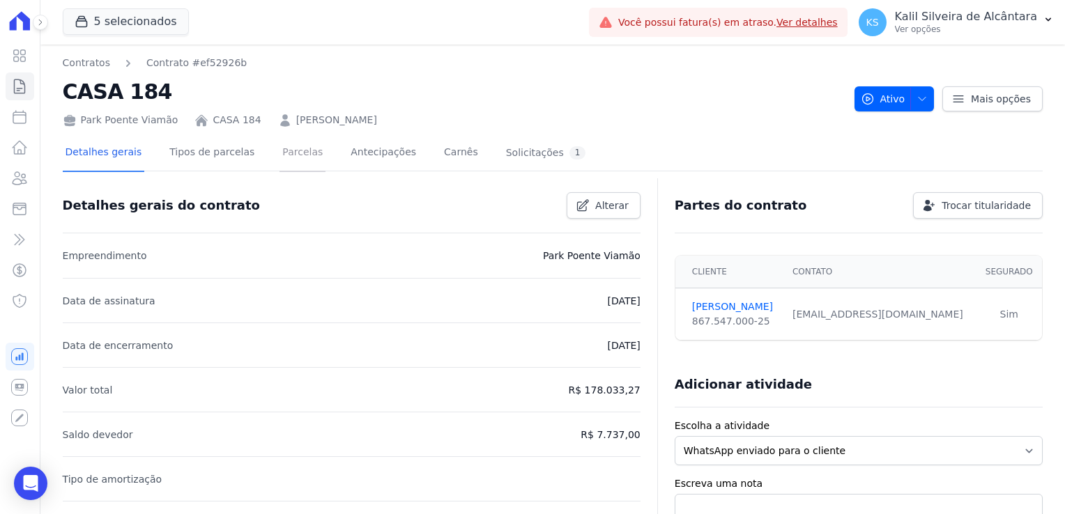
click at [280, 159] on link "Parcelas" at bounding box center [303, 153] width 46 height 37
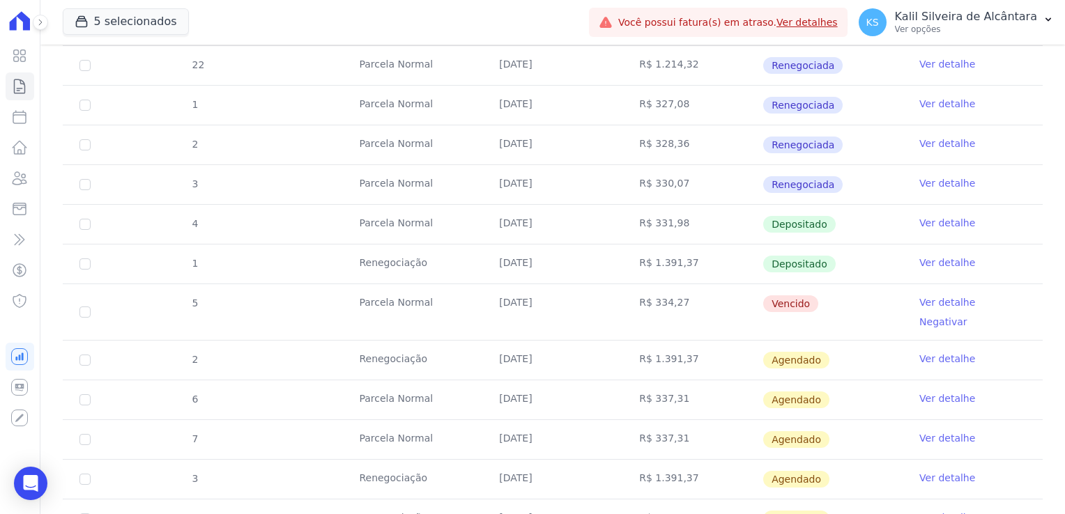
scroll to position [418, 0]
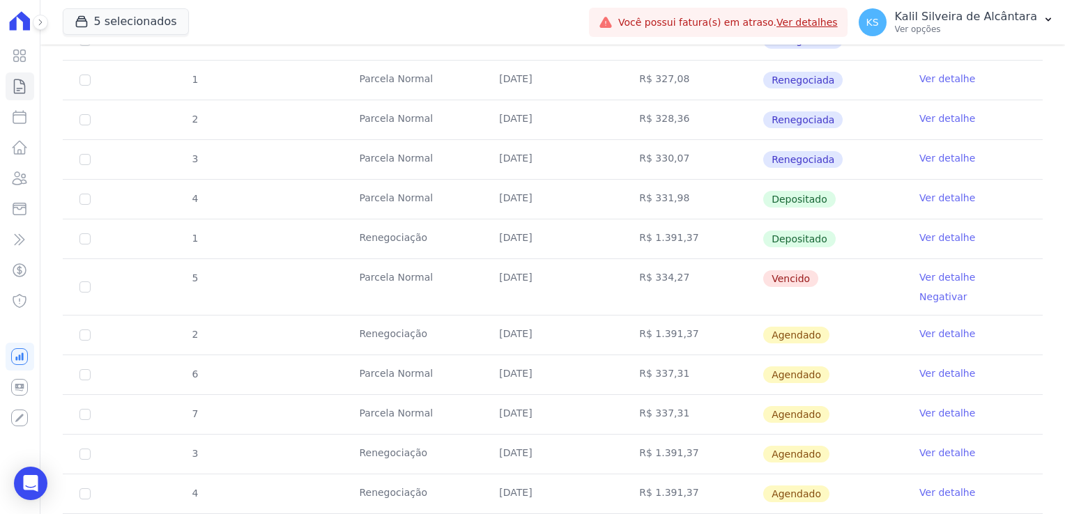
drag, startPoint x: 623, startPoint y: 261, endPoint x: 491, endPoint y: 252, distance: 132.0
click at [491, 252] on tbody "21 Parcela Normal 25/01/2025 R$ 1.208,28 Renegociada Ver detalhe 1 Intercalada …" at bounding box center [553, 287] width 980 height 692
click at [20, 183] on icon at bounding box center [19, 178] width 17 height 17
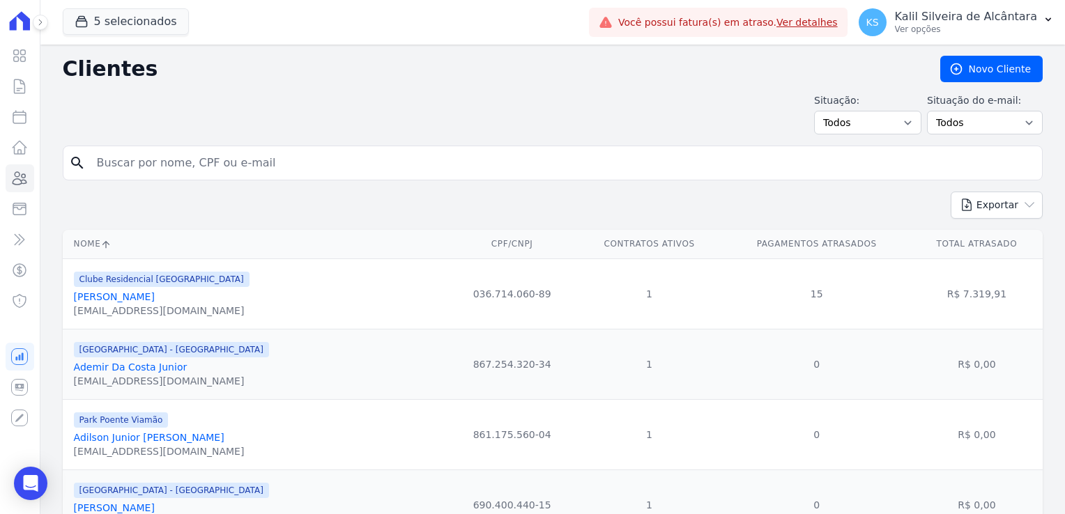
click at [160, 169] on input "search" at bounding box center [563, 163] width 948 height 28
type input "rafael"
click at [158, 169] on input "rafael" at bounding box center [563, 163] width 948 height 28
type input "rafael teix"
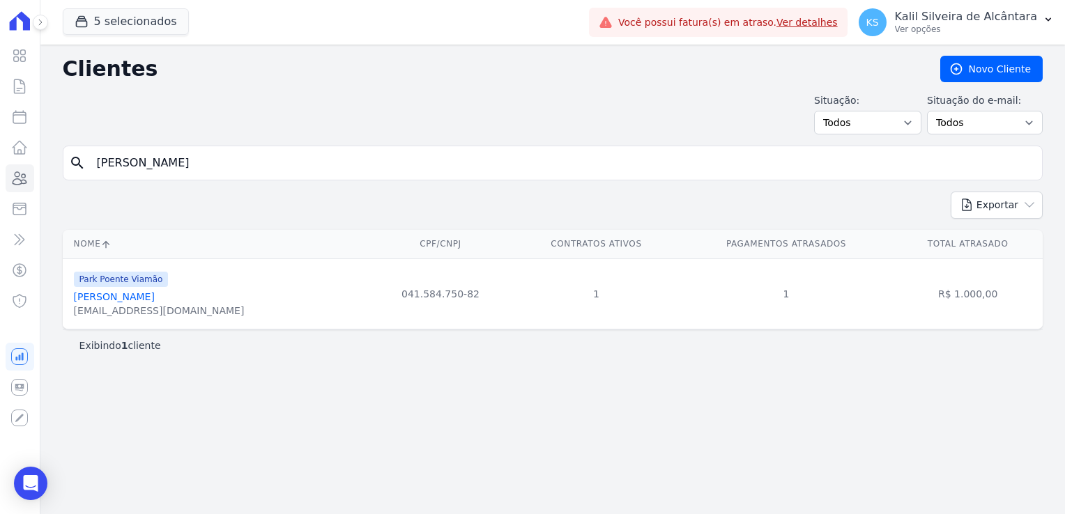
click at [155, 295] on link "Rafael Teixeira De Melo" at bounding box center [114, 296] width 81 height 11
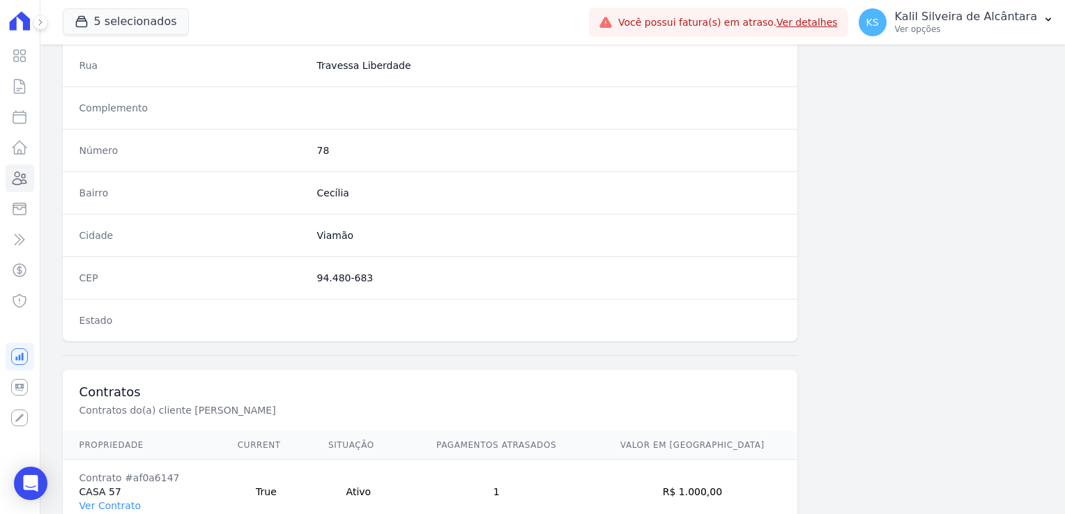
scroll to position [785, 0]
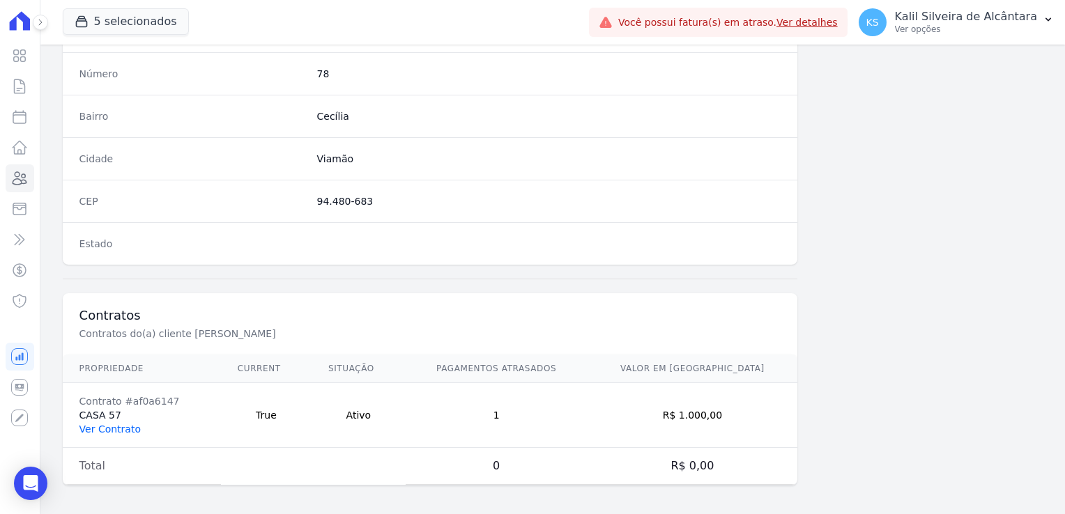
click at [100, 424] on link "Ver Contrato" at bounding box center [109, 429] width 61 height 11
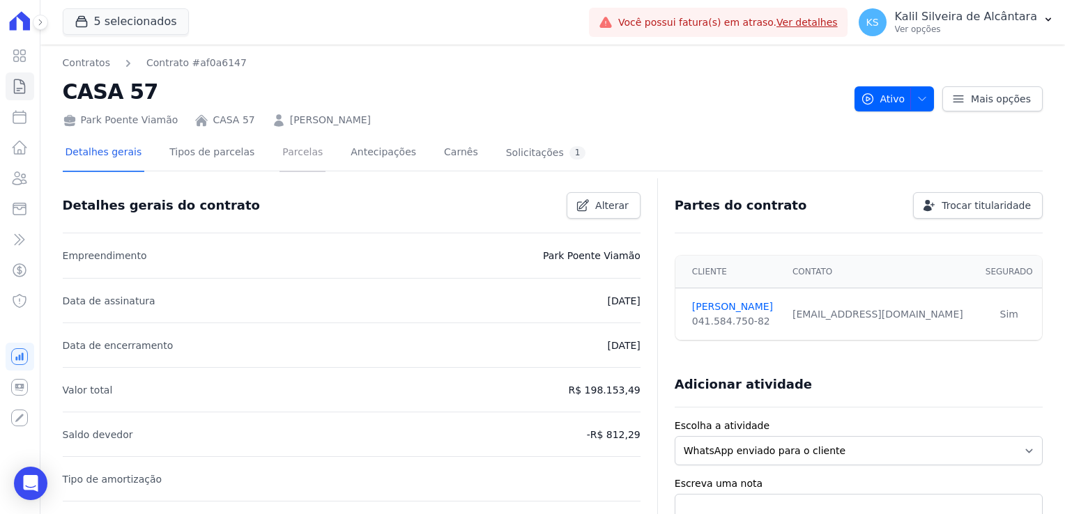
click at [280, 158] on link "Parcelas" at bounding box center [303, 153] width 46 height 37
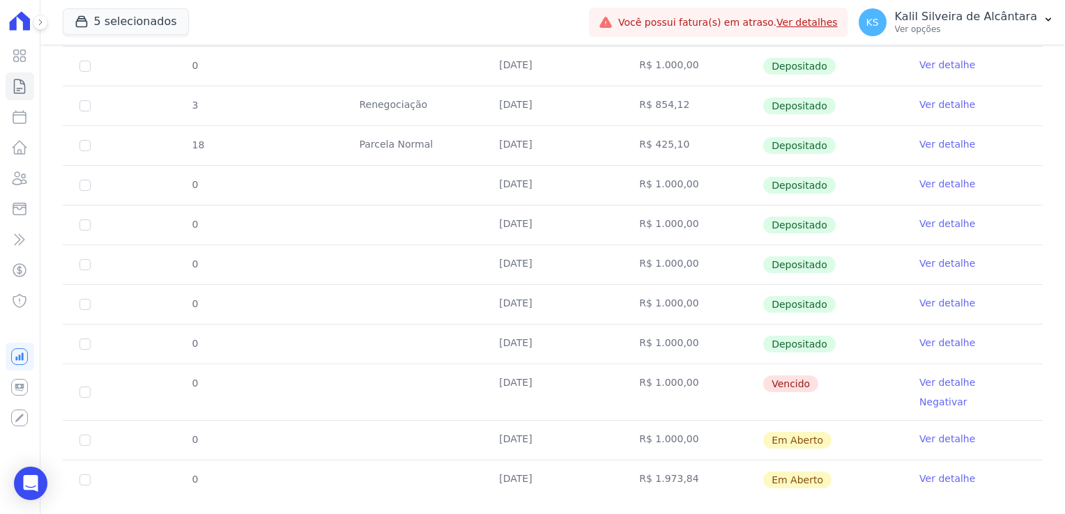
scroll to position [439, 0]
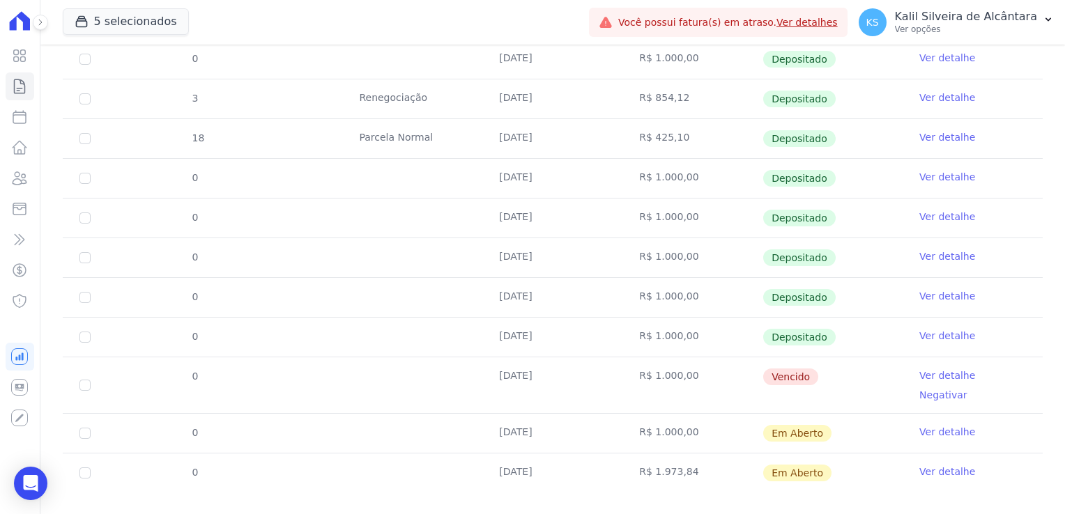
click at [937, 465] on link "Ver detalhe" at bounding box center [947, 472] width 56 height 14
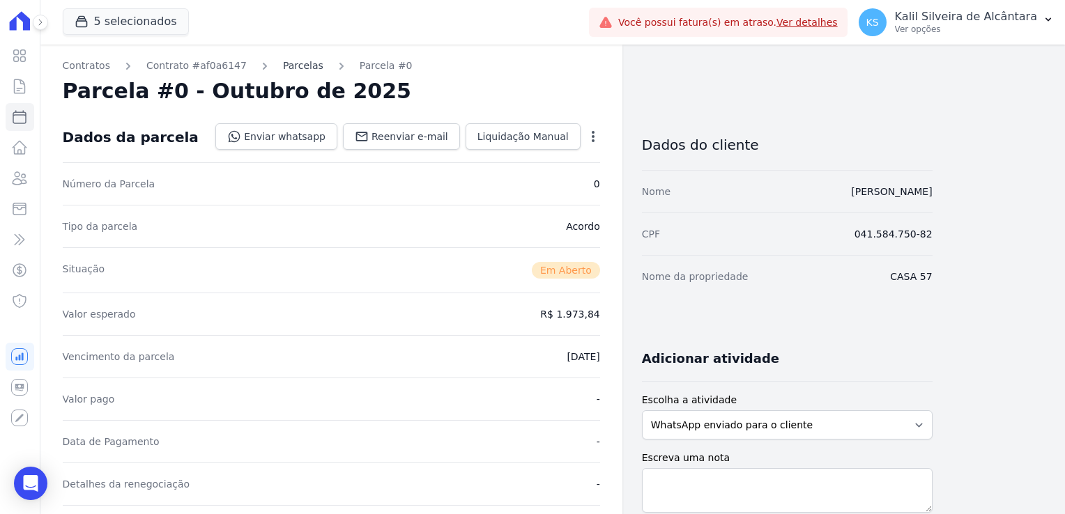
click at [283, 59] on link "Parcelas" at bounding box center [303, 66] width 40 height 15
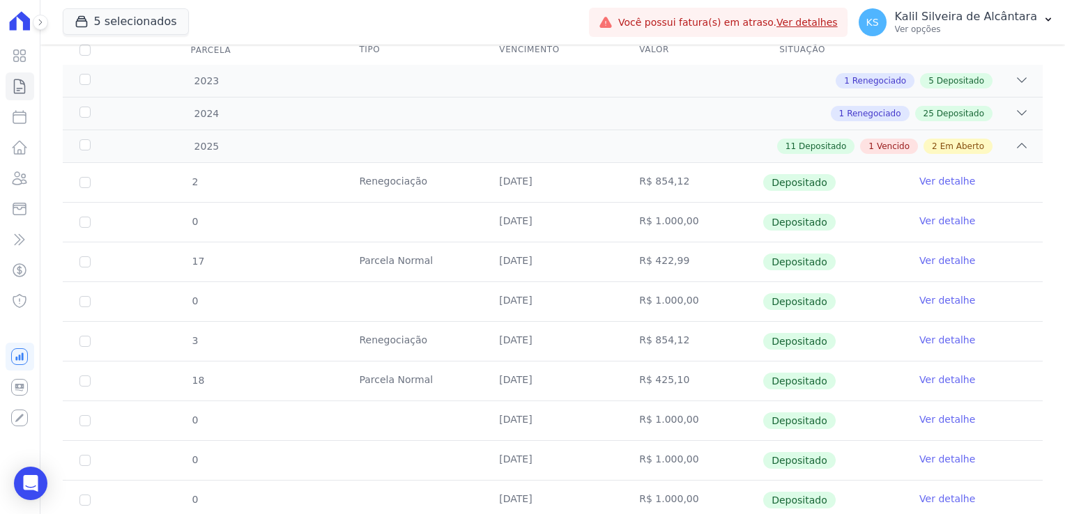
scroll to position [439, 0]
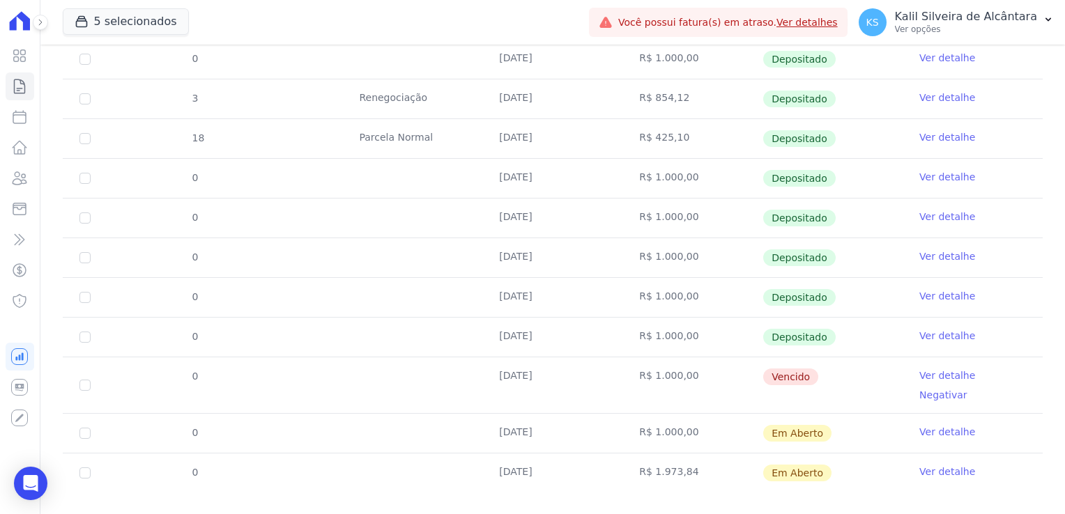
click at [951, 459] on td "Ver detalhe" at bounding box center [973, 473] width 140 height 39
click at [951, 465] on link "Ver detalhe" at bounding box center [947, 472] width 56 height 14
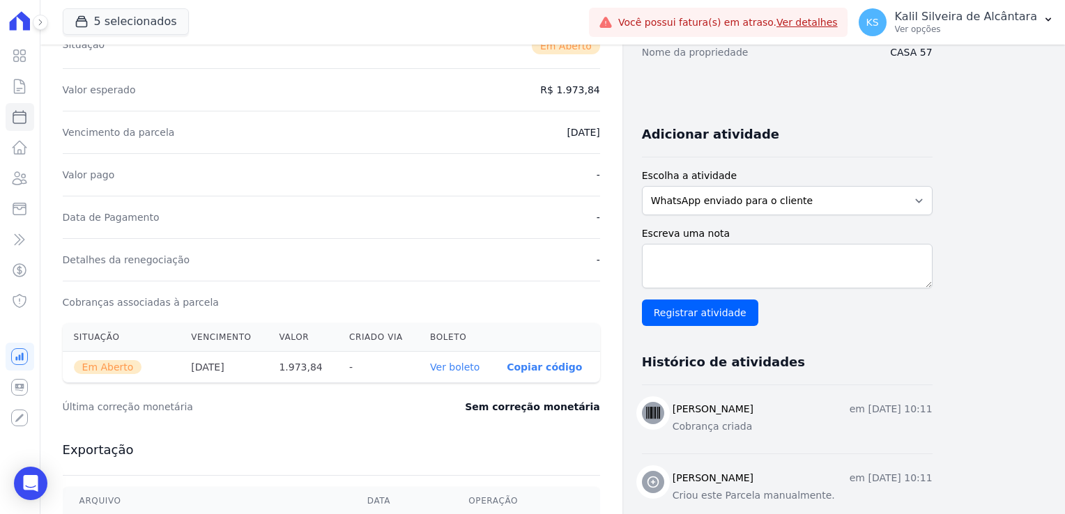
scroll to position [418, 0]
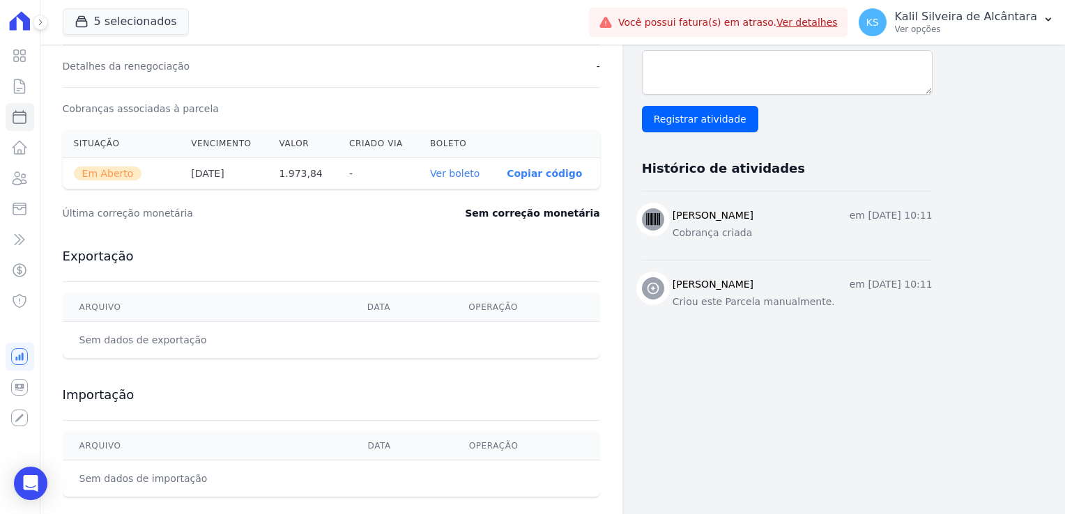
click at [443, 168] on link "Ver boleto" at bounding box center [454, 173] width 49 height 11
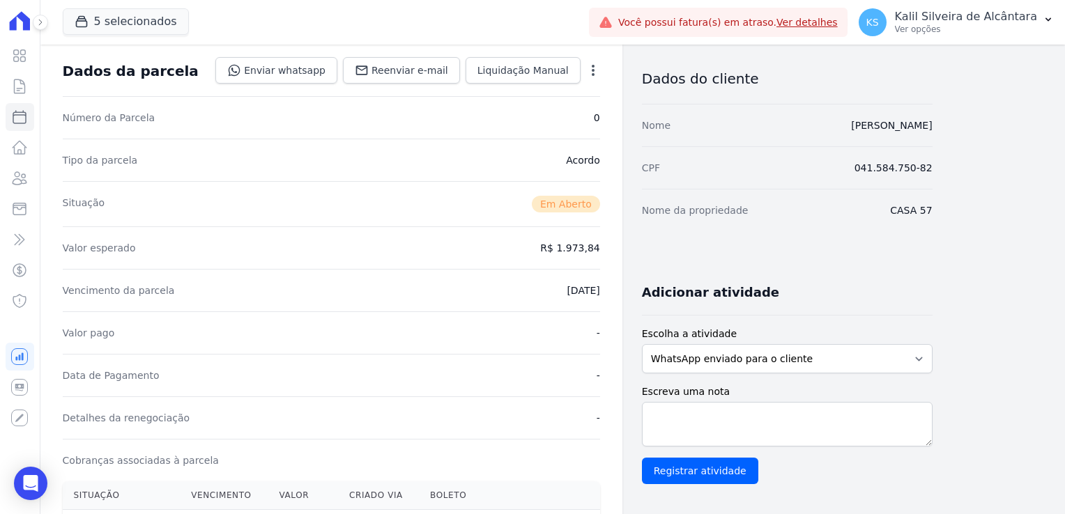
scroll to position [0, 0]
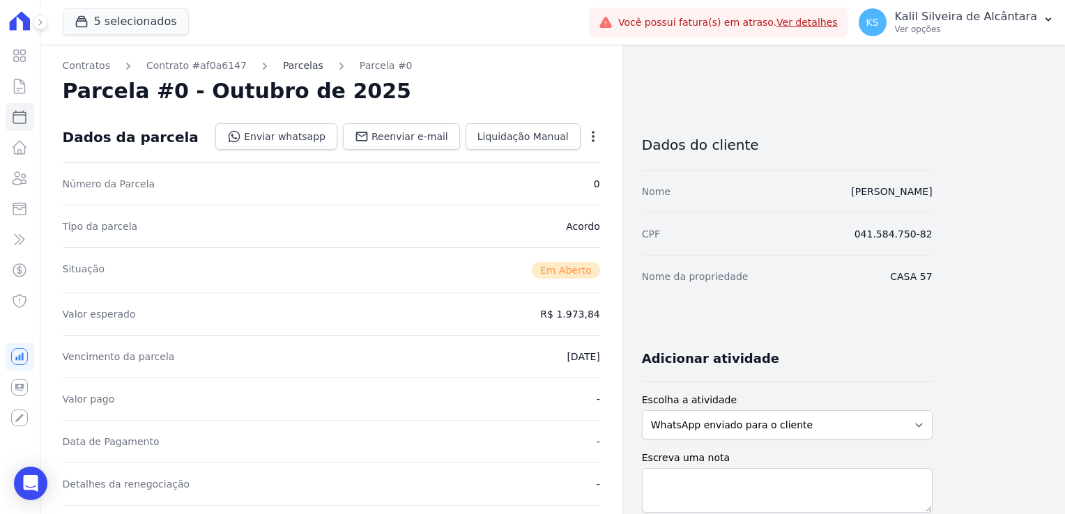
click at [287, 66] on link "Parcelas" at bounding box center [303, 66] width 40 height 15
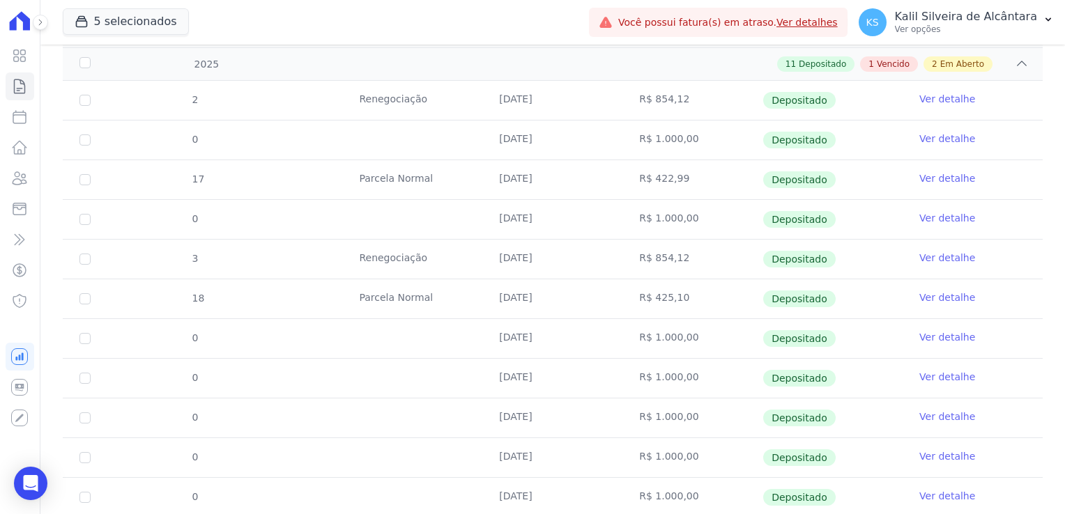
scroll to position [439, 0]
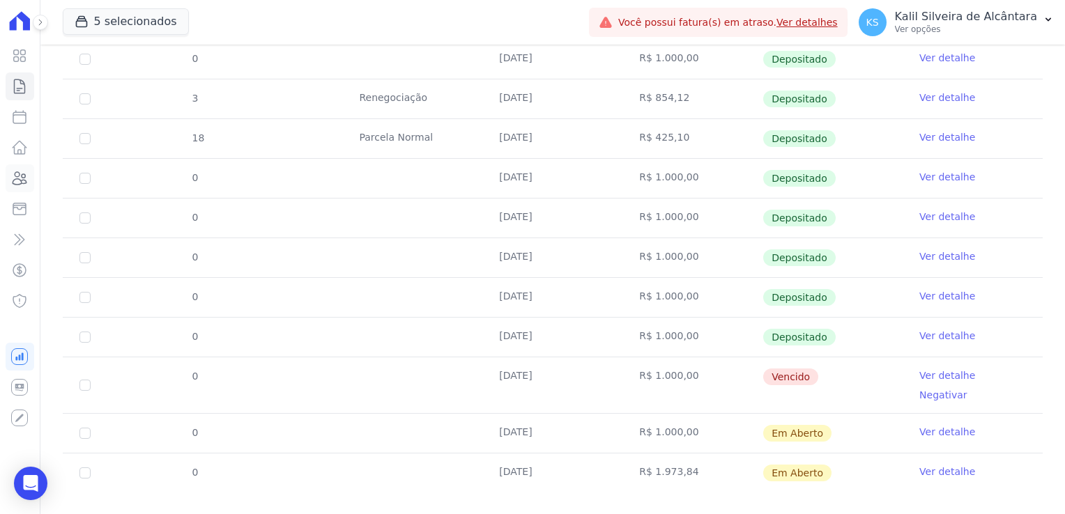
click at [24, 185] on icon at bounding box center [19, 178] width 17 height 17
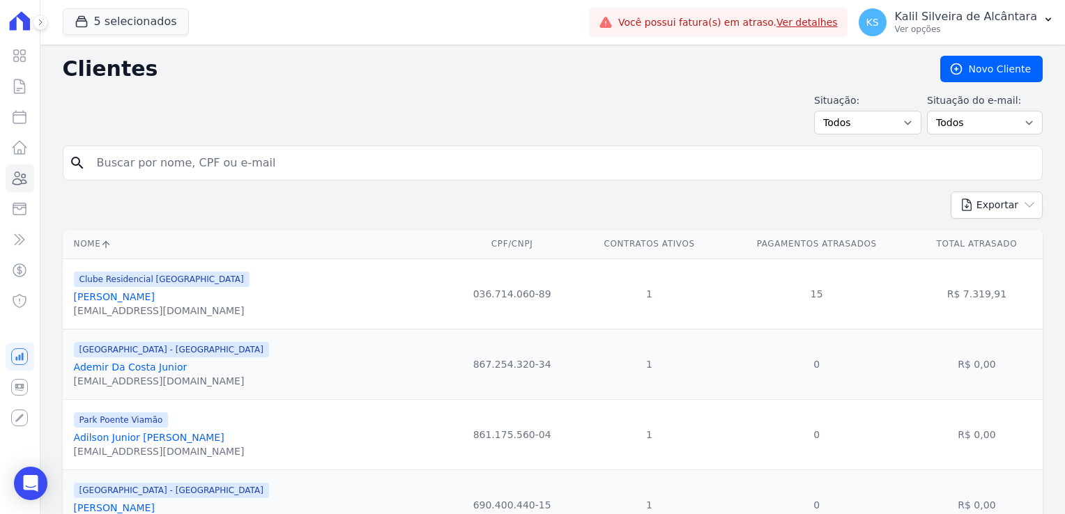
click at [179, 162] on input "search" at bounding box center [563, 163] width 948 height 28
type input "roger"
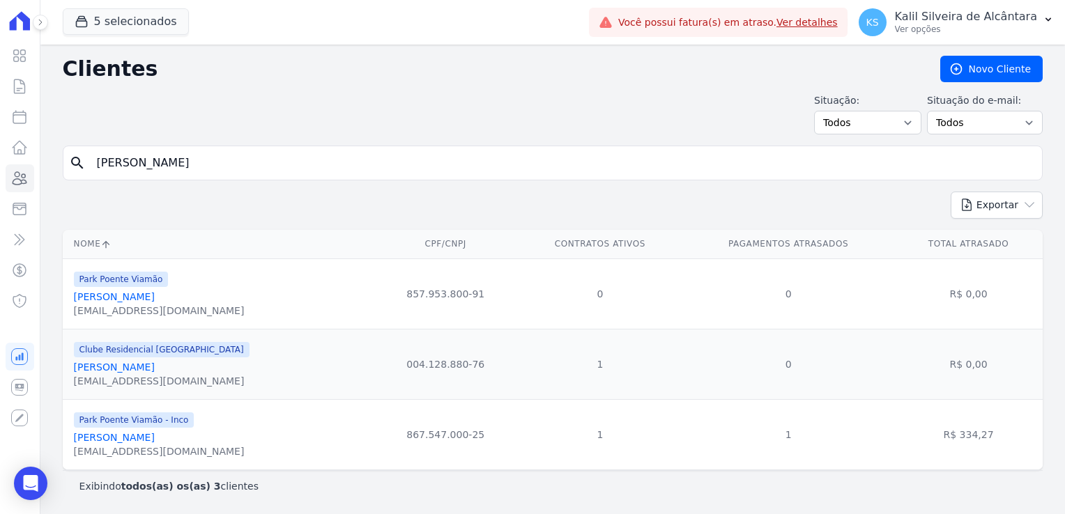
click at [167, 169] on input "roger" at bounding box center [563, 163] width 948 height 28
type input "roger sa"
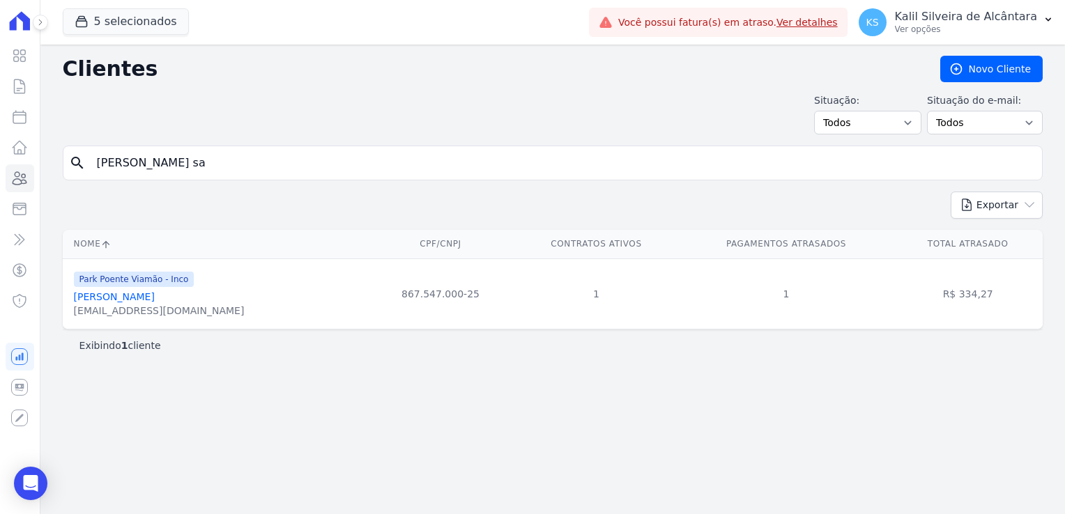
click at [138, 294] on link "Roger Santos Pereira" at bounding box center [114, 296] width 81 height 11
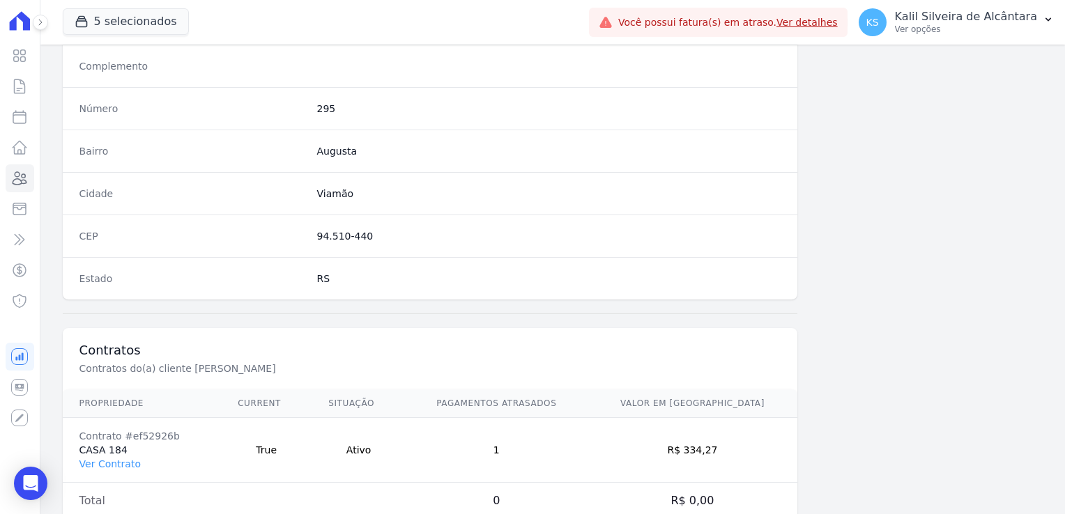
scroll to position [785, 0]
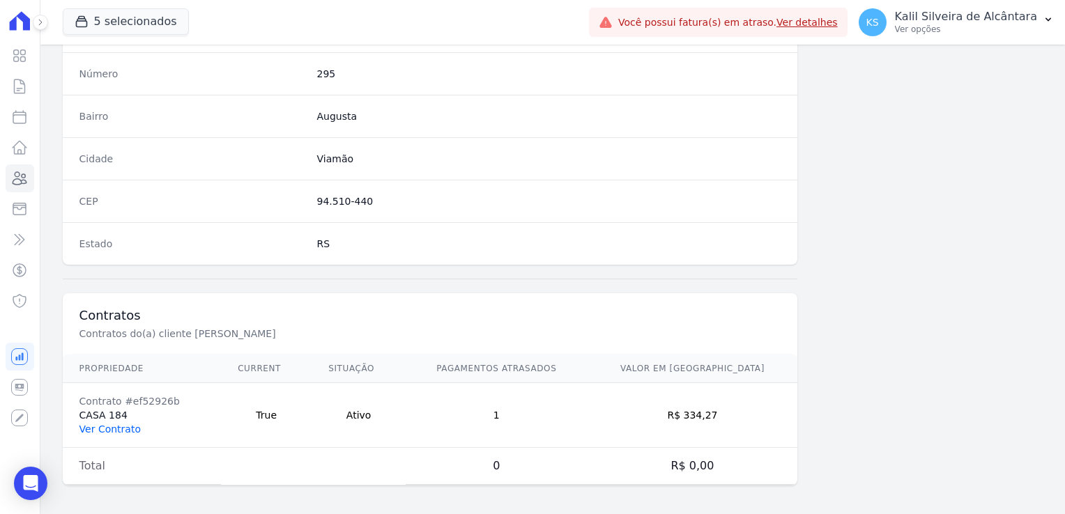
click at [121, 424] on link "Ver Contrato" at bounding box center [109, 429] width 61 height 11
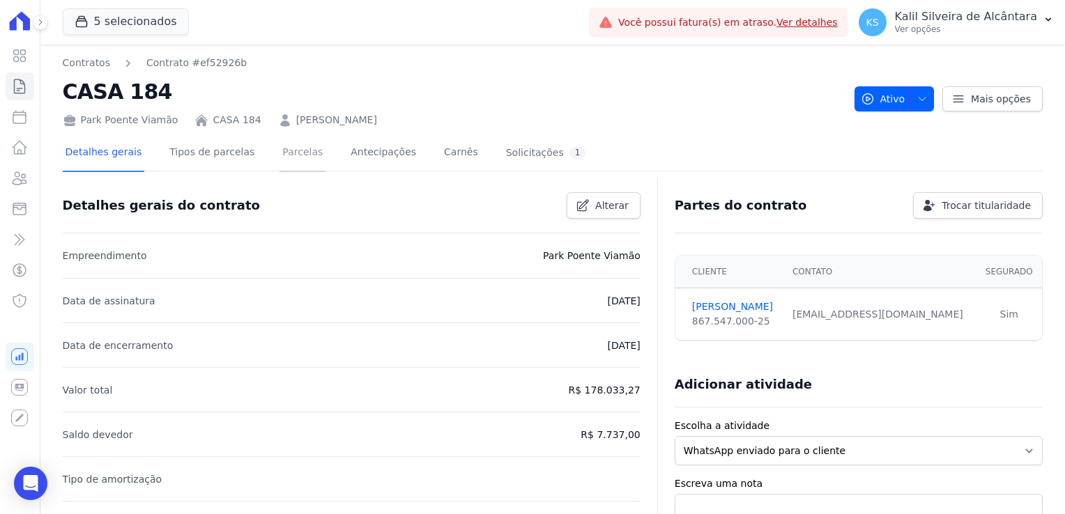
click at [289, 155] on link "Parcelas" at bounding box center [303, 153] width 46 height 37
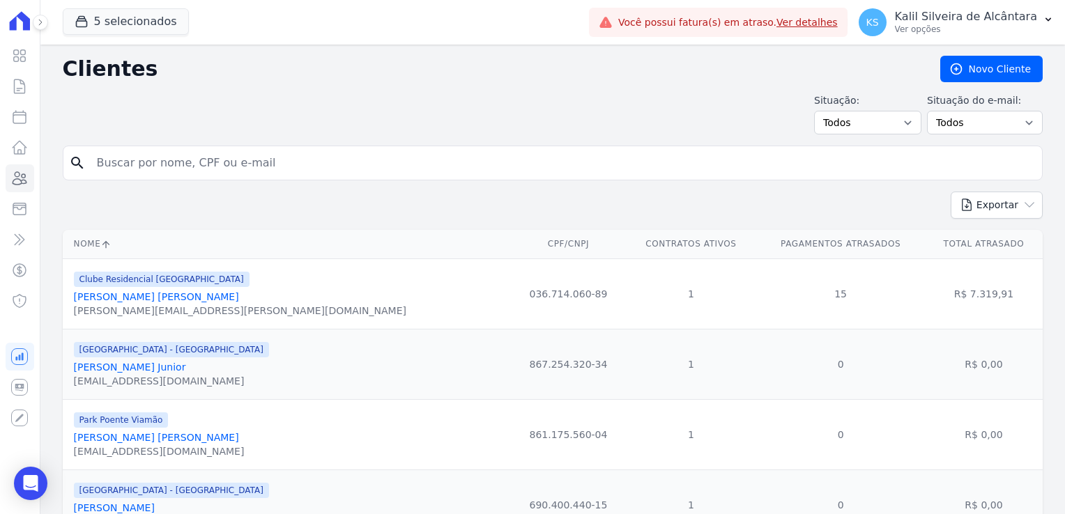
drag, startPoint x: 178, startPoint y: 174, endPoint x: 176, endPoint y: 166, distance: 7.8
click at [178, 169] on input "search" at bounding box center [563, 163] width 948 height 28
type input "andreia var"
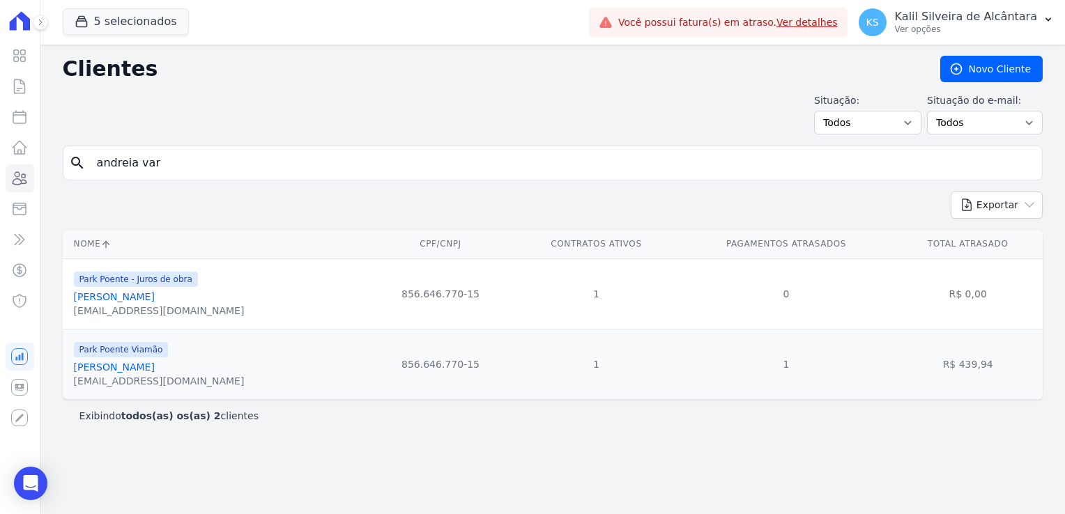
click at [129, 365] on link "Andreia Vargas Welter" at bounding box center [114, 367] width 81 height 11
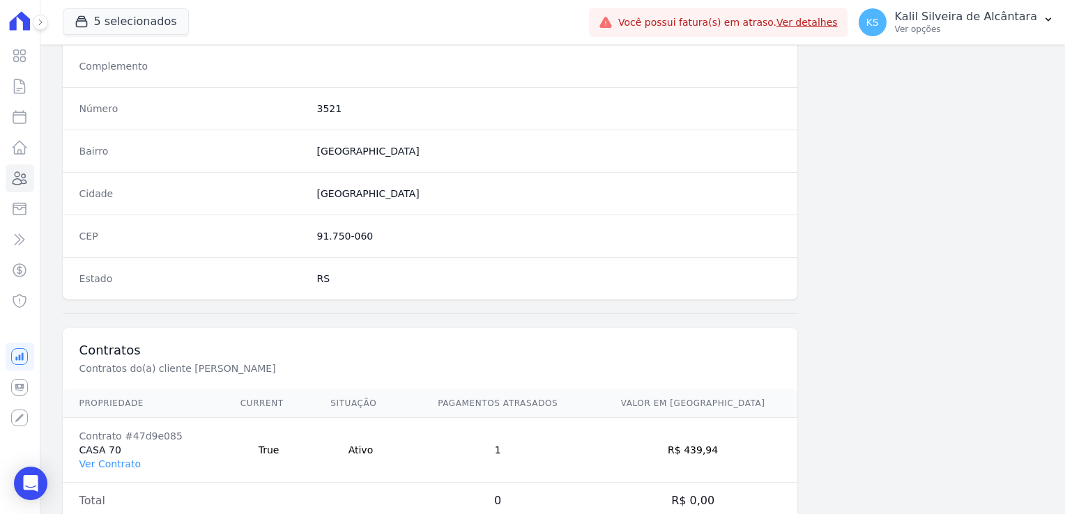
scroll to position [785, 0]
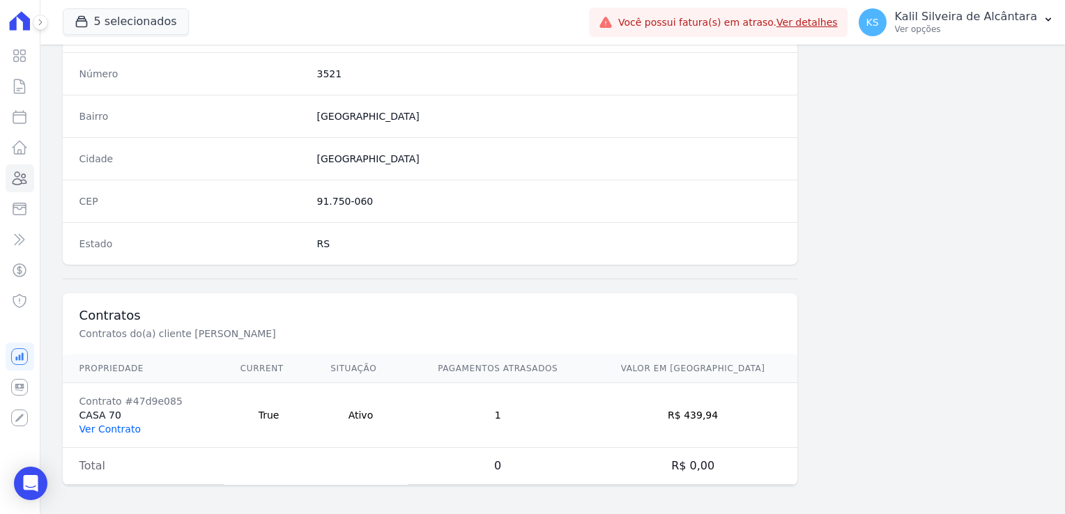
click at [114, 428] on link "Ver Contrato" at bounding box center [109, 429] width 61 height 11
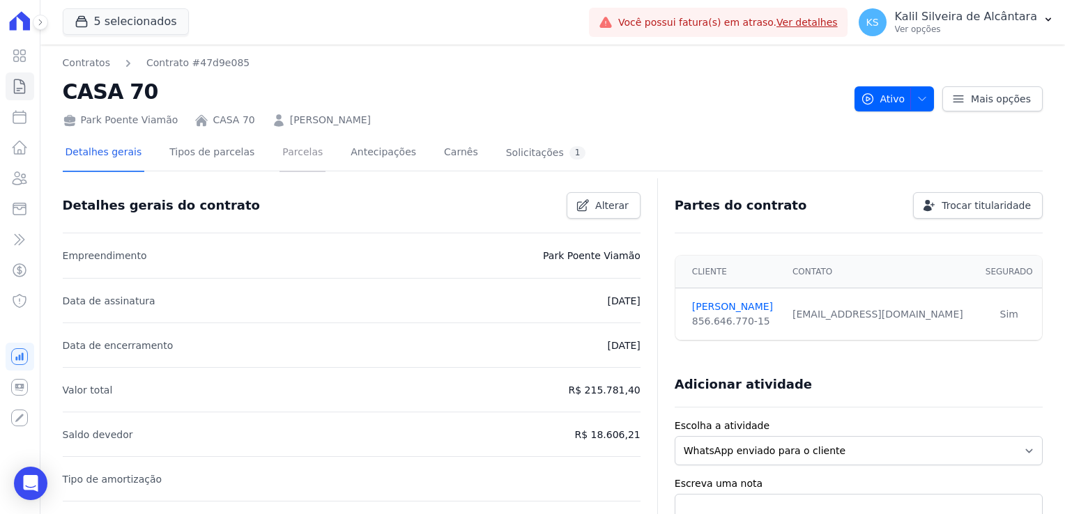
click at [291, 151] on link "Parcelas" at bounding box center [303, 153] width 46 height 37
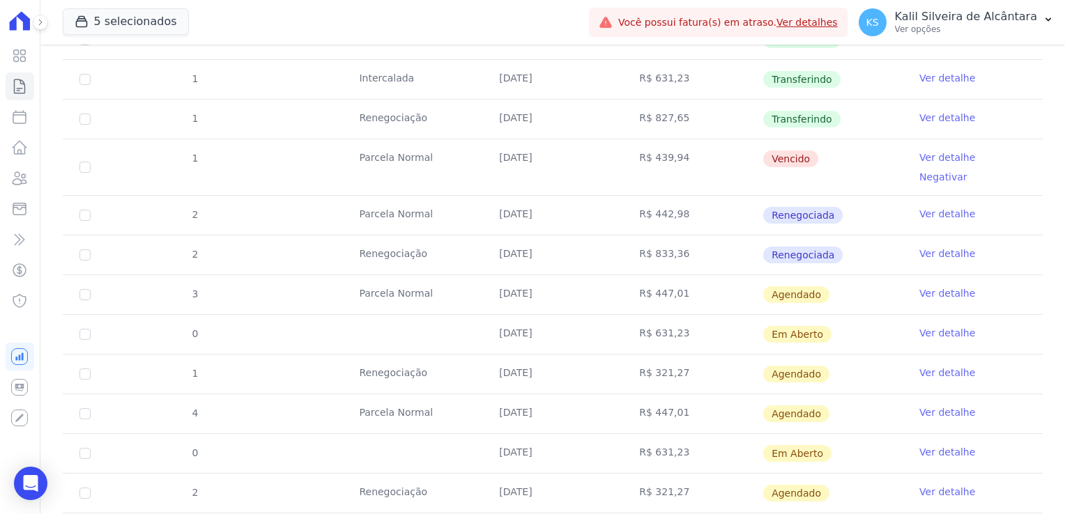
scroll to position [697, 0]
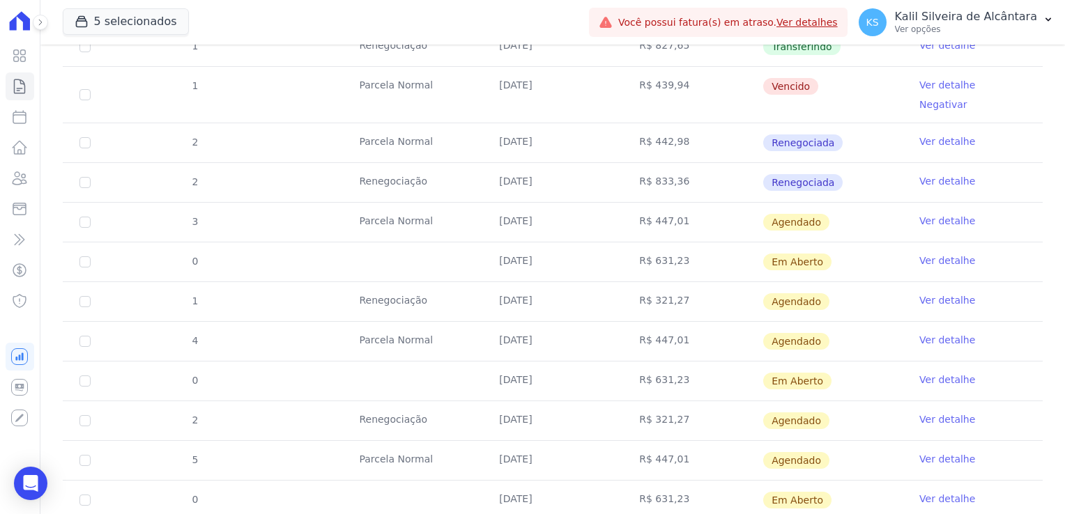
drag, startPoint x: 480, startPoint y: 194, endPoint x: 533, endPoint y: 205, distance: 54.8
click at [533, 205] on td "25/09/2025" at bounding box center [552, 222] width 140 height 39
drag, startPoint x: 533, startPoint y: 205, endPoint x: 649, endPoint y: 262, distance: 129.1
click at [649, 262] on tbody "11 Parcela Normal 25/01/2025 R$ 722,86 Depositado Ver detalhe 12 Parcela Normal…" at bounding box center [553, 134] width 980 height 1009
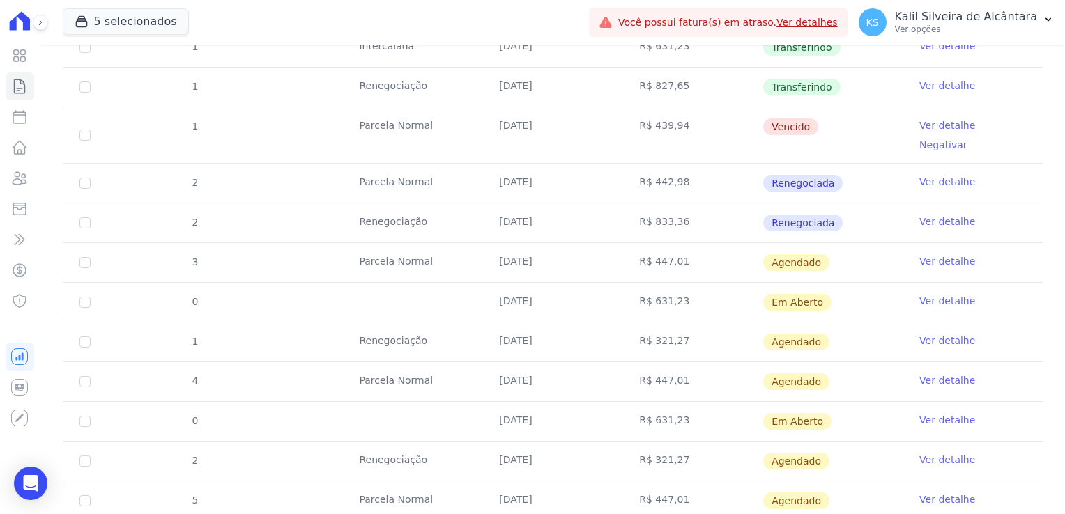
scroll to position [627, 0]
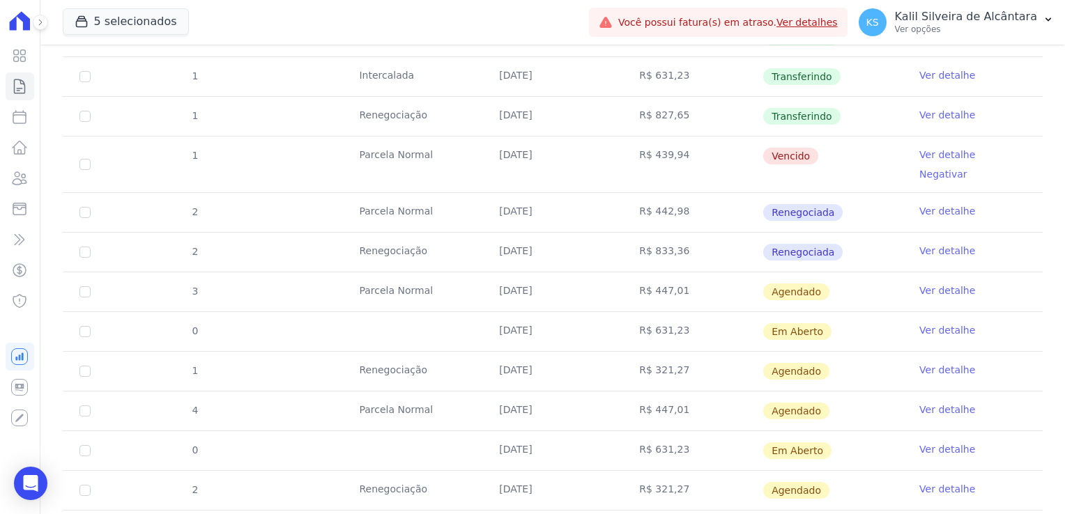
click at [652, 169] on td "R$ 439,94" at bounding box center [693, 165] width 140 height 56
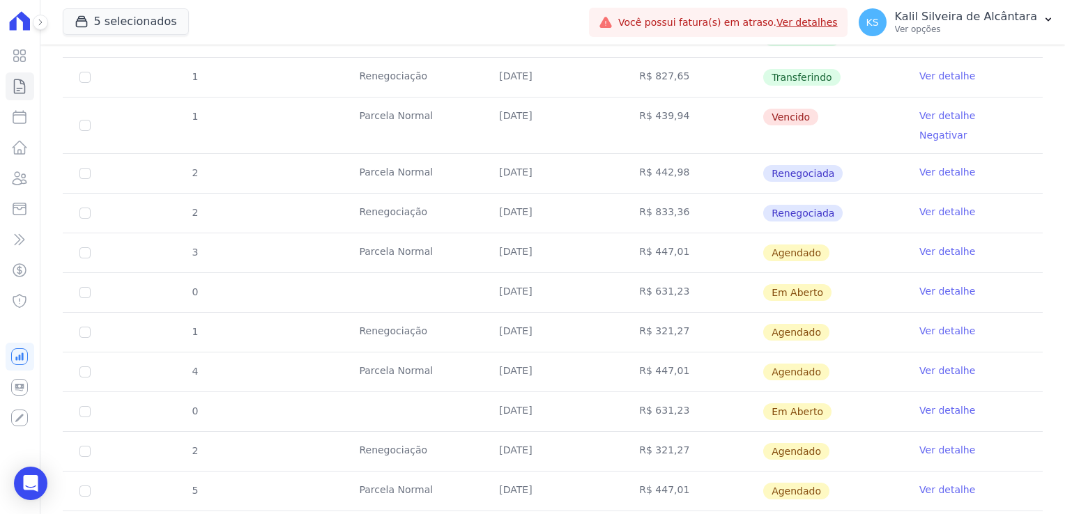
scroll to position [697, 0]
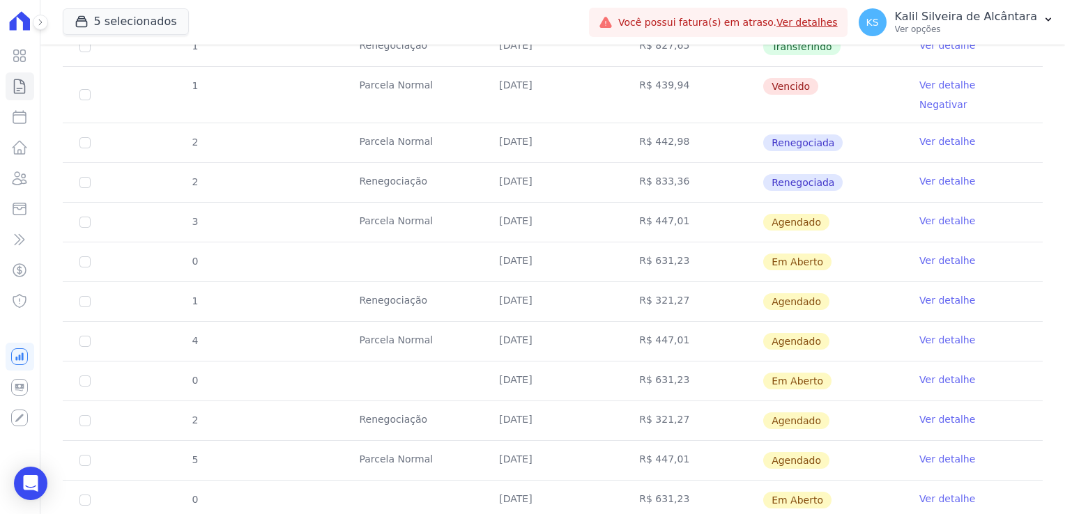
drag, startPoint x: 624, startPoint y: 211, endPoint x: 738, endPoint y: 424, distance: 241.7
click at [738, 424] on tbody "11 Parcela Normal 25/01/2025 R$ 722,86 Depositado Ver detalhe 12 Parcela Normal…" at bounding box center [553, 134] width 980 height 1009
drag, startPoint x: 738, startPoint y: 424, endPoint x: 586, endPoint y: 265, distance: 219.9
click at [586, 282] on td "05/10/2025" at bounding box center [552, 301] width 140 height 39
click at [678, 261] on td "R$ 631,23" at bounding box center [693, 262] width 140 height 39
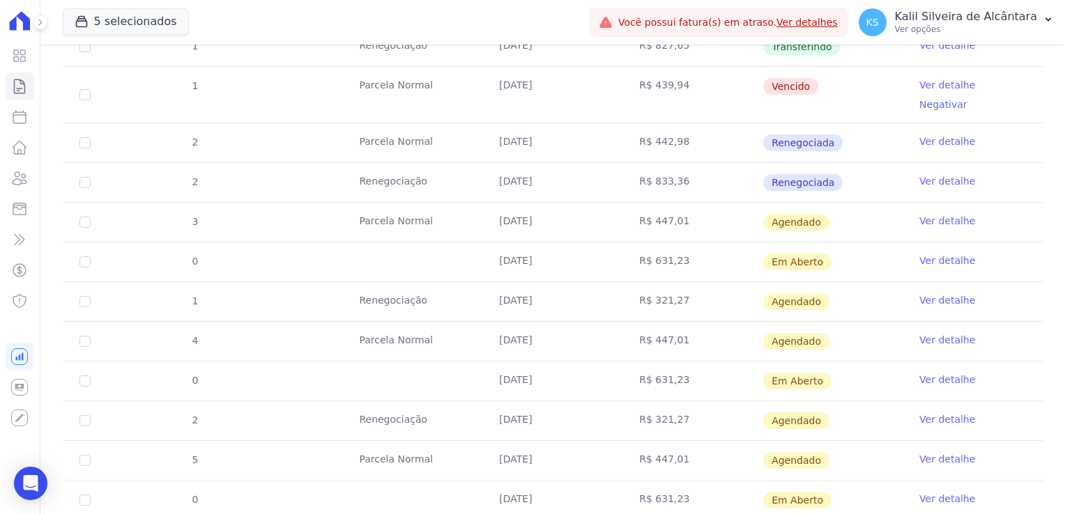
drag, startPoint x: 480, startPoint y: 282, endPoint x: 629, endPoint y: 280, distance: 149.9
click at [629, 282] on tr "1 Renegociação 05/10/2025 R$ 321,27 Agendado Ver detalhe" at bounding box center [553, 302] width 980 height 40
drag, startPoint x: 629, startPoint y: 280, endPoint x: 468, endPoint y: 279, distance: 161.0
click at [468, 282] on td "Renegociação" at bounding box center [412, 301] width 140 height 39
drag, startPoint x: 489, startPoint y: 208, endPoint x: 588, endPoint y: 208, distance: 99.0
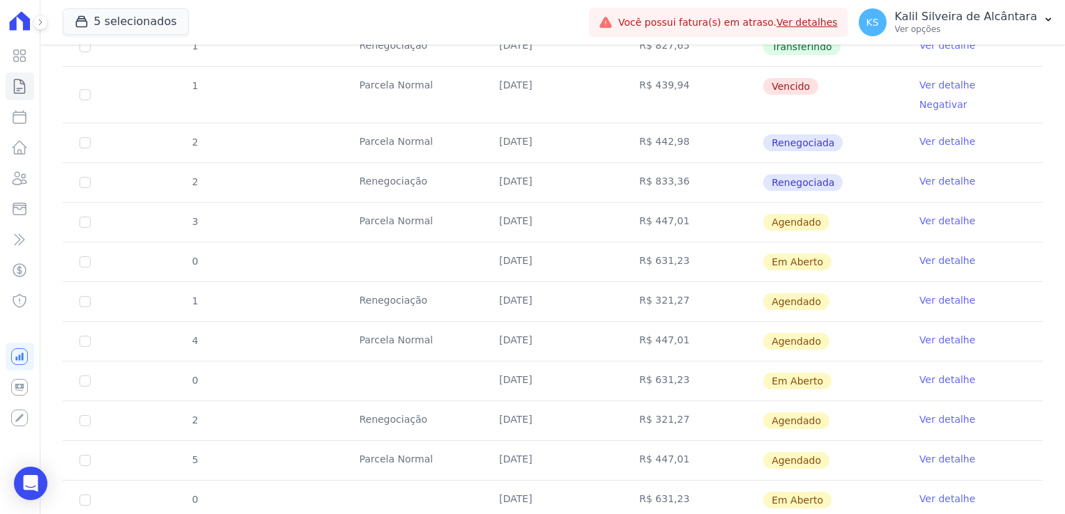
click at [588, 208] on td "25/09/2025" at bounding box center [552, 222] width 140 height 39
drag, startPoint x: 588, startPoint y: 208, endPoint x: 376, endPoint y: 228, distance: 212.8
click at [376, 243] on td at bounding box center [412, 262] width 140 height 39
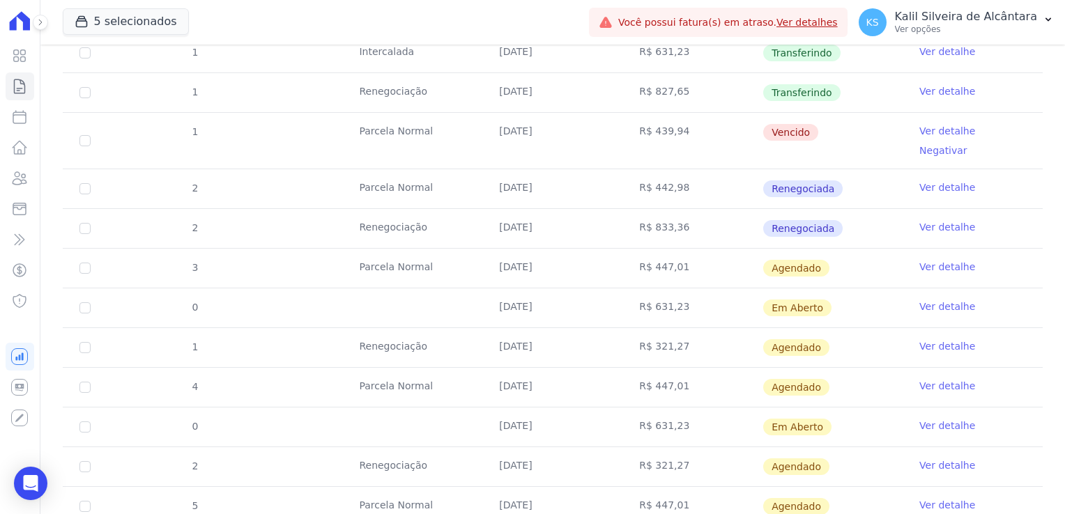
scroll to position [627, 0]
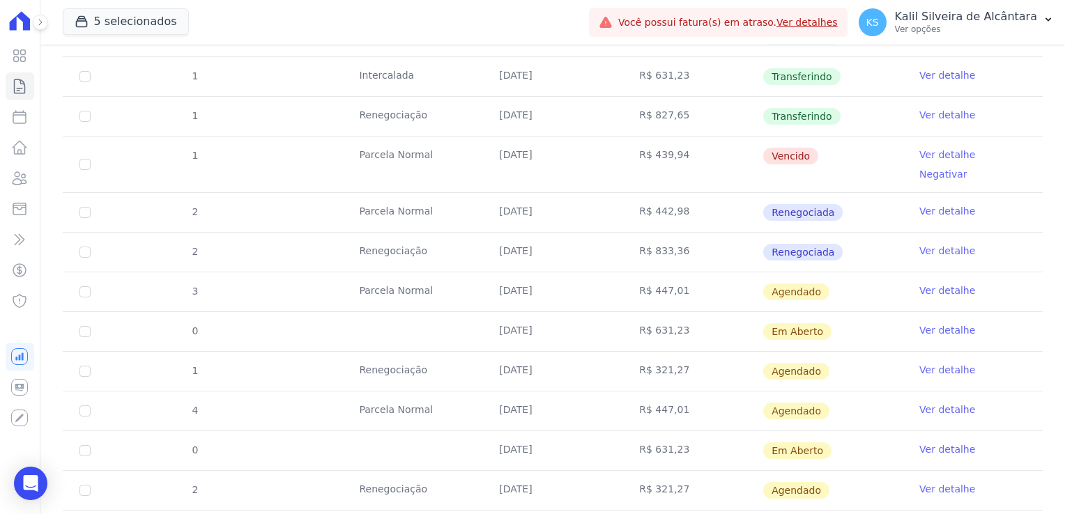
drag, startPoint x: 809, startPoint y: 158, endPoint x: 770, endPoint y: 160, distance: 39.1
click at [770, 160] on td "Vencido" at bounding box center [833, 165] width 140 height 56
drag, startPoint x: 770, startPoint y: 160, endPoint x: 706, endPoint y: 158, distance: 63.5
click at [693, 173] on tbody "11 Parcela Normal 25/01/2025 R$ 722,86 Depositado Ver detalhe 12 Parcela Normal…" at bounding box center [553, 204] width 980 height 1009
drag, startPoint x: 642, startPoint y: 155, endPoint x: 374, endPoint y: 161, distance: 267.8
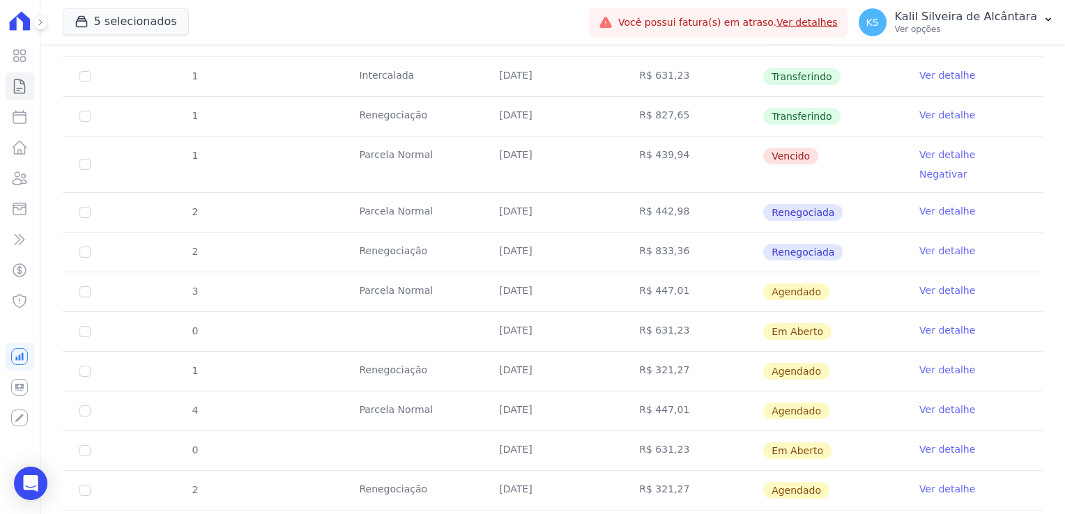
click at [374, 161] on tr "1 Parcela Normal 25/07/2025 R$ 439,94 Vencido Ver detalhe Negativar" at bounding box center [553, 164] width 980 height 56
click at [530, 273] on td "25/09/2025" at bounding box center [552, 292] width 140 height 39
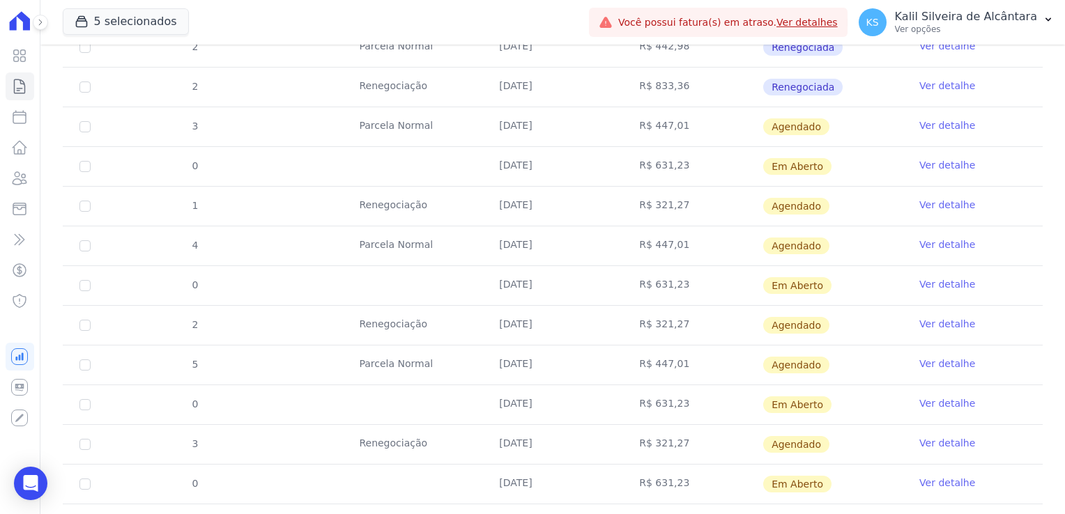
scroll to position [940, 0]
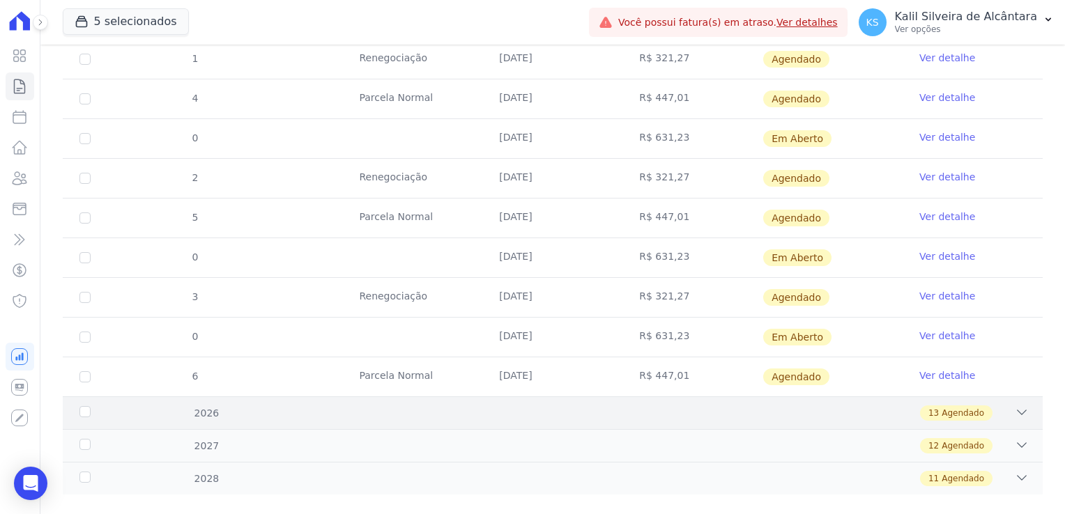
drag, startPoint x: 262, startPoint y: 393, endPoint x: 270, endPoint y: 385, distance: 11.3
click at [262, 406] on div "13 Agendado" at bounding box center [600, 413] width 857 height 15
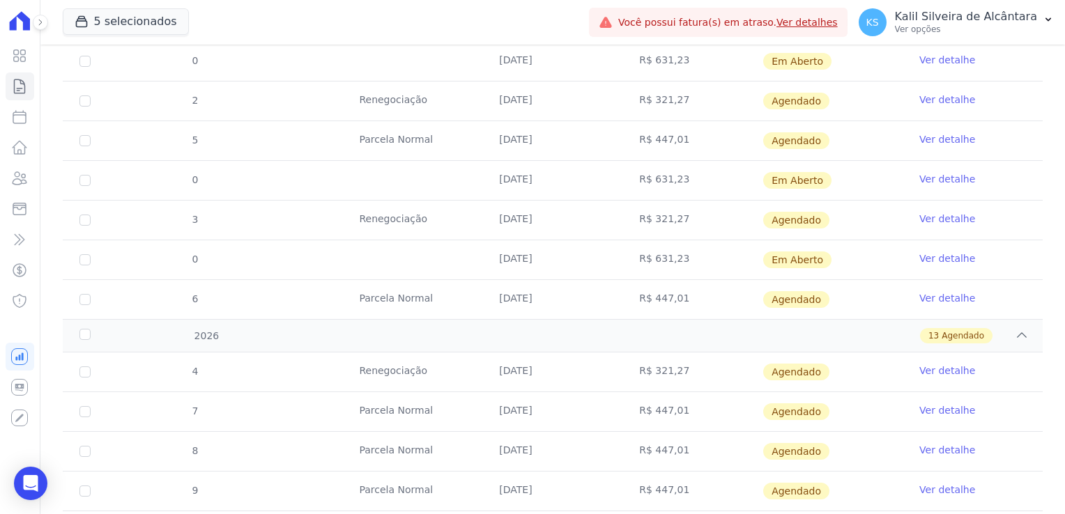
scroll to position [1219, 0]
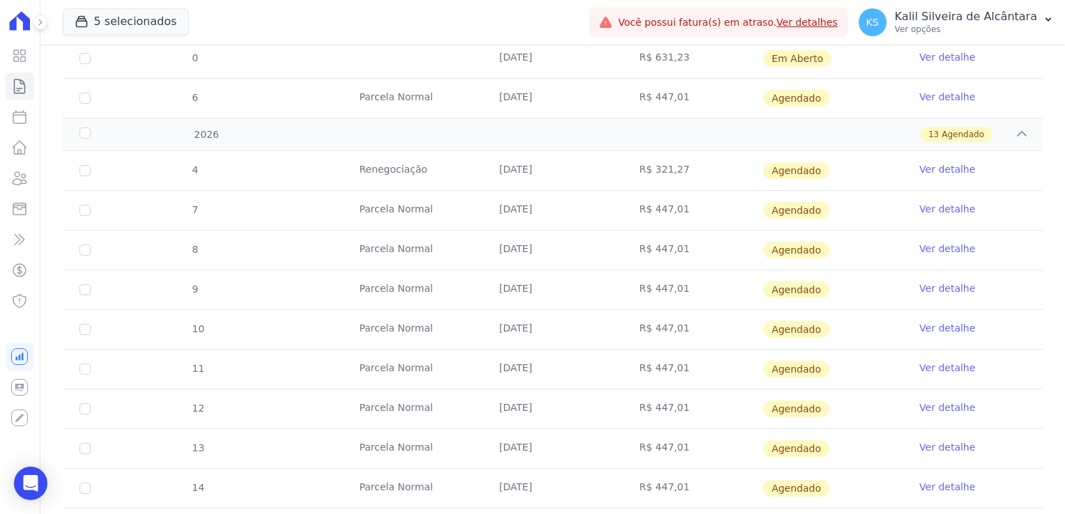
drag, startPoint x: 486, startPoint y: 155, endPoint x: 594, endPoint y: 150, distance: 108.2
click at [594, 151] on tr "4 Renegociação 05/01/2026 R$ 321,27 Agendado Ver detalhe" at bounding box center [553, 170] width 980 height 39
click at [445, 191] on td "Parcela Normal" at bounding box center [412, 210] width 140 height 39
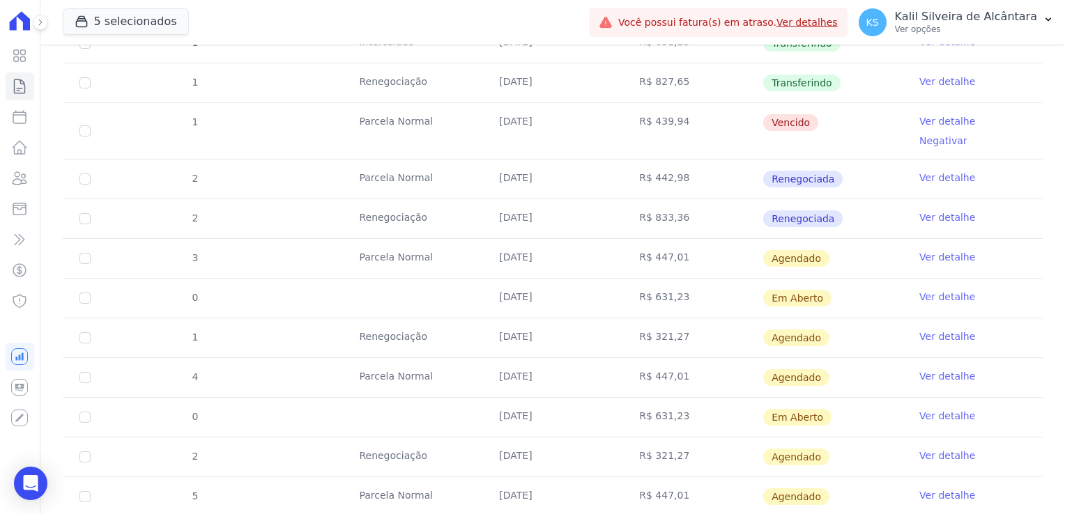
scroll to position [870, 0]
